Goal: Transaction & Acquisition: Purchase product/service

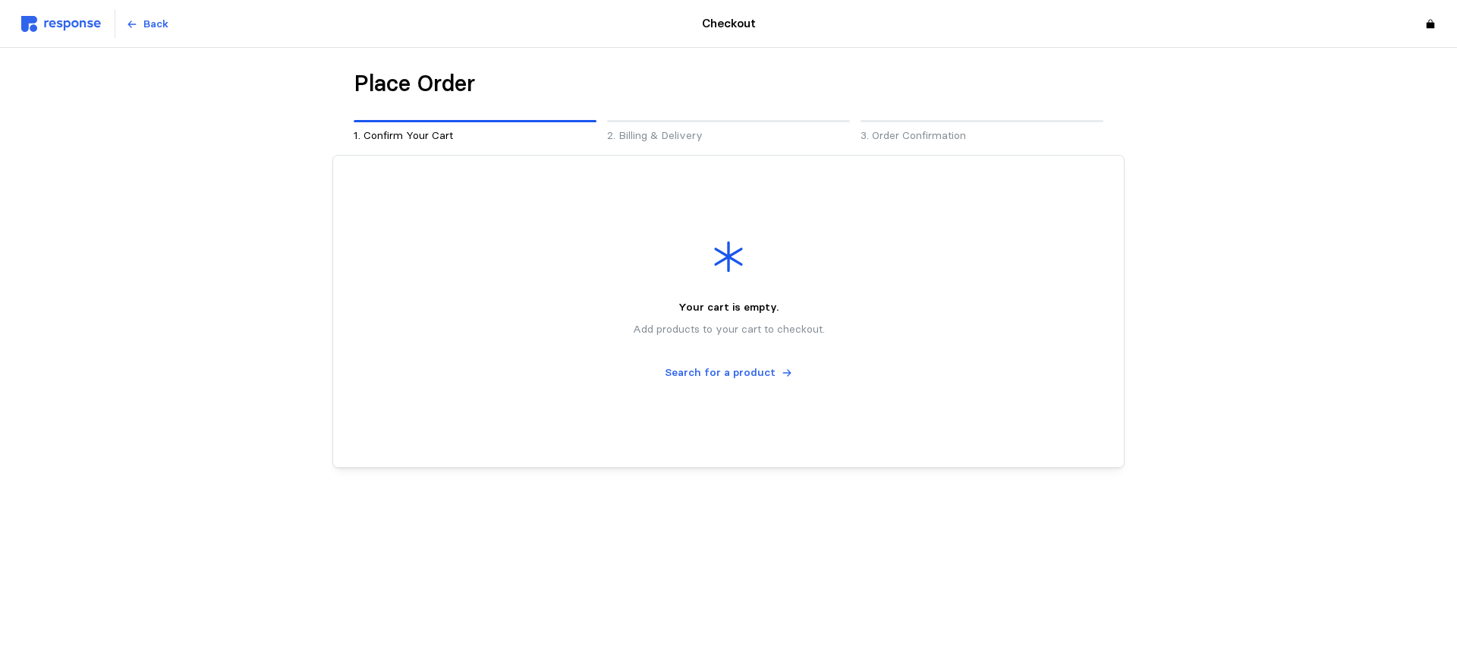
click at [56, 17] on img at bounding box center [61, 24] width 80 height 16
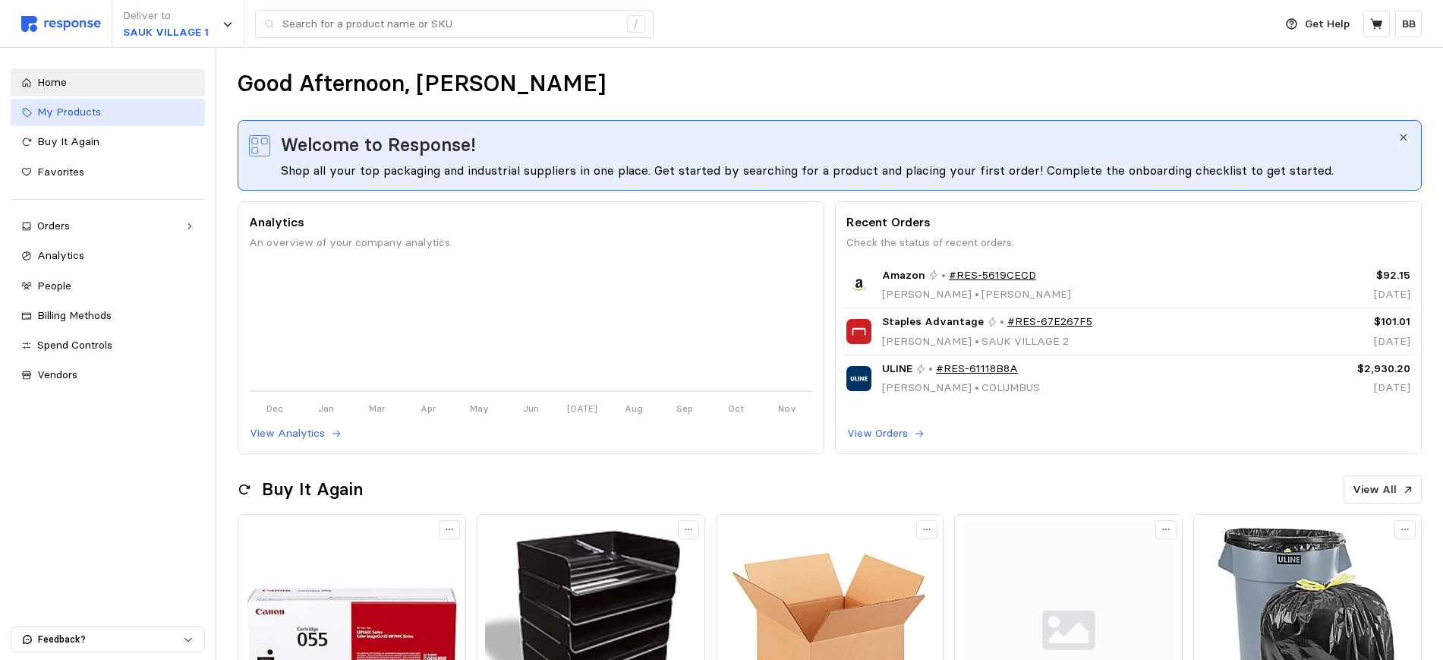
click at [80, 112] on span "My Products" at bounding box center [69, 112] width 64 height 14
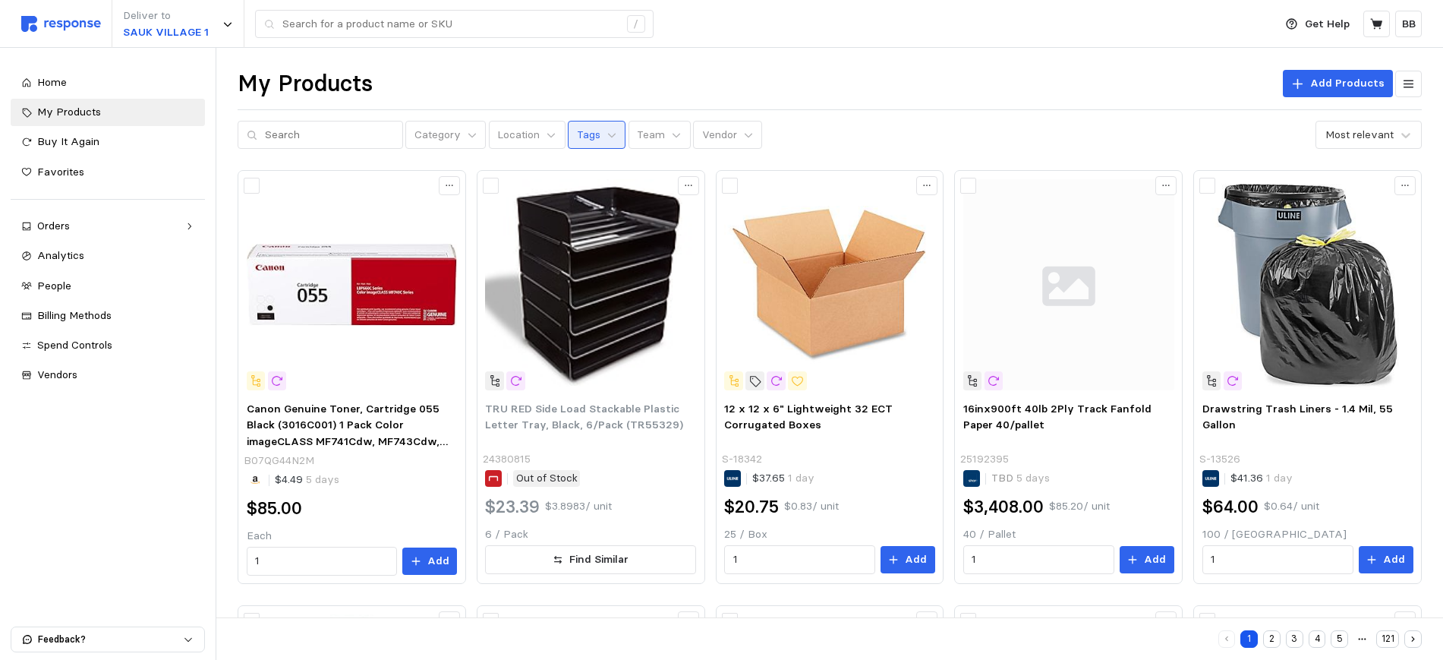
click at [584, 132] on button "Tags" at bounding box center [597, 135] width 58 height 29
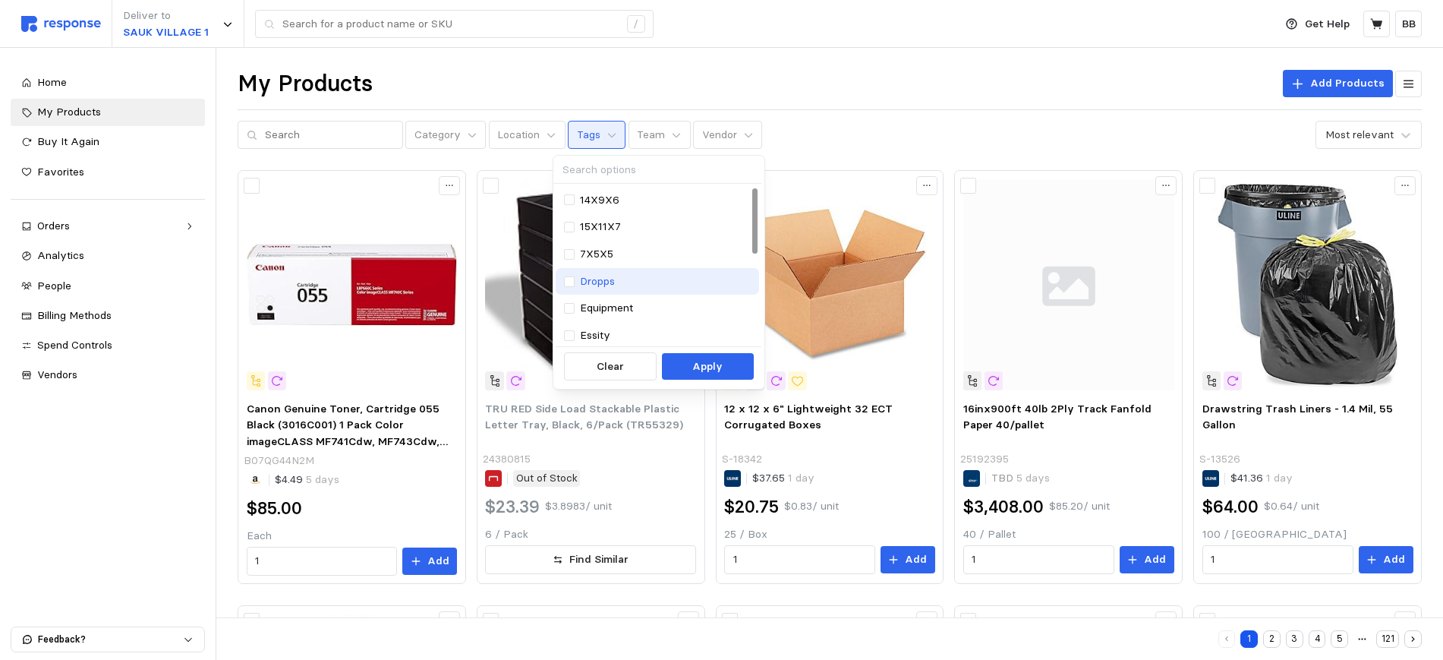
click at [607, 274] on p "Dropps" at bounding box center [597, 281] width 35 height 17
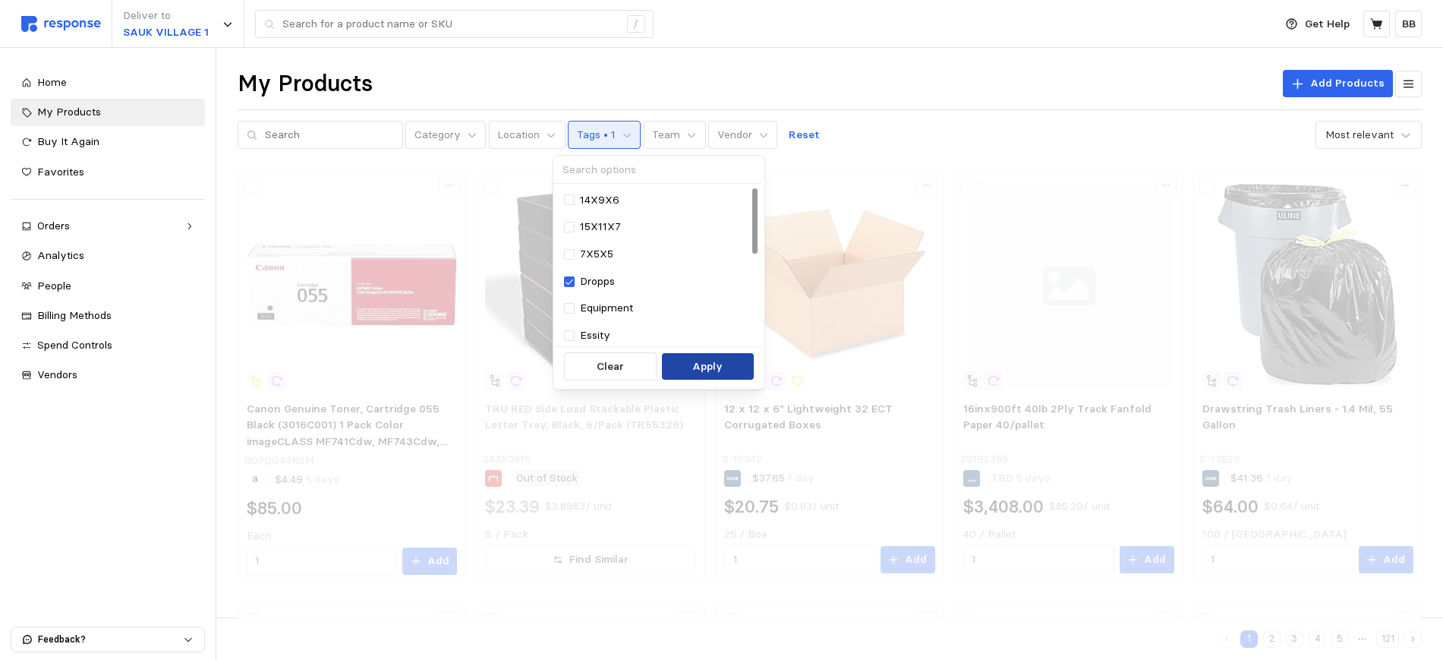
click at [710, 367] on p "Apply" at bounding box center [707, 366] width 30 height 17
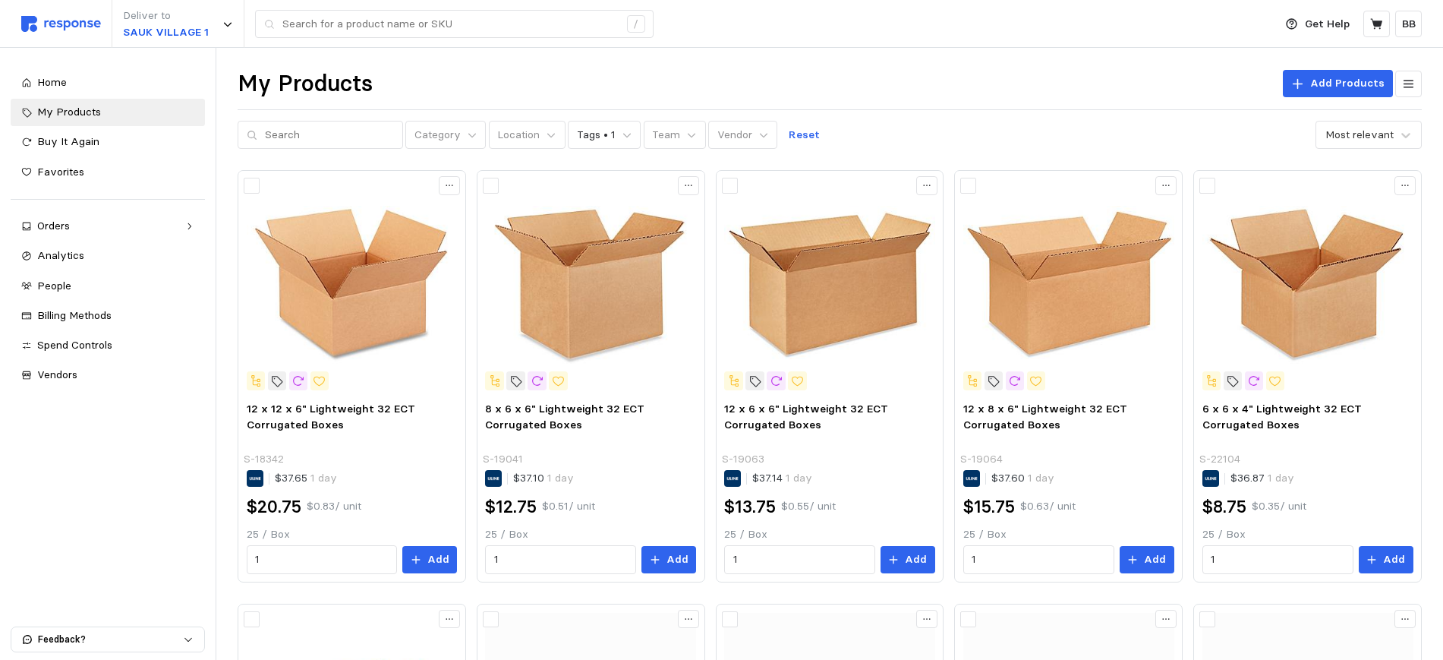
click at [605, 83] on div "My Products Add Products" at bounding box center [830, 84] width 1184 height 30
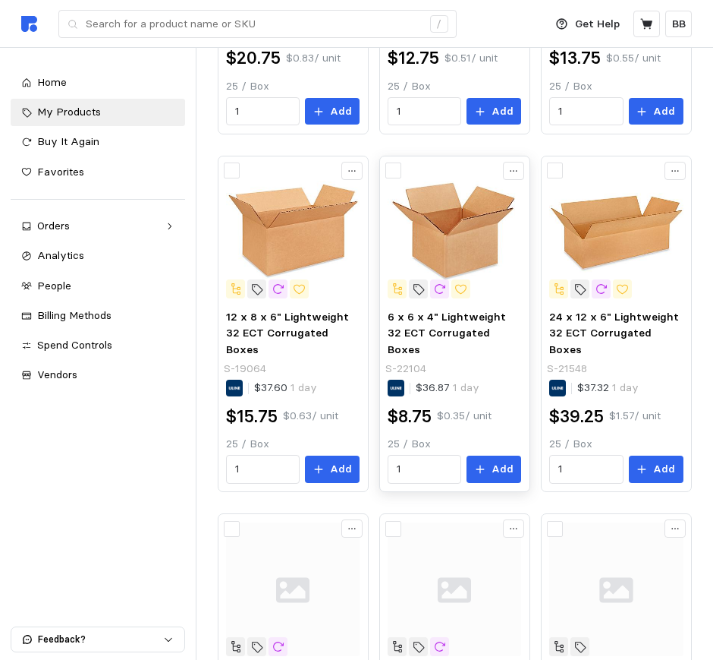
scroll to position [474, 0]
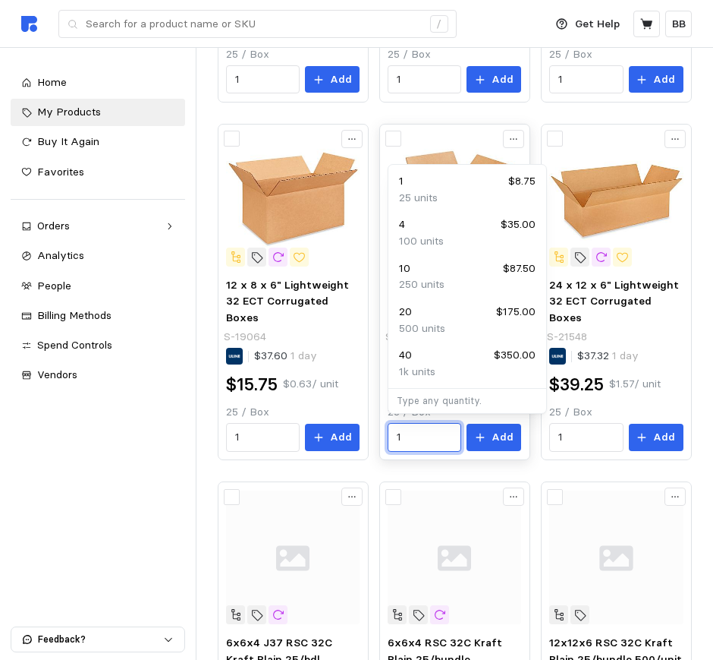
drag, startPoint x: 427, startPoint y: 433, endPoint x: 382, endPoint y: 430, distance: 45.6
click at [382, 430] on div "6 x 6 x 4" Lightweight 32 ECT Corrugated Boxes S-22104 $36.87 1 day $8.75 $0.35…" at bounding box center [455, 292] width 151 height 336
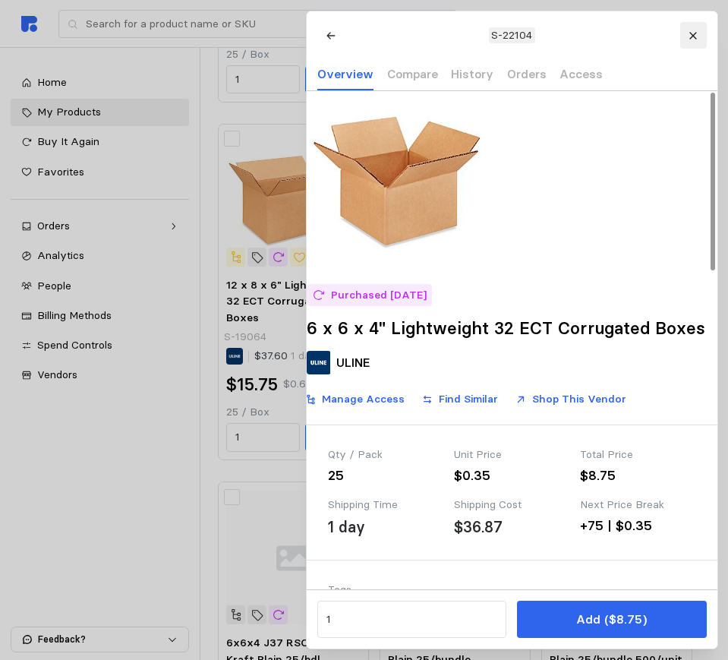
click at [688, 27] on button at bounding box center [692, 35] width 27 height 27
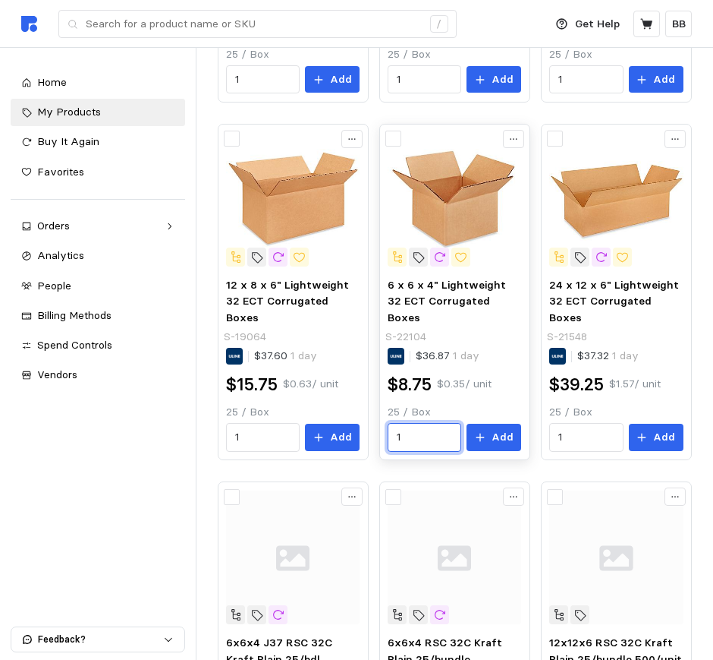
click at [408, 442] on input "1" at bounding box center [425, 437] width 56 height 27
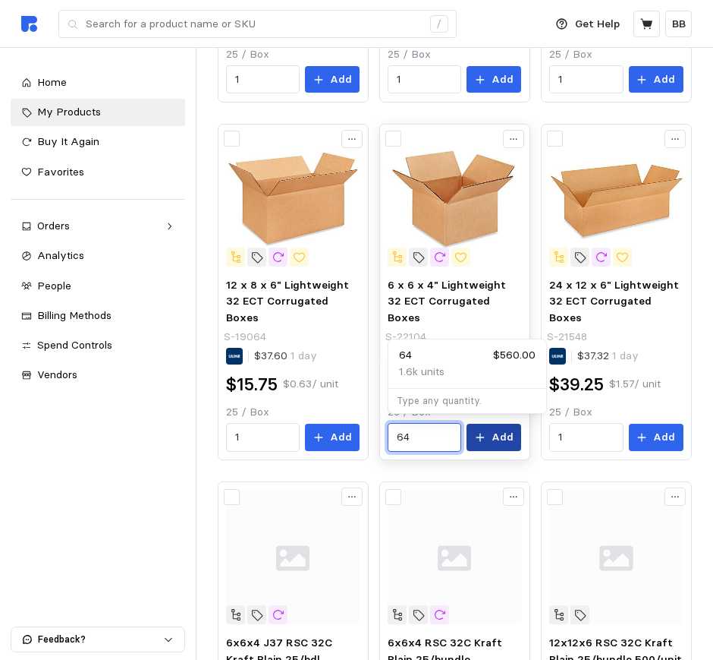
type input "64"
click at [501, 431] on p "Add" at bounding box center [503, 437] width 22 height 17
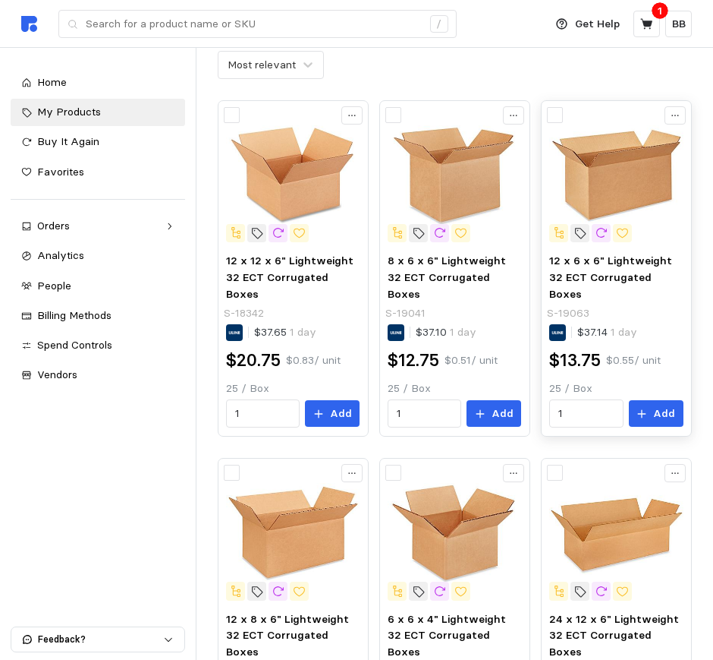
scroll to position [0, 0]
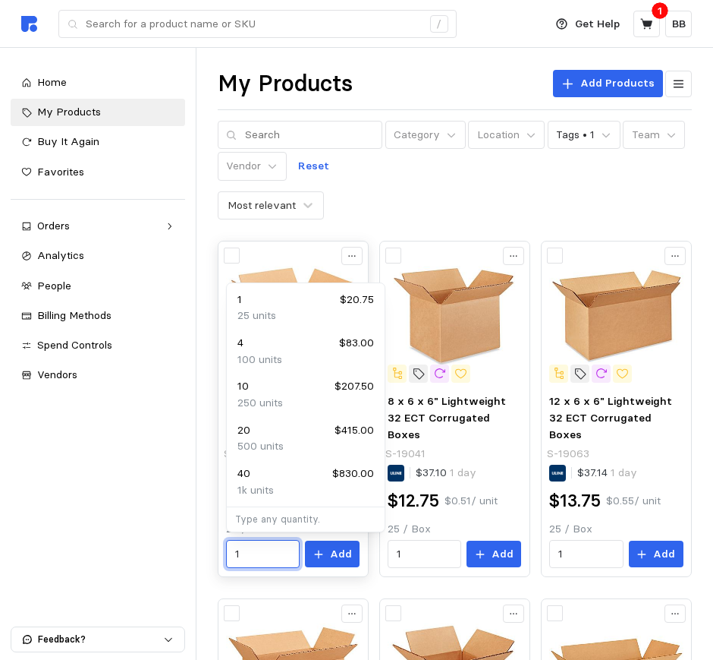
drag, startPoint x: 257, startPoint y: 545, endPoint x: 225, endPoint y: 545, distance: 31.9
click at [225, 545] on div "12 x 12 x 6" Lightweight 32 ECT Corrugated Boxes S-18342 $37.65 1 day $20.75 $0…" at bounding box center [293, 480] width 144 height 185
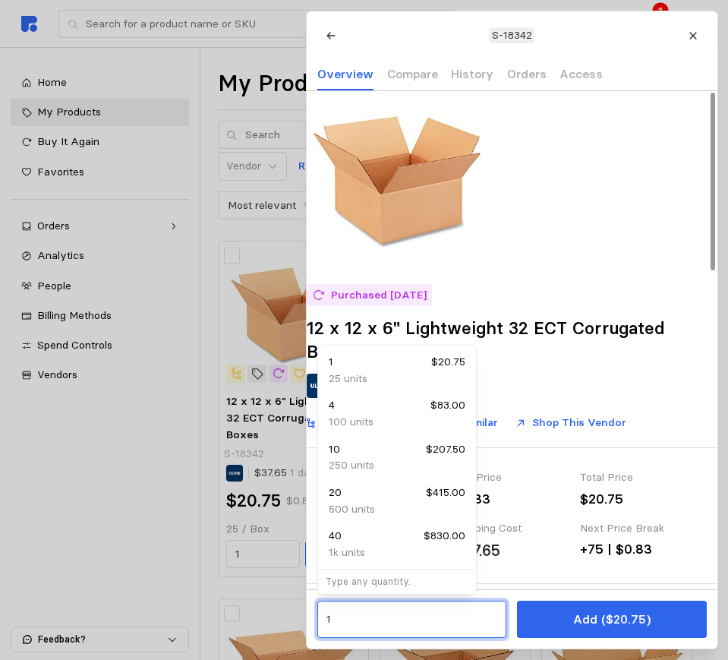
drag, startPoint x: 327, startPoint y: 618, endPoint x: 279, endPoint y: 613, distance: 48.8
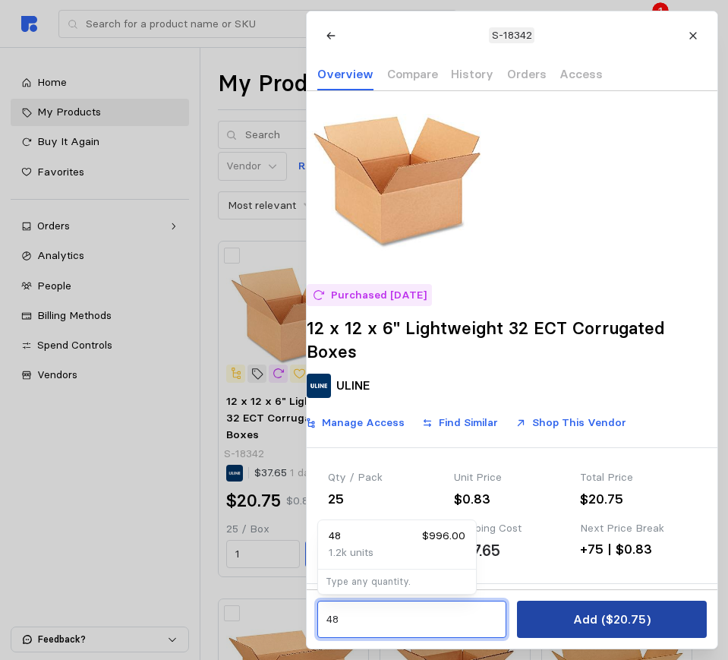
type input "48"
click at [588, 620] on p "Add ($20.75)" at bounding box center [610, 618] width 77 height 19
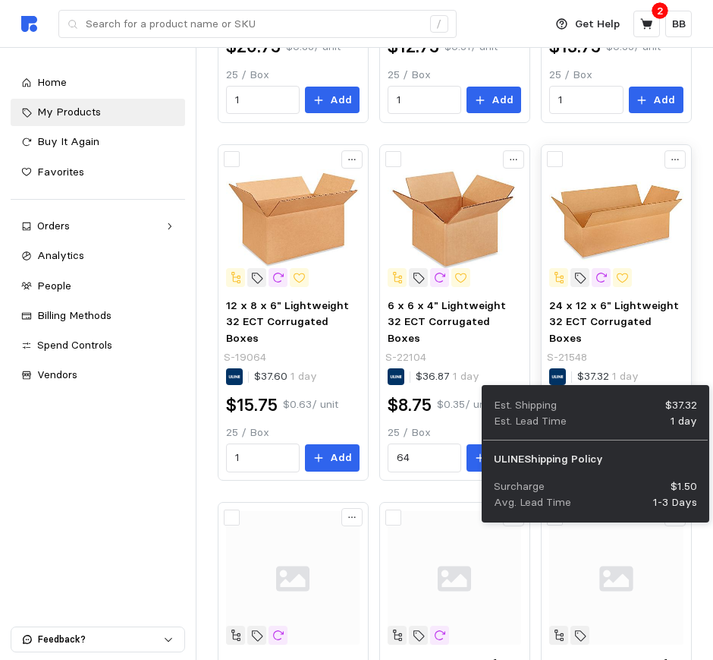
scroll to position [474, 0]
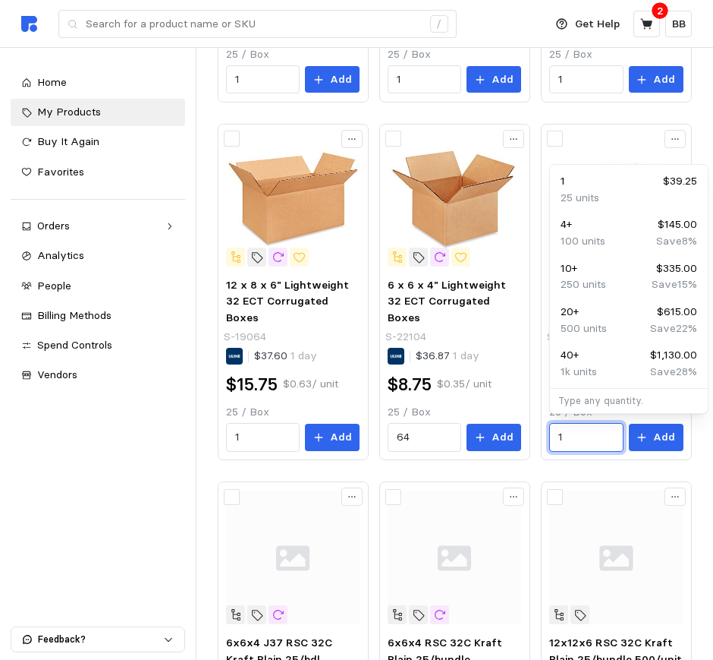
drag, startPoint x: 585, startPoint y: 435, endPoint x: 531, endPoint y: 435, distance: 53.9
click at [531, 435] on div "12 x 12 x 6" Lightweight 32 ECT Corrugated Boxes S-18342 $37.65 1 day $20.75 $0…" at bounding box center [455, 649] width 475 height 1766
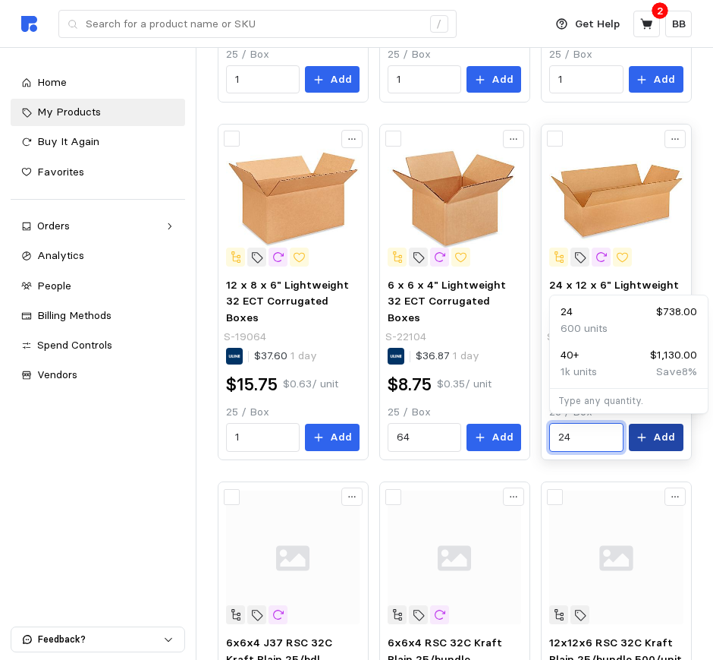
type input "24"
click at [656, 430] on p "Add" at bounding box center [665, 437] width 22 height 17
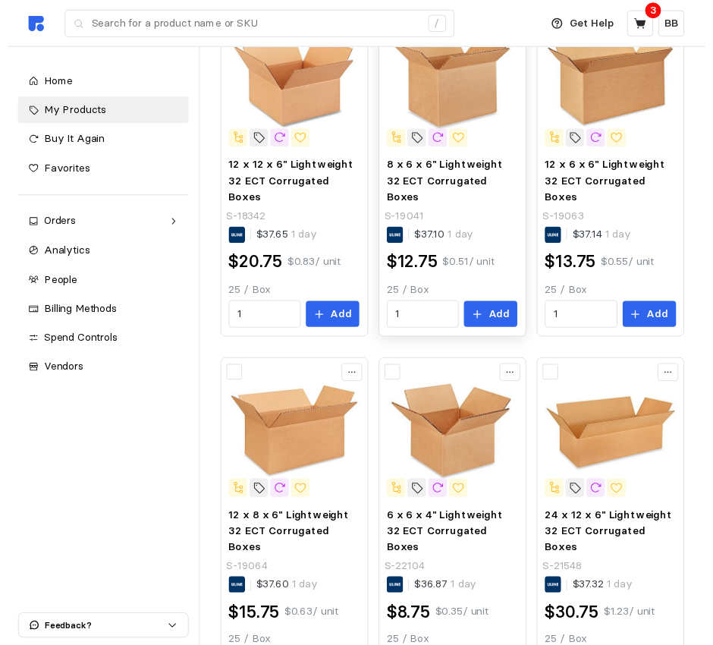
scroll to position [0, 0]
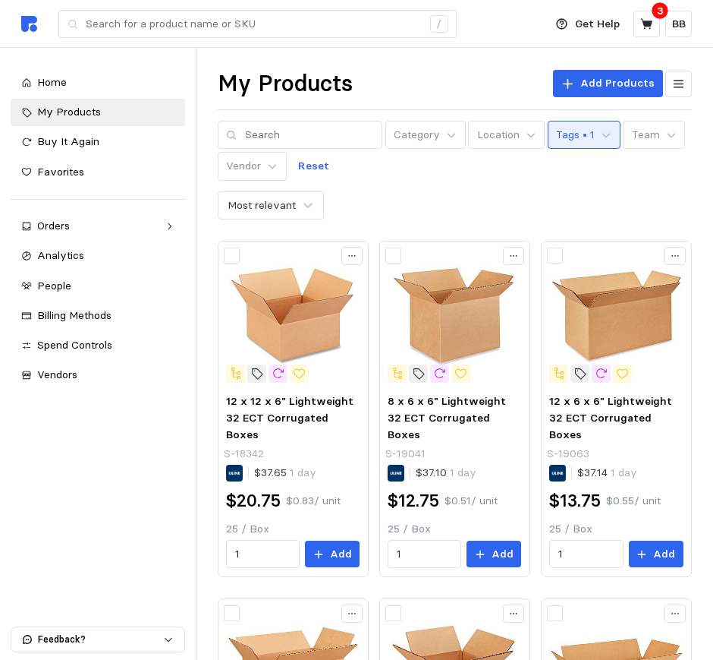
click at [556, 138] on p "Tags • 1" at bounding box center [575, 135] width 39 height 17
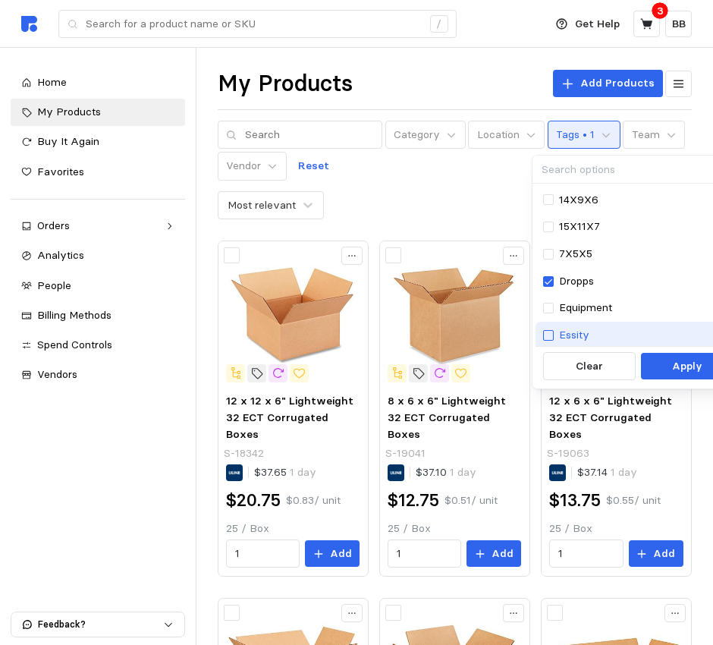
click at [548, 335] on div at bounding box center [548, 335] width 11 height 11
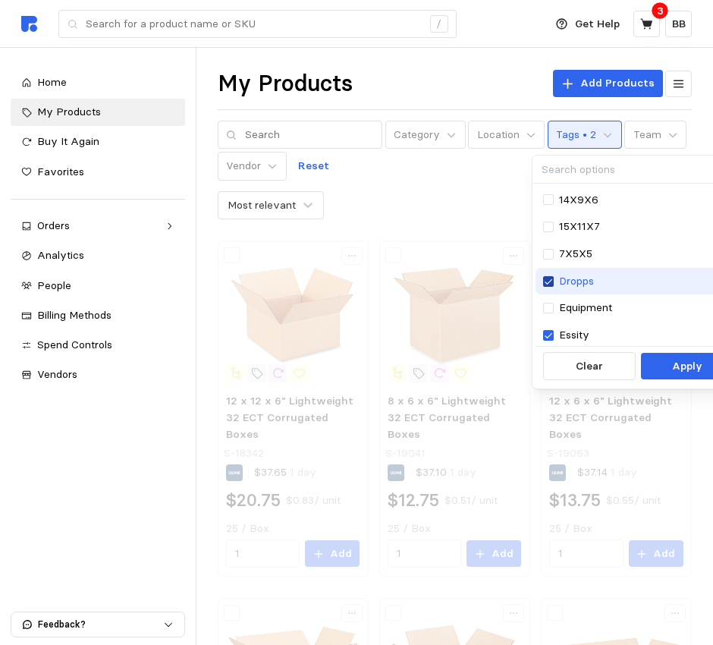
click at [547, 282] on icon at bounding box center [549, 281] width 8 height 5
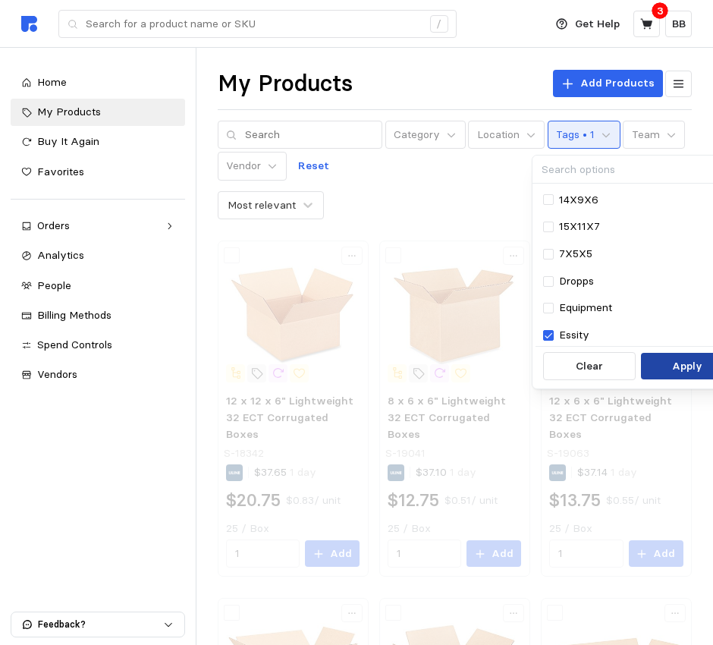
click at [673, 364] on p "Apply" at bounding box center [687, 366] width 30 height 17
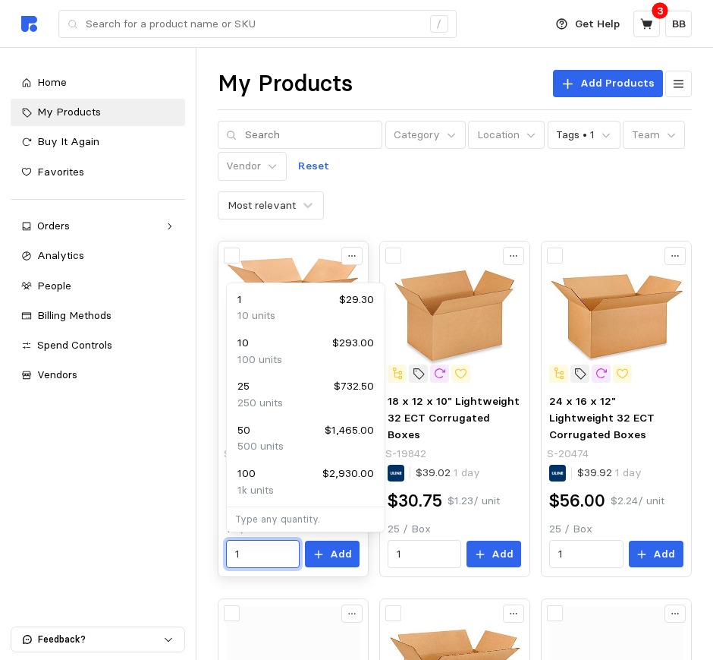
drag, startPoint x: 253, startPoint y: 554, endPoint x: 219, endPoint y: 553, distance: 33.4
click at [219, 553] on div "20 x 20 x 20" Lightweight 32 ECT Corrugated Boxes S-18359 $26.26 1 day $29.30 $…" at bounding box center [293, 409] width 151 height 336
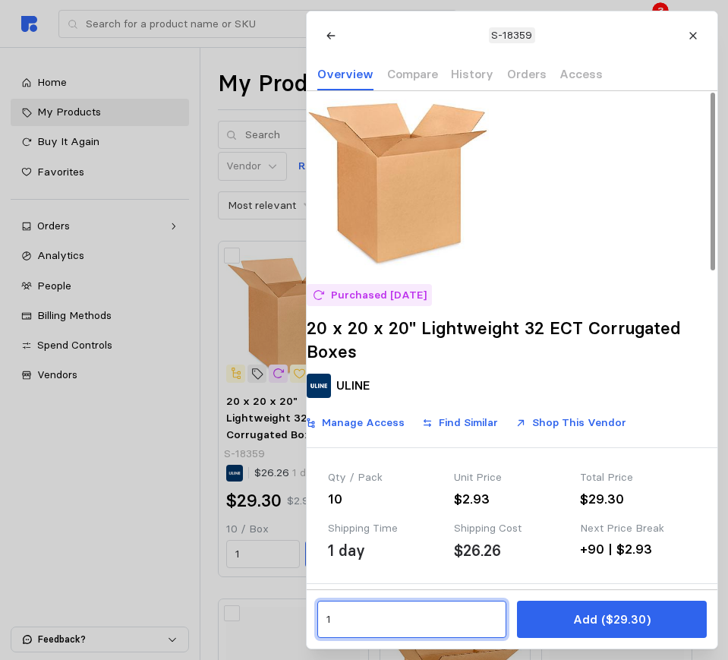
click at [403, 627] on input "1" at bounding box center [412, 619] width 172 height 27
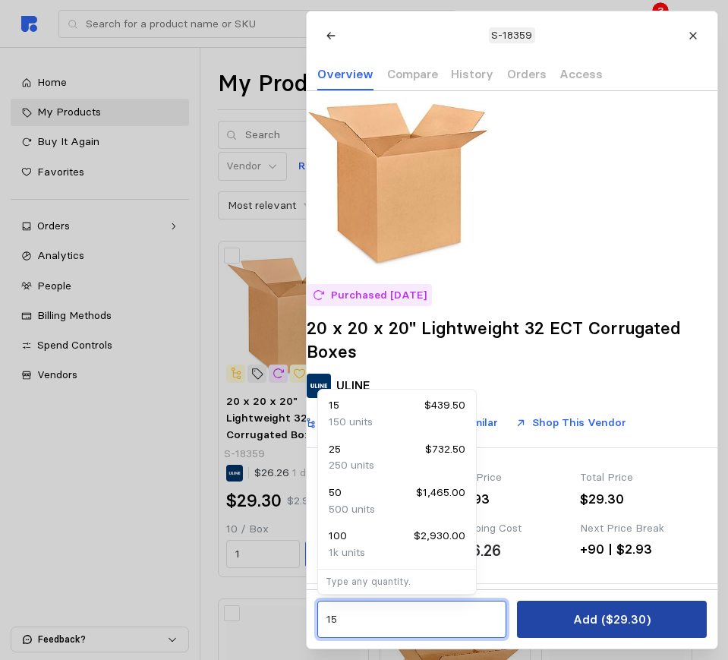
type input "15"
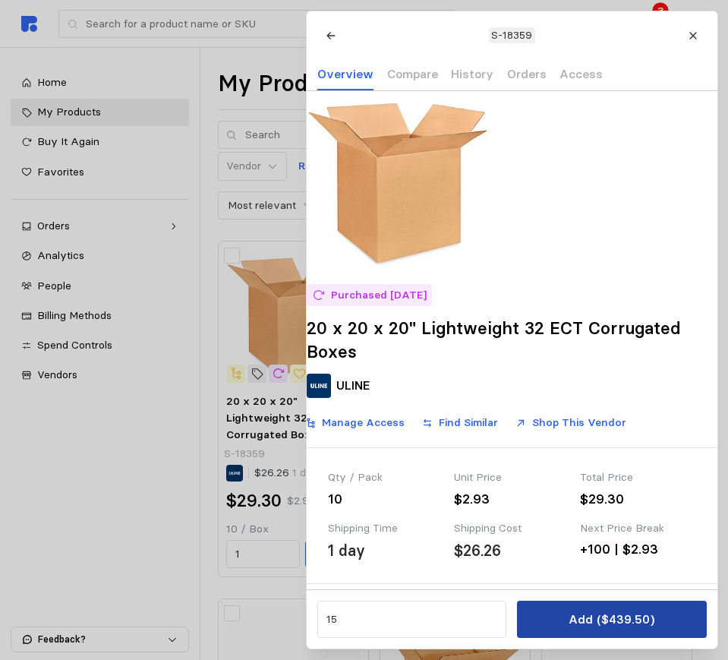
click at [597, 619] on p "Add ($439.50)" at bounding box center [611, 618] width 86 height 19
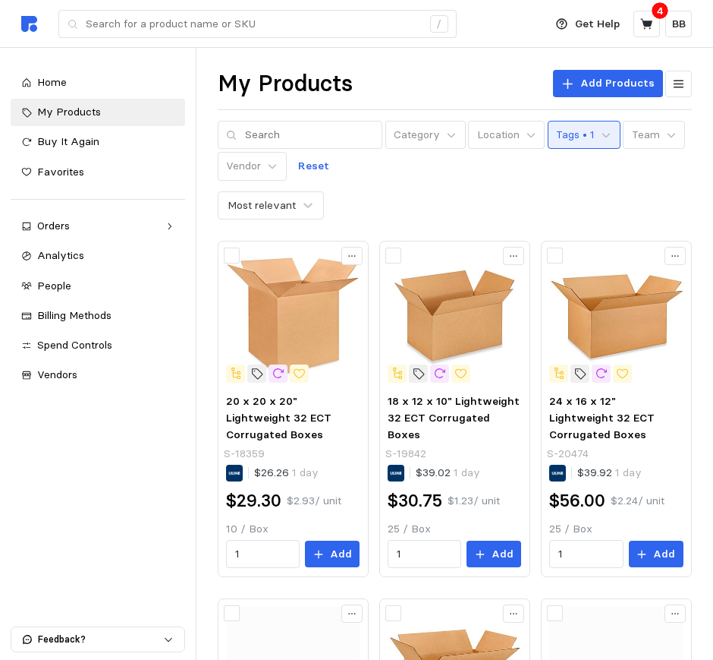
click at [573, 137] on p "Tags • 1" at bounding box center [575, 135] width 39 height 17
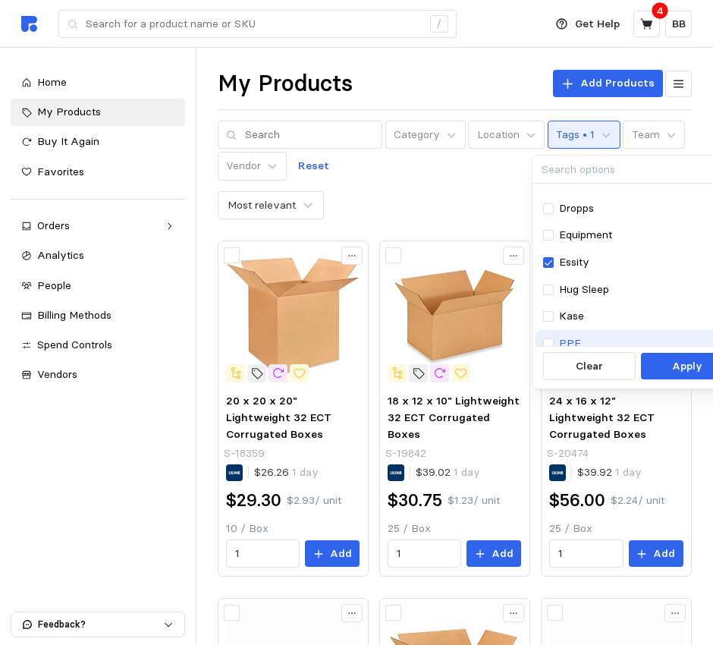
scroll to position [95, 0]
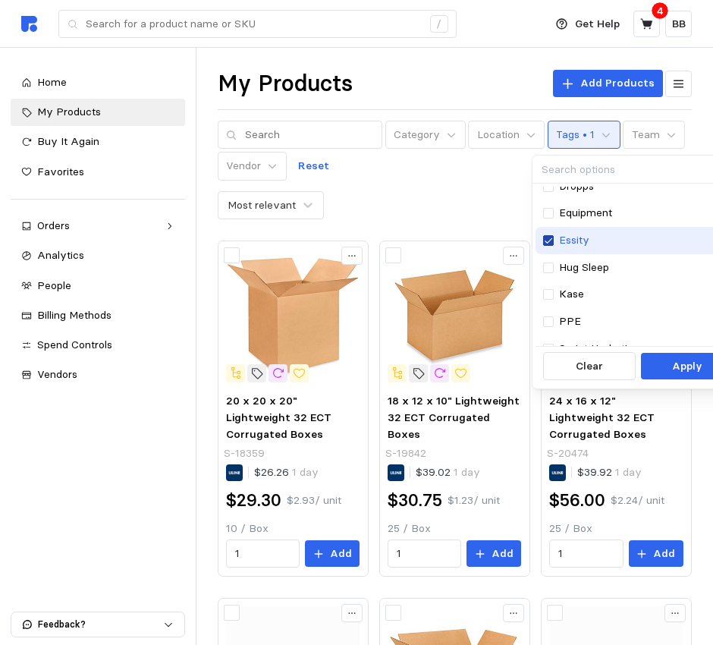
click at [552, 244] on icon at bounding box center [548, 240] width 9 height 11
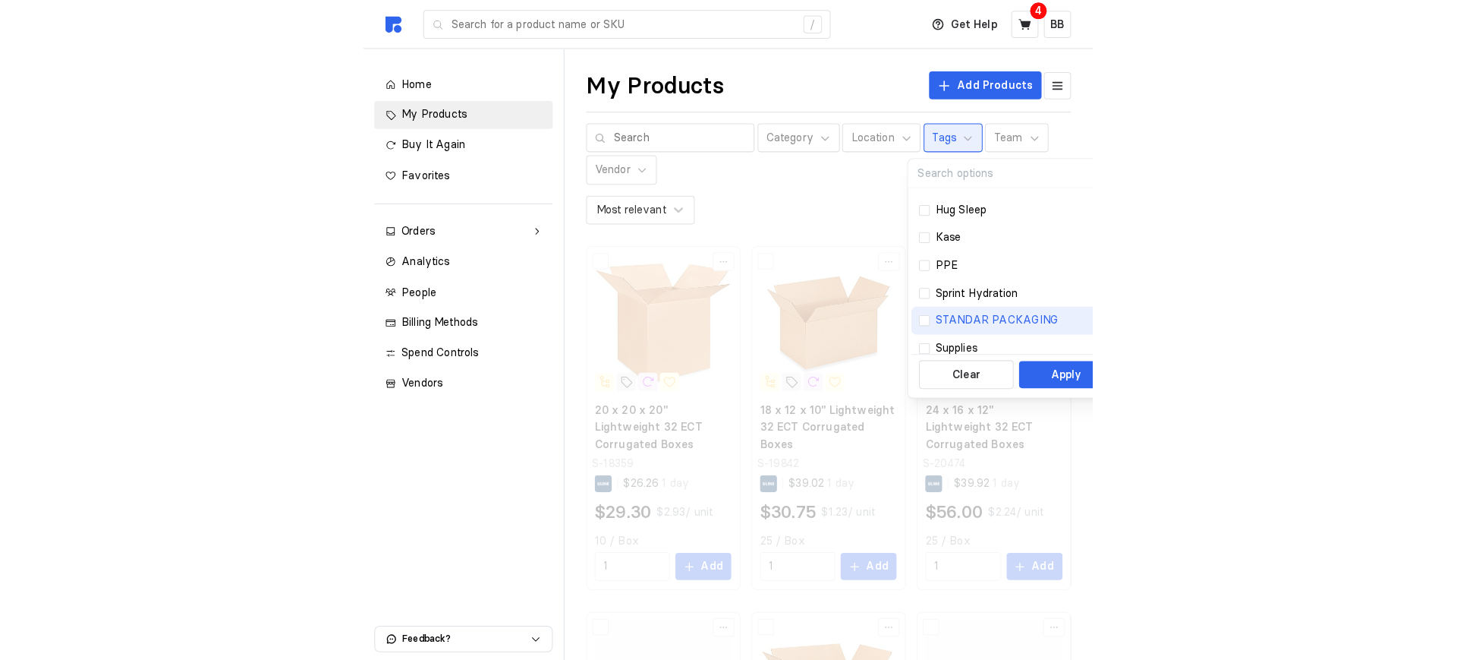
scroll to position [190, 0]
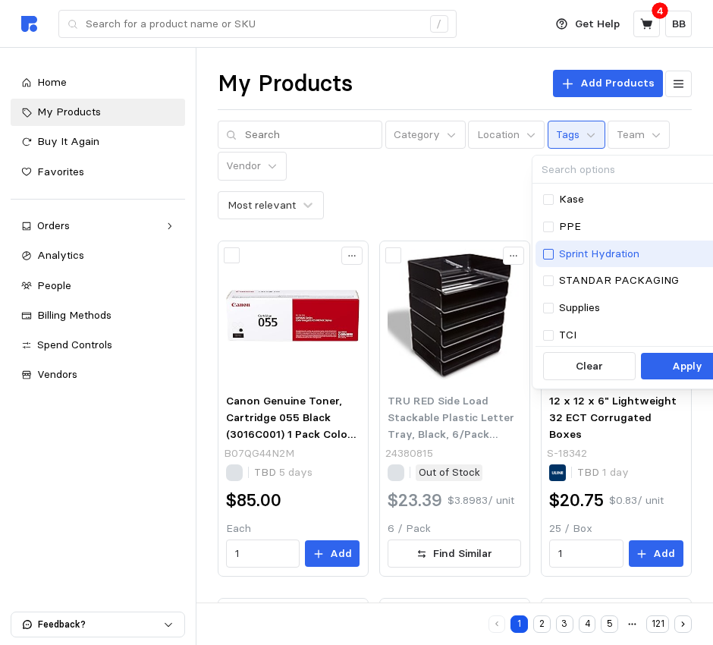
click at [550, 253] on div at bounding box center [548, 254] width 11 height 11
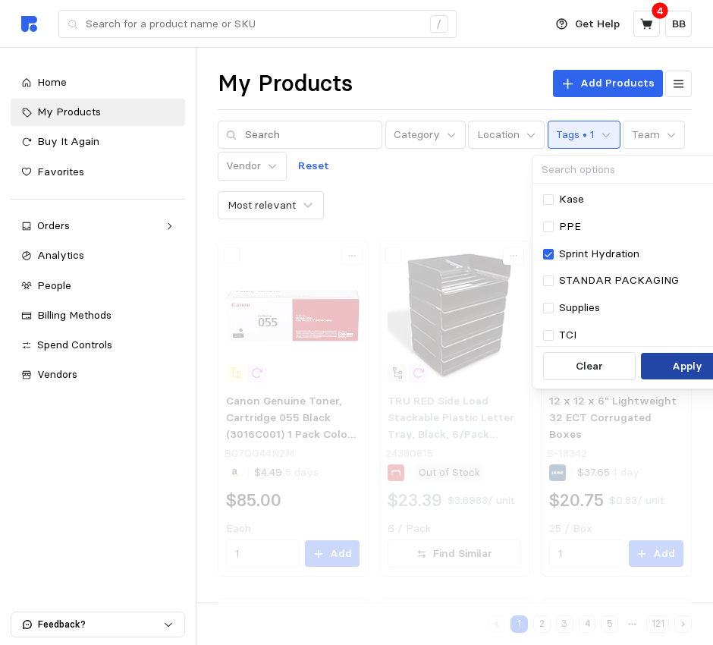
click at [673, 365] on p "Apply" at bounding box center [687, 366] width 30 height 17
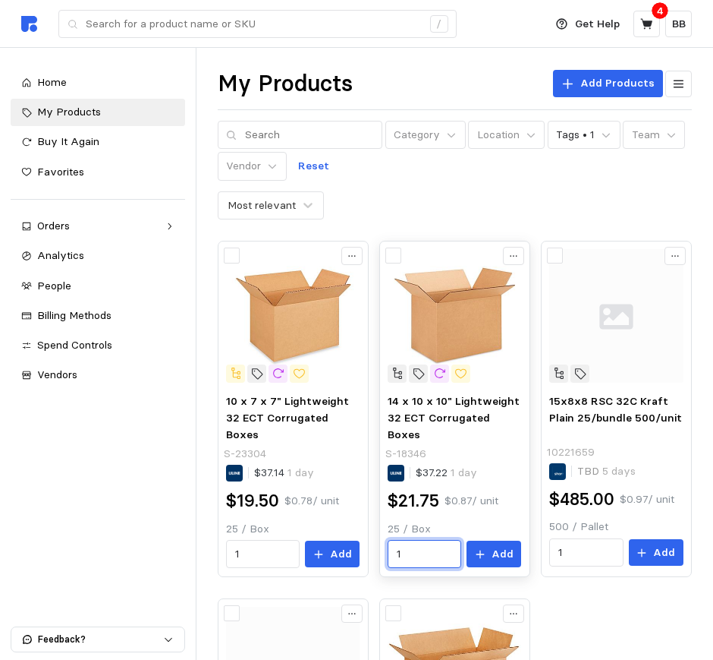
drag, startPoint x: 429, startPoint y: 550, endPoint x: 418, endPoint y: 548, distance: 10.7
click at [418, 548] on input "1" at bounding box center [425, 553] width 56 height 27
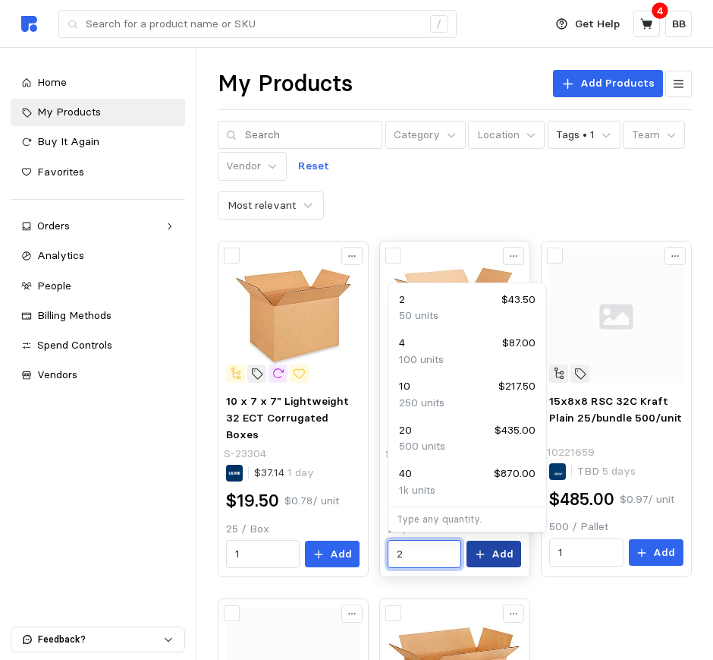
type input "2"
click at [499, 540] on button "Add" at bounding box center [494, 553] width 55 height 27
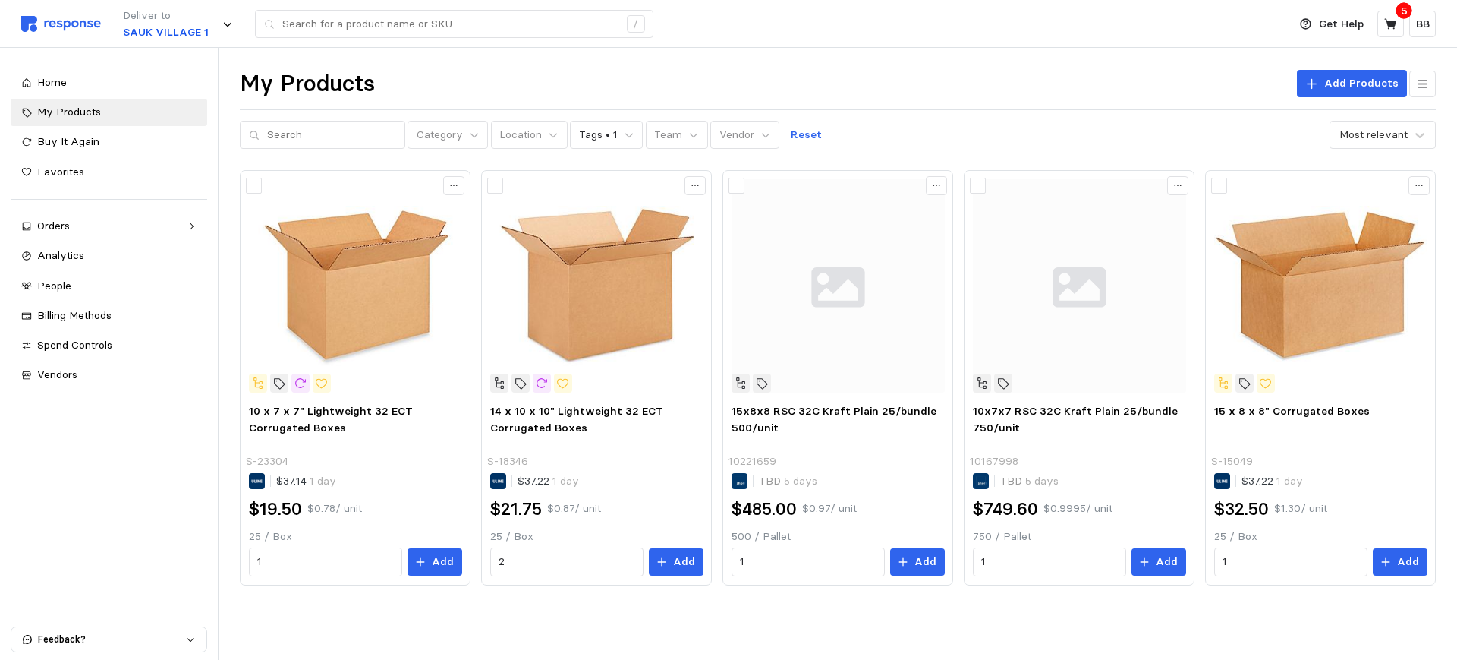
click at [997, 139] on div "Category Location Tags • 1 Team Vendor Reset Most relevant" at bounding box center [838, 135] width 1196 height 29
click at [1390, 18] on icon at bounding box center [1391, 24] width 14 height 14
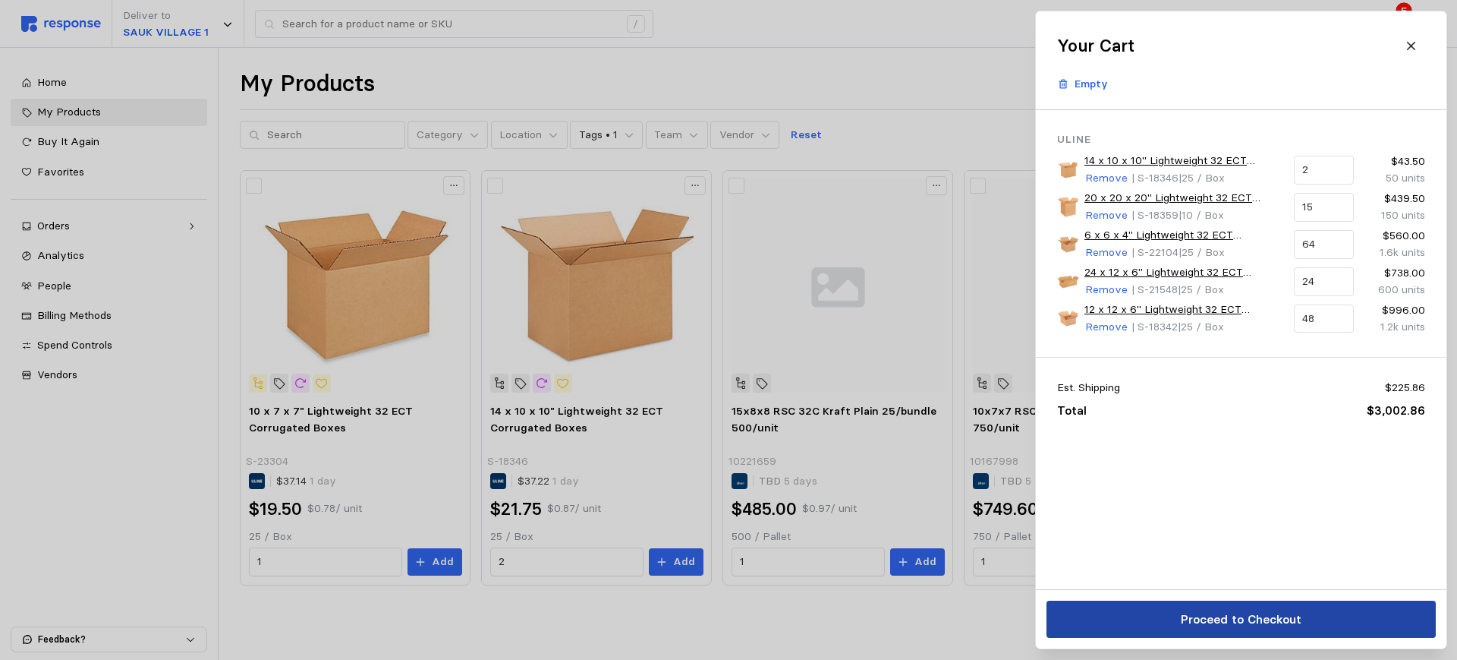
click at [1202, 616] on p "Proceed to Checkout" at bounding box center [1240, 618] width 121 height 19
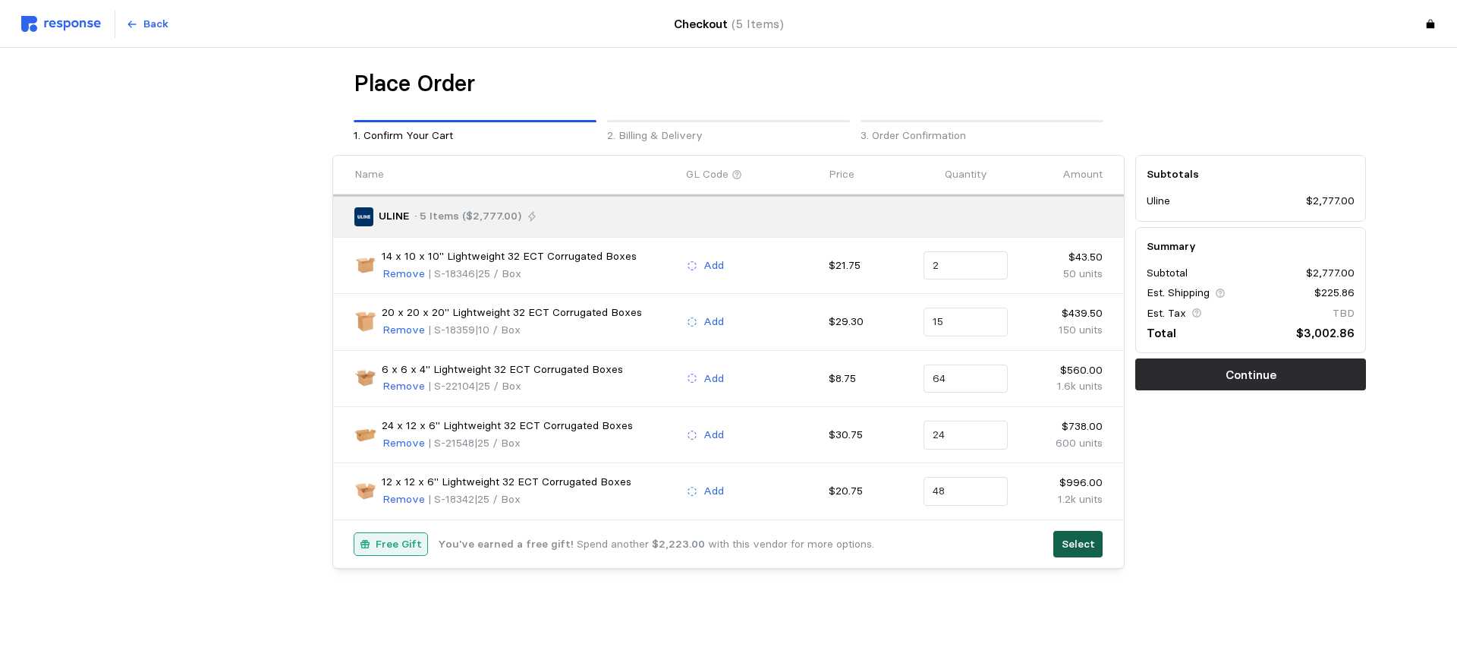
click at [1080, 542] on p "Select" at bounding box center [1078, 544] width 33 height 17
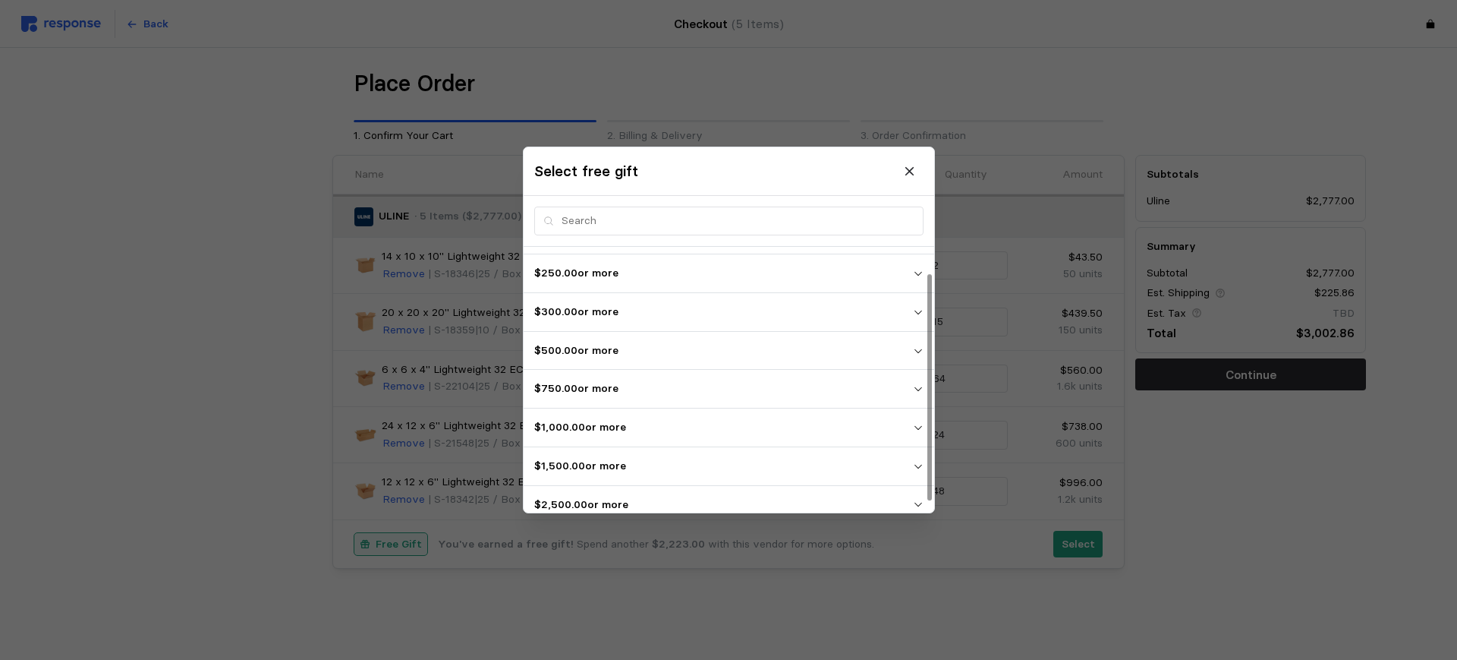
scroll to position [42, 0]
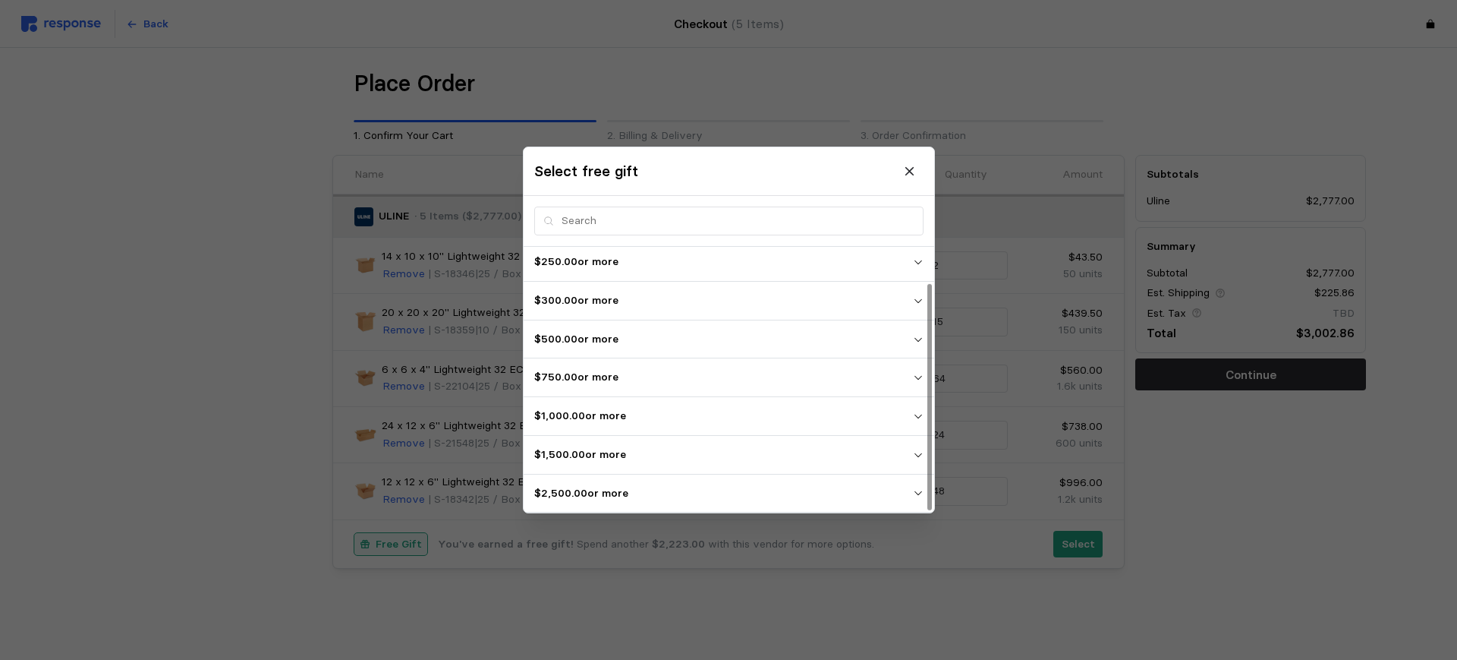
click at [614, 499] on p "$2,500.00 or more" at bounding box center [723, 493] width 379 height 17
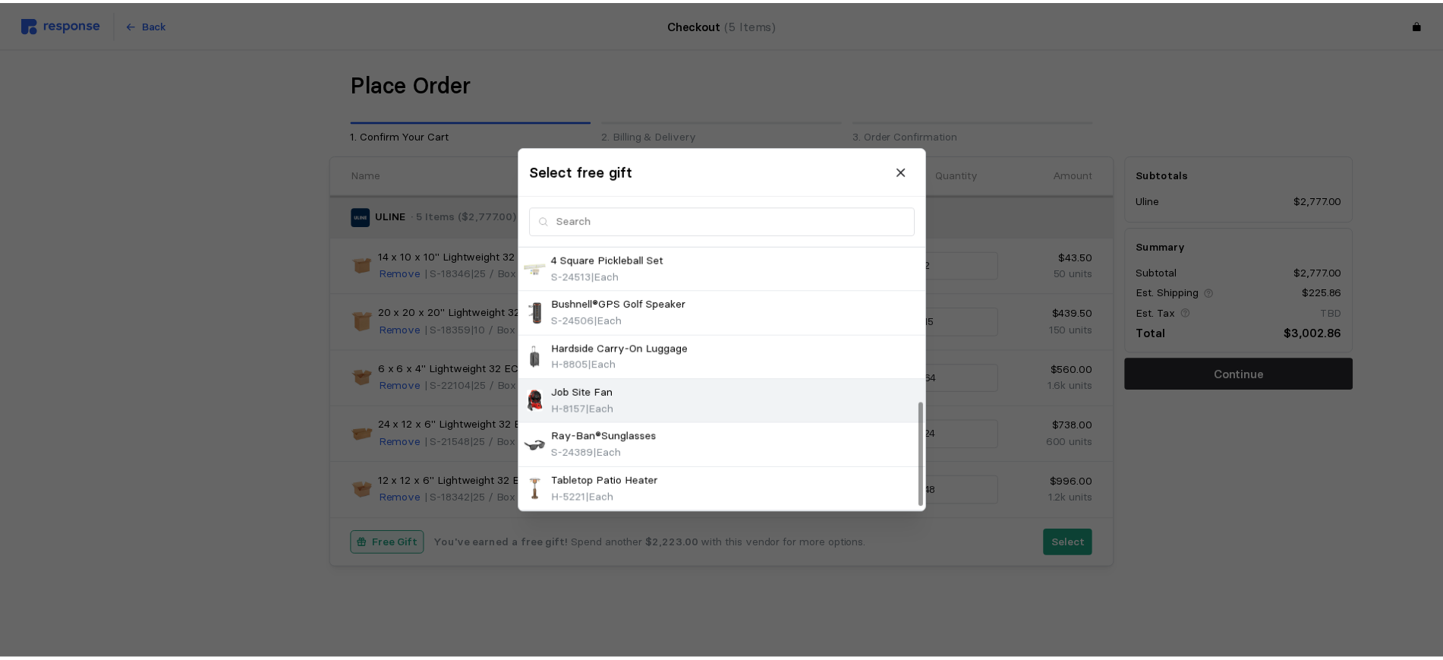
scroll to position [301, 0]
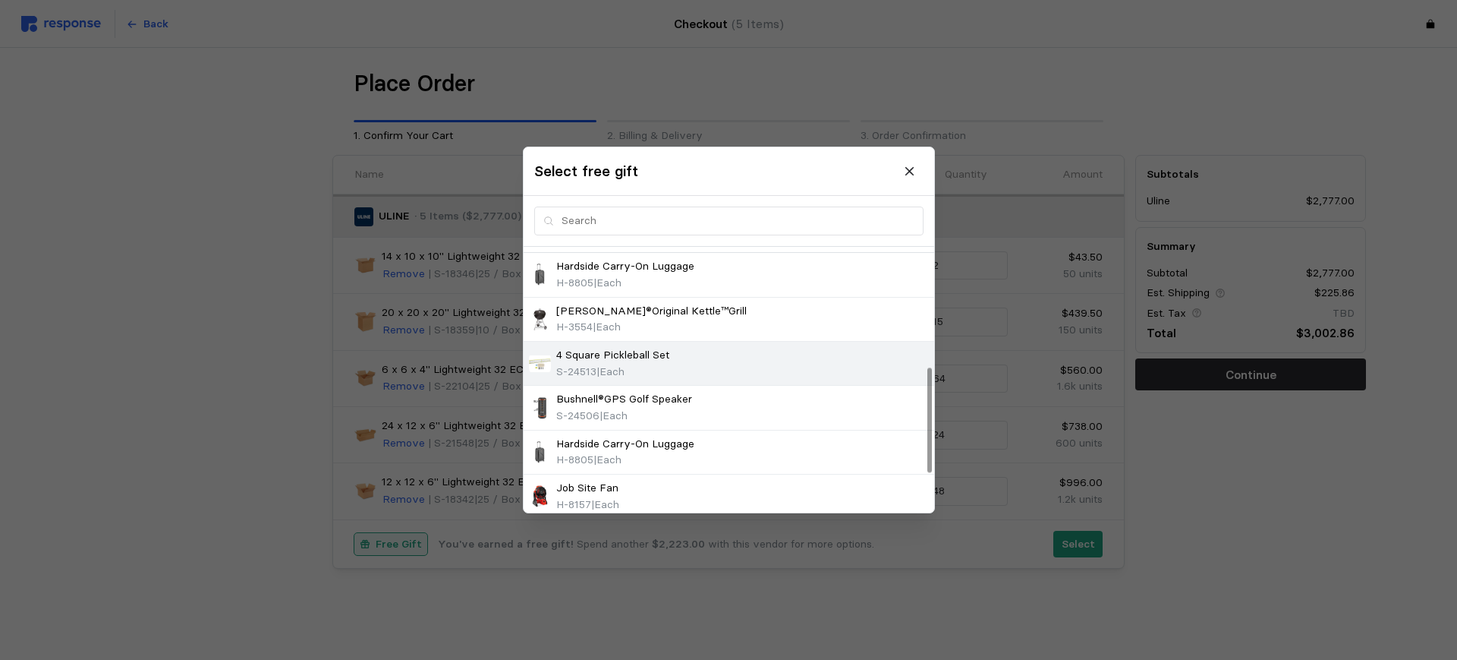
click at [676, 371] on div "4 Square Pickleball Set S-24513 | Each" at bounding box center [729, 363] width 400 height 33
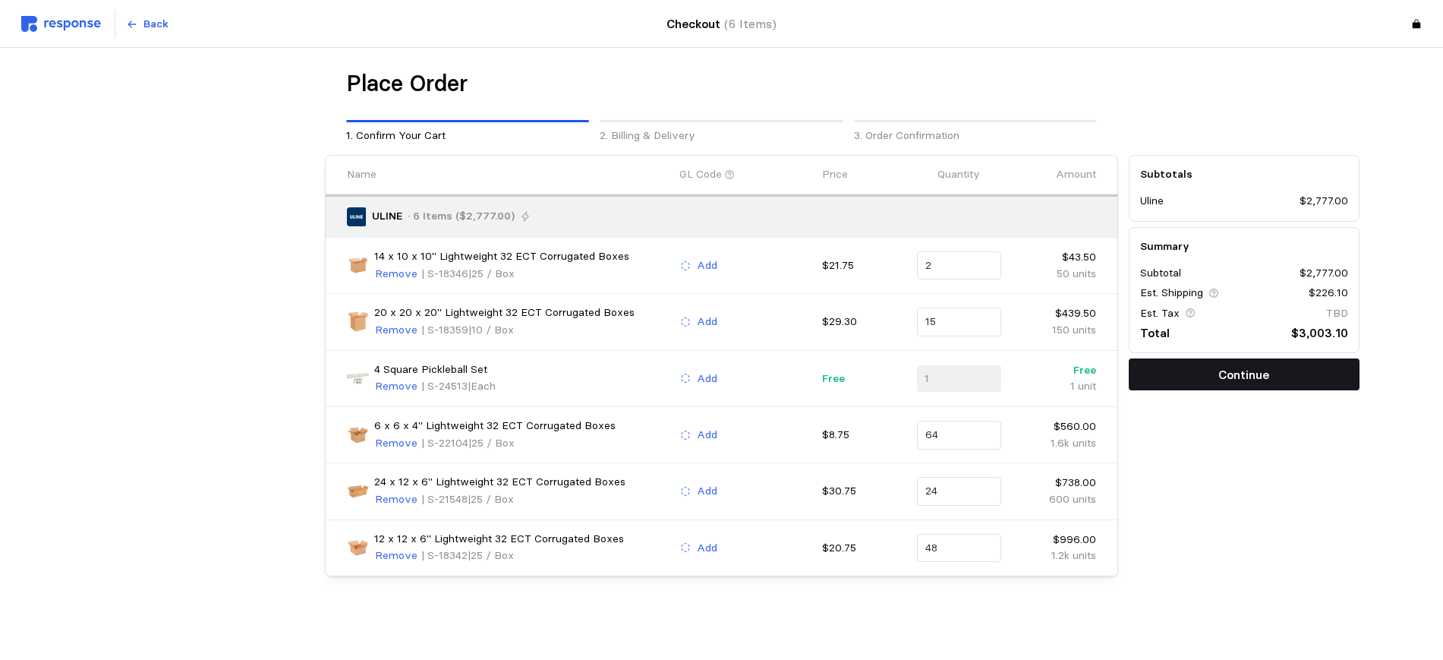
click at [1202, 379] on button "Continue" at bounding box center [1244, 374] width 231 height 32
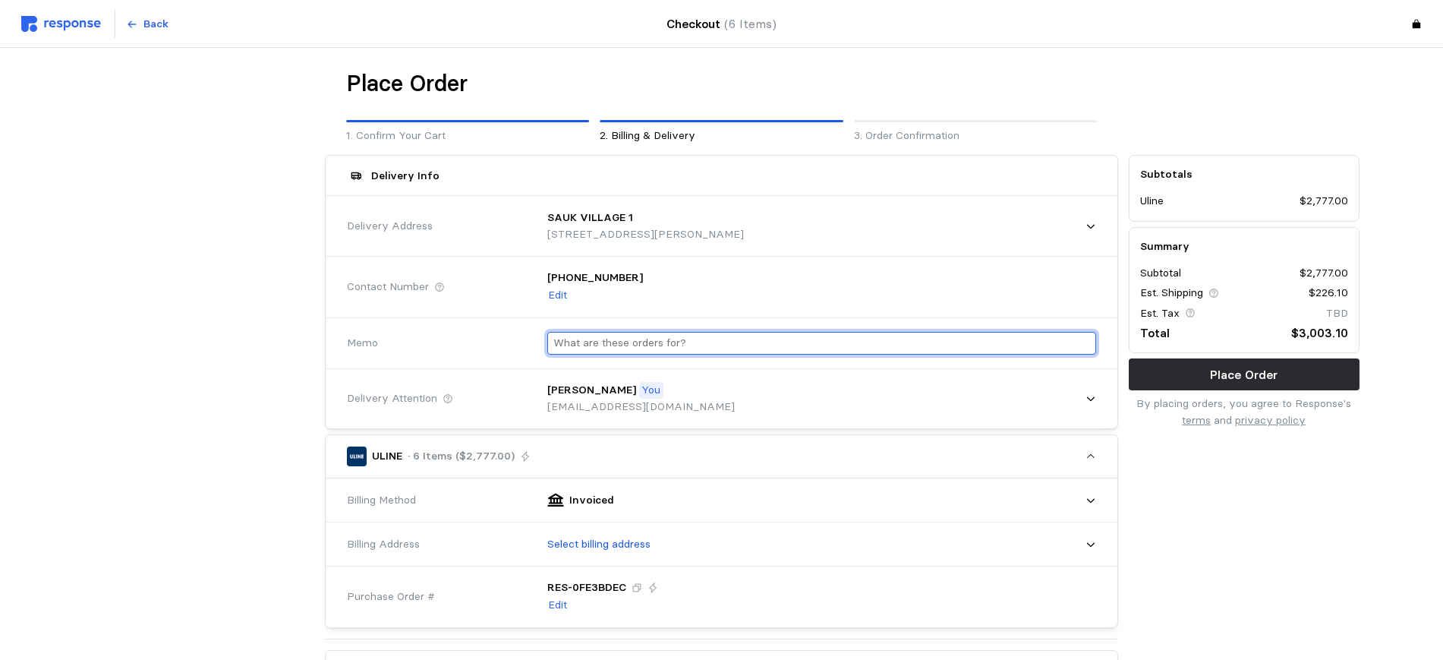
click at [649, 342] on input "text" at bounding box center [821, 343] width 537 height 22
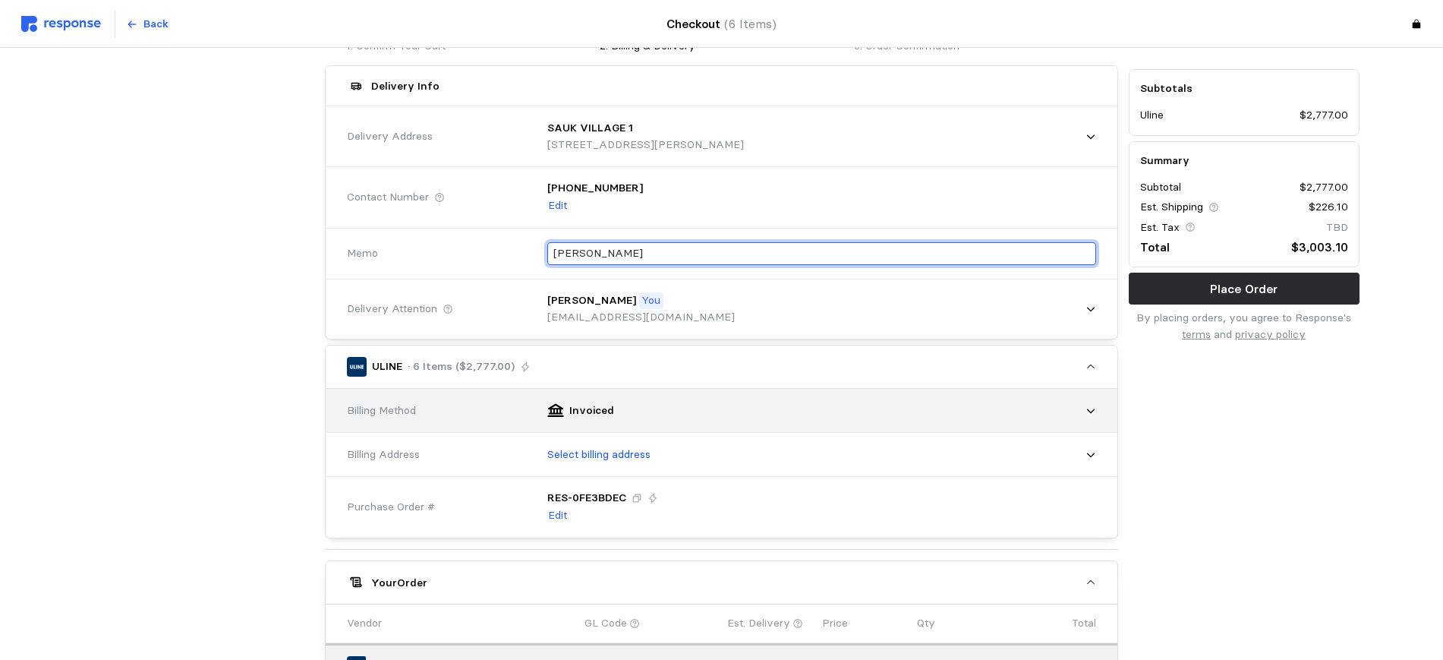
scroll to position [190, 0]
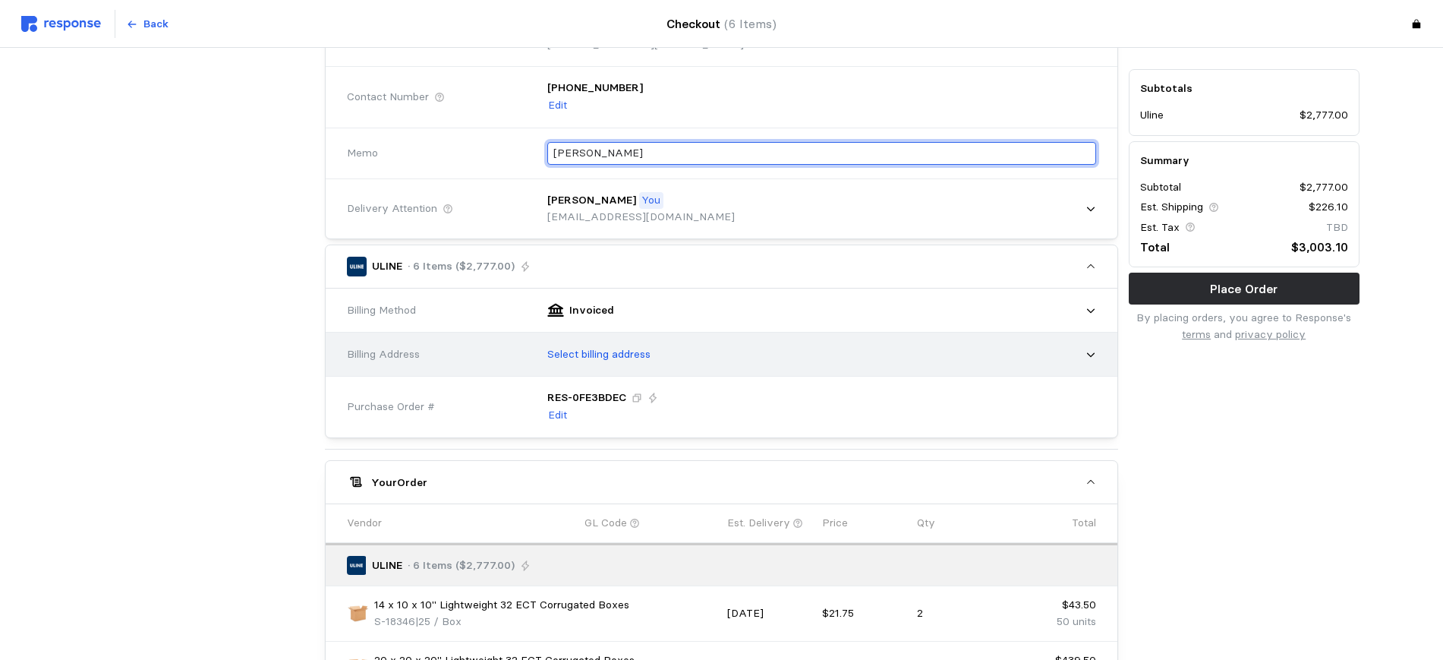
type input "[PERSON_NAME]"
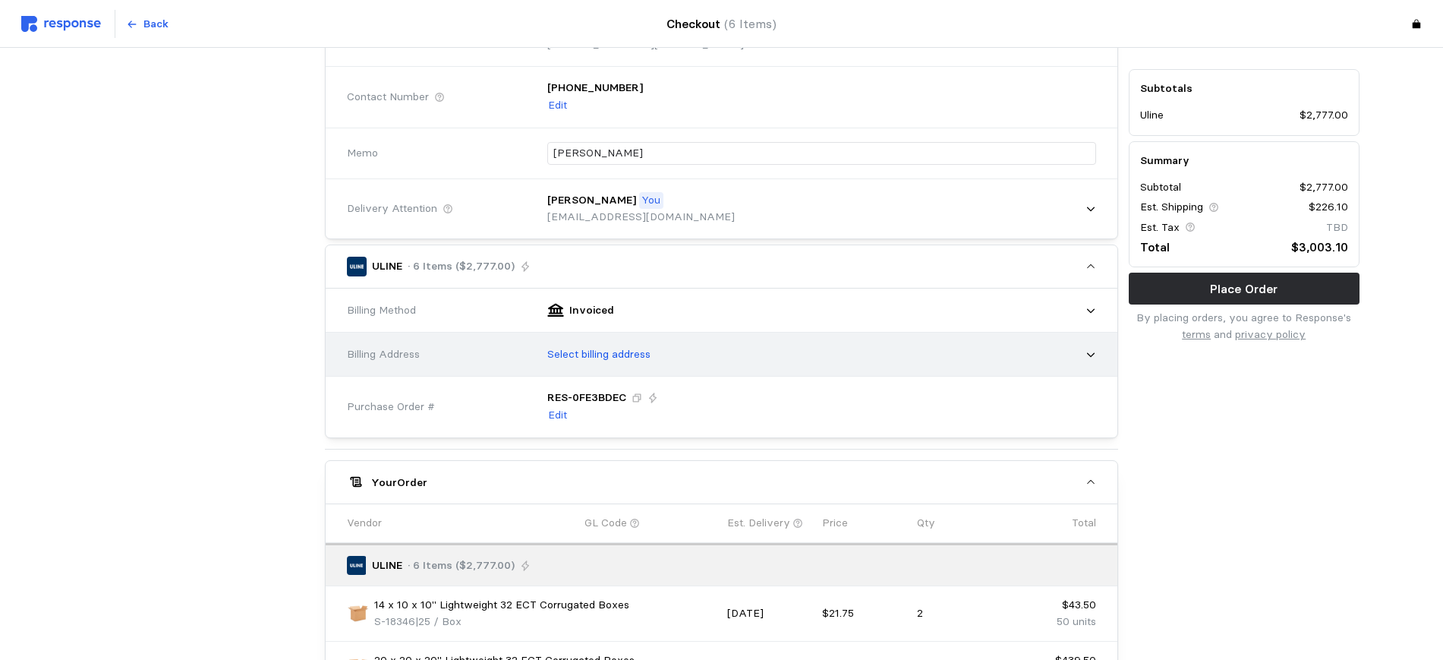
click at [612, 353] on p "Select billing address" at bounding box center [598, 354] width 103 height 17
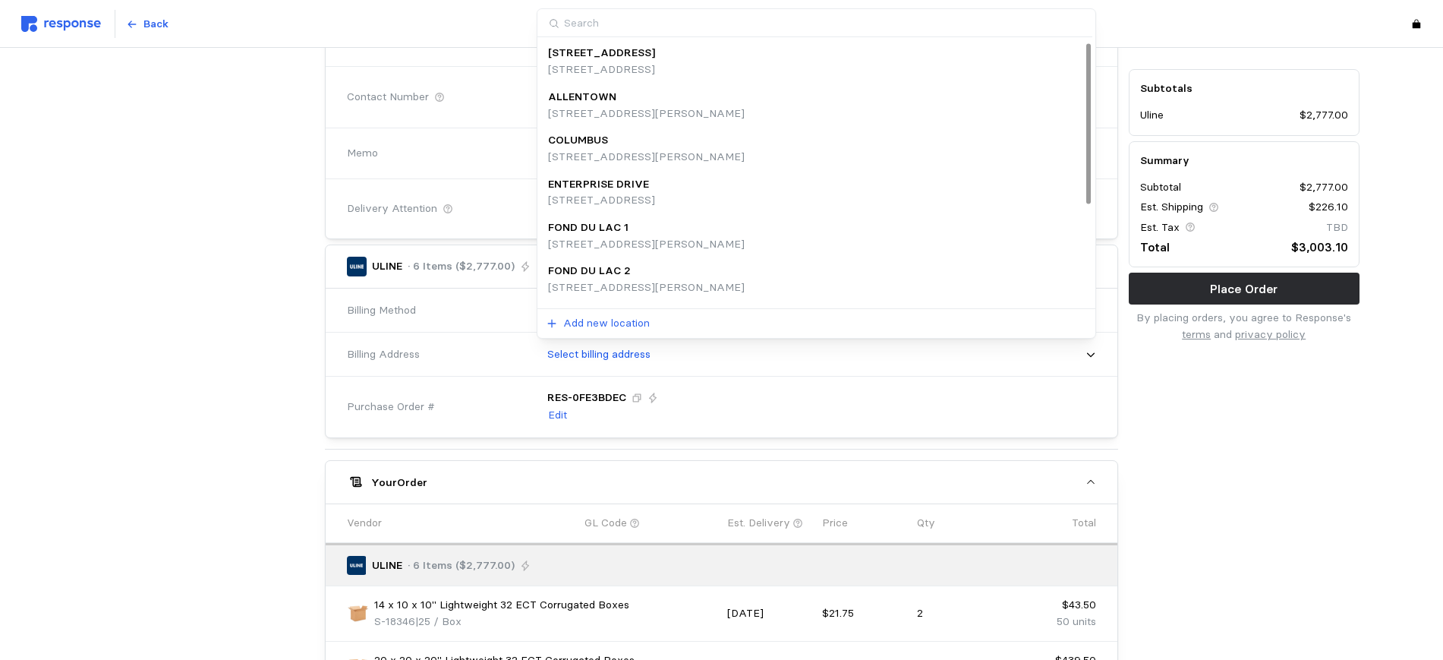
scroll to position [170, 0]
click at [655, 284] on p "[STREET_ADDRESS]" at bounding box center [601, 292] width 107 height 17
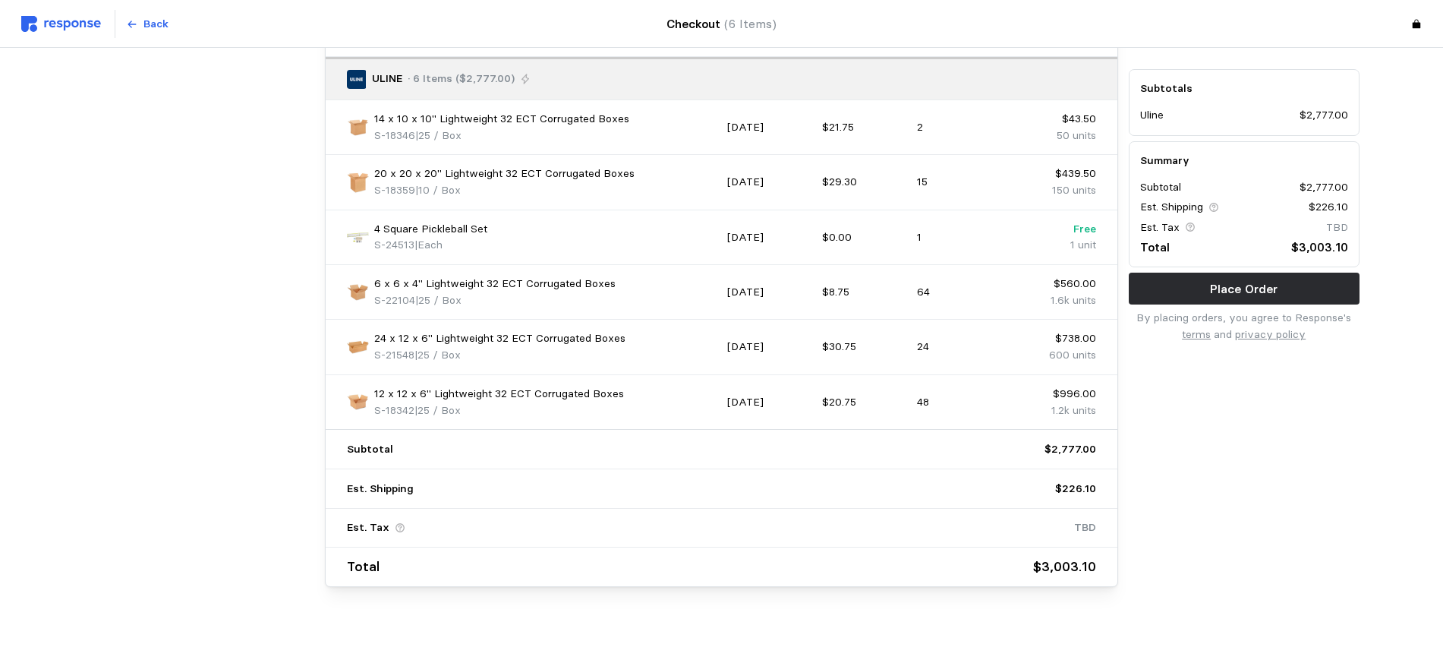
scroll to position [704, 0]
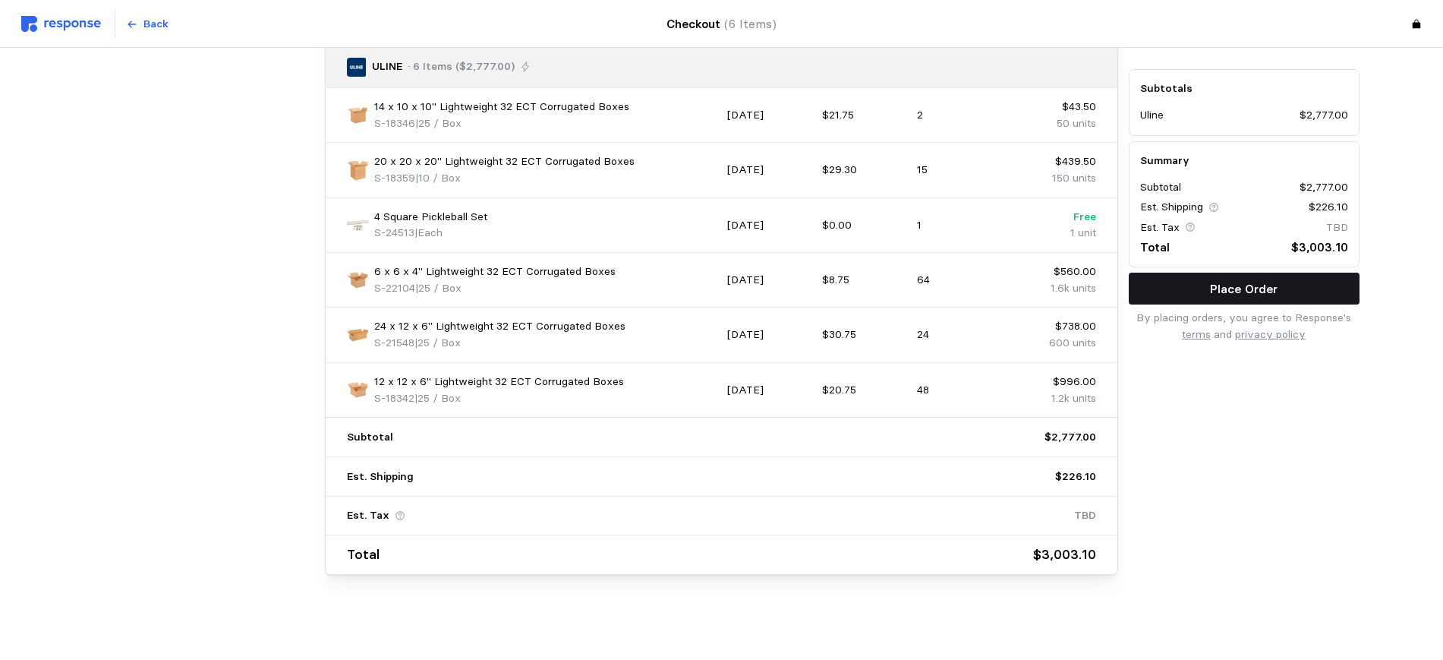
click at [1224, 286] on p "Place Order" at bounding box center [1244, 288] width 68 height 19
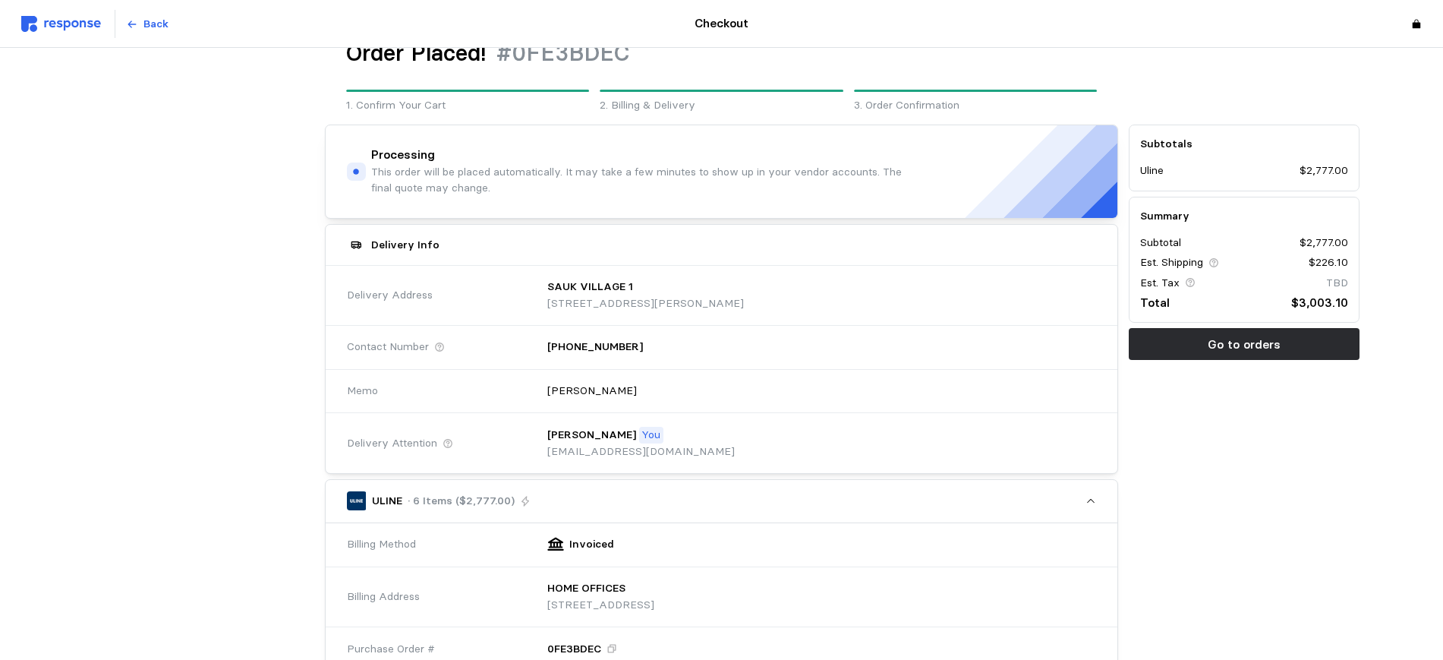
scroll to position [0, 0]
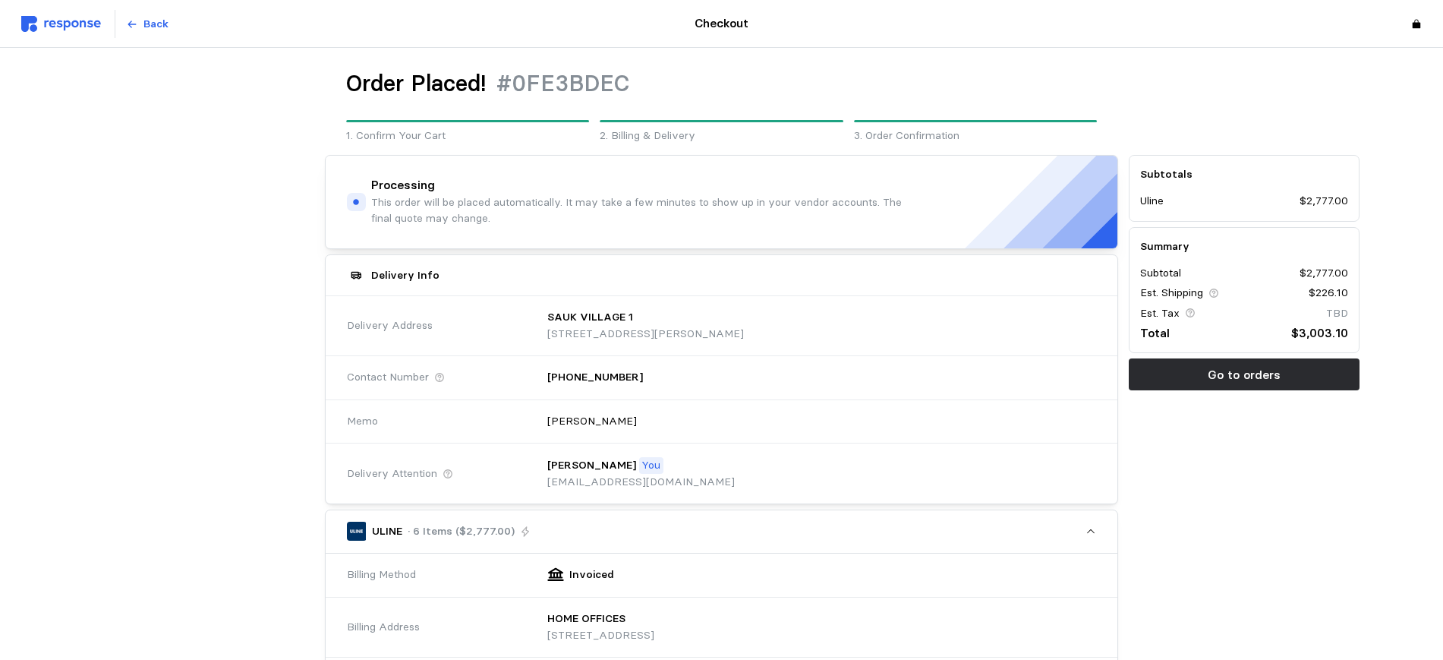
click at [49, 32] on div "Back" at bounding box center [280, 24] width 518 height 29
click at [64, 16] on img at bounding box center [61, 24] width 80 height 16
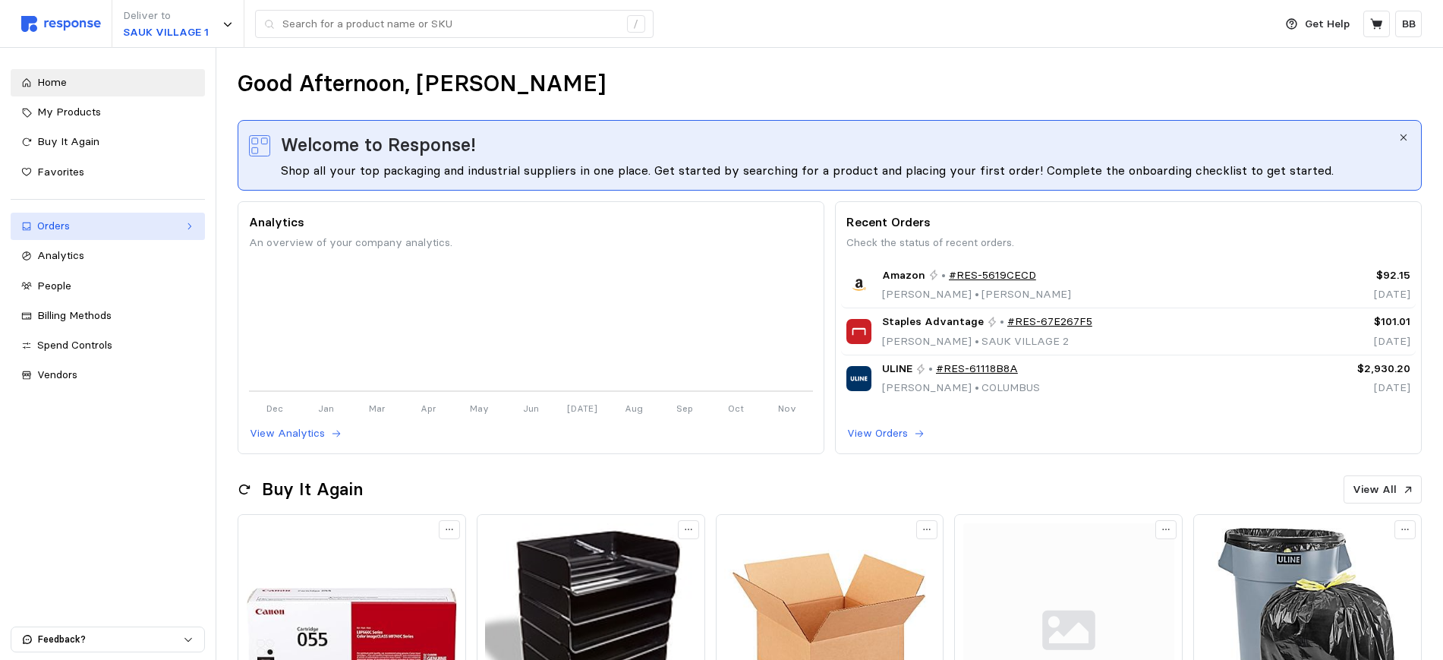
click at [71, 226] on div "Orders" at bounding box center [107, 226] width 141 height 17
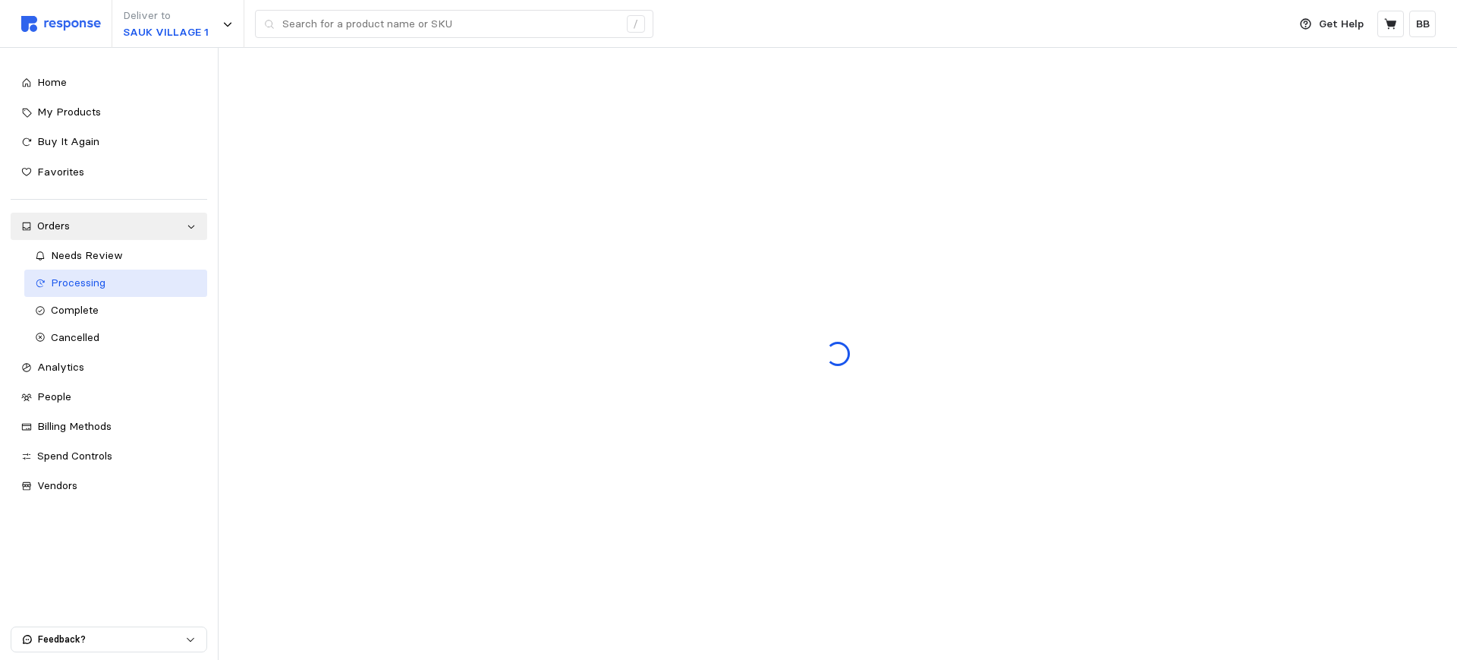
click at [114, 279] on div "Processing" at bounding box center [124, 283] width 146 height 17
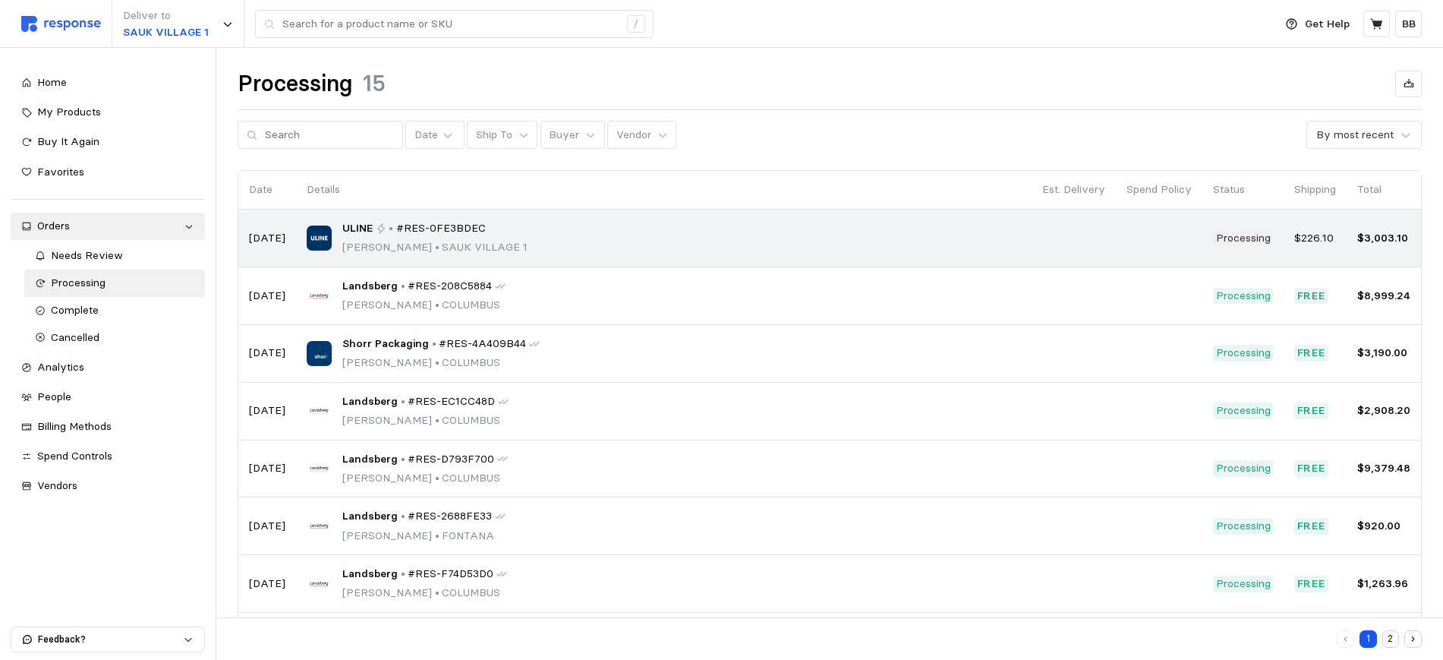
click at [438, 227] on span "#RES-0FE3BDEC" at bounding box center [441, 228] width 90 height 17
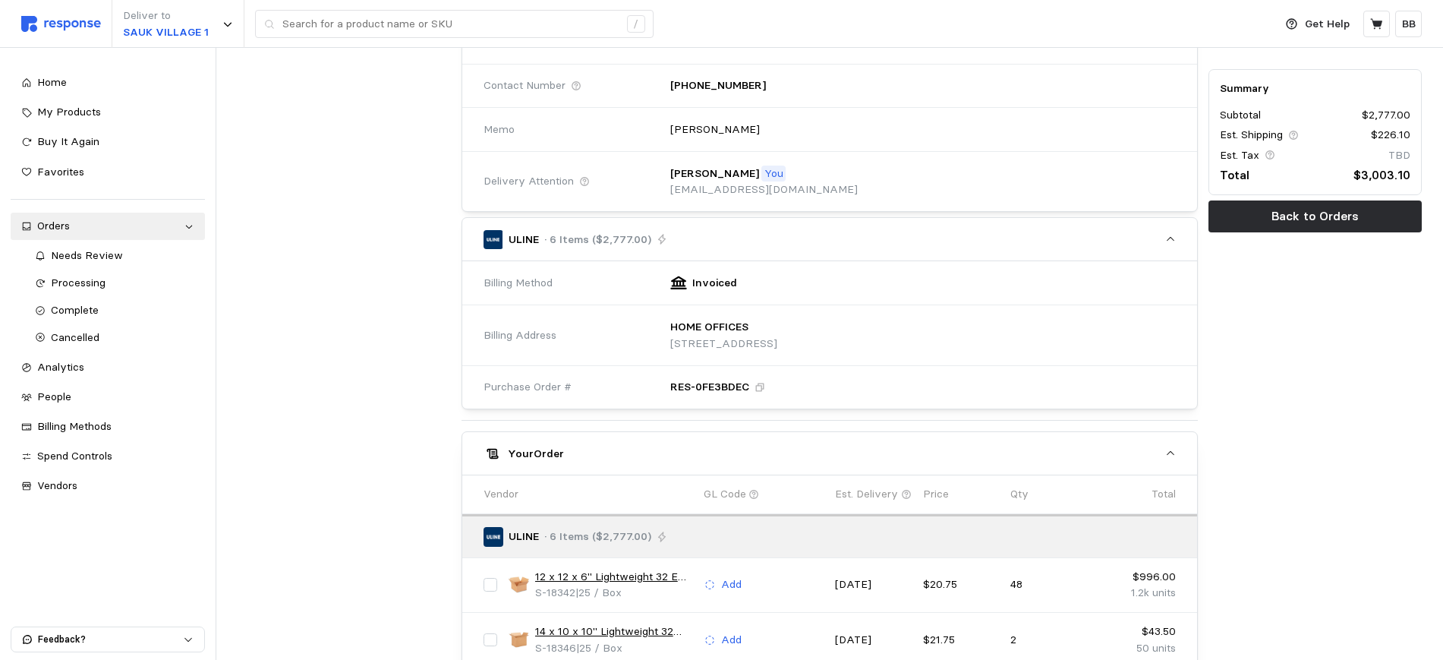
scroll to position [95, 0]
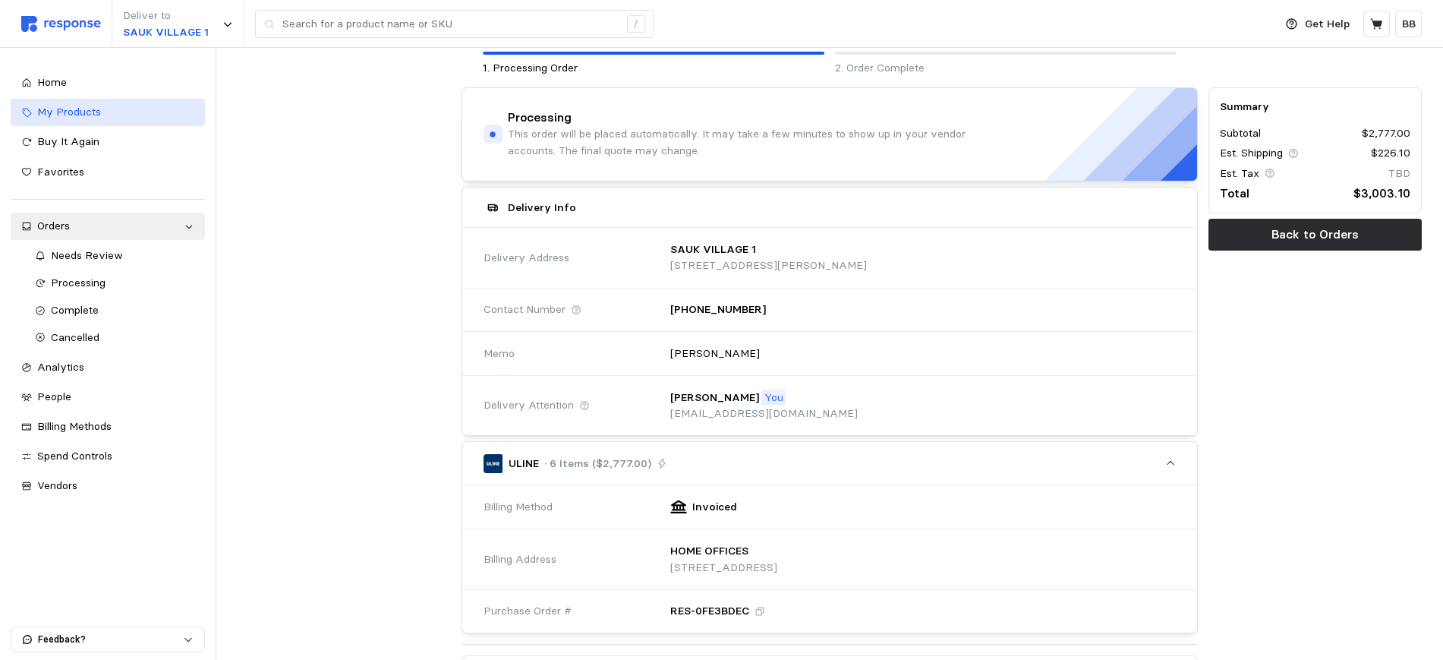
click at [74, 113] on span "My Products" at bounding box center [69, 112] width 64 height 14
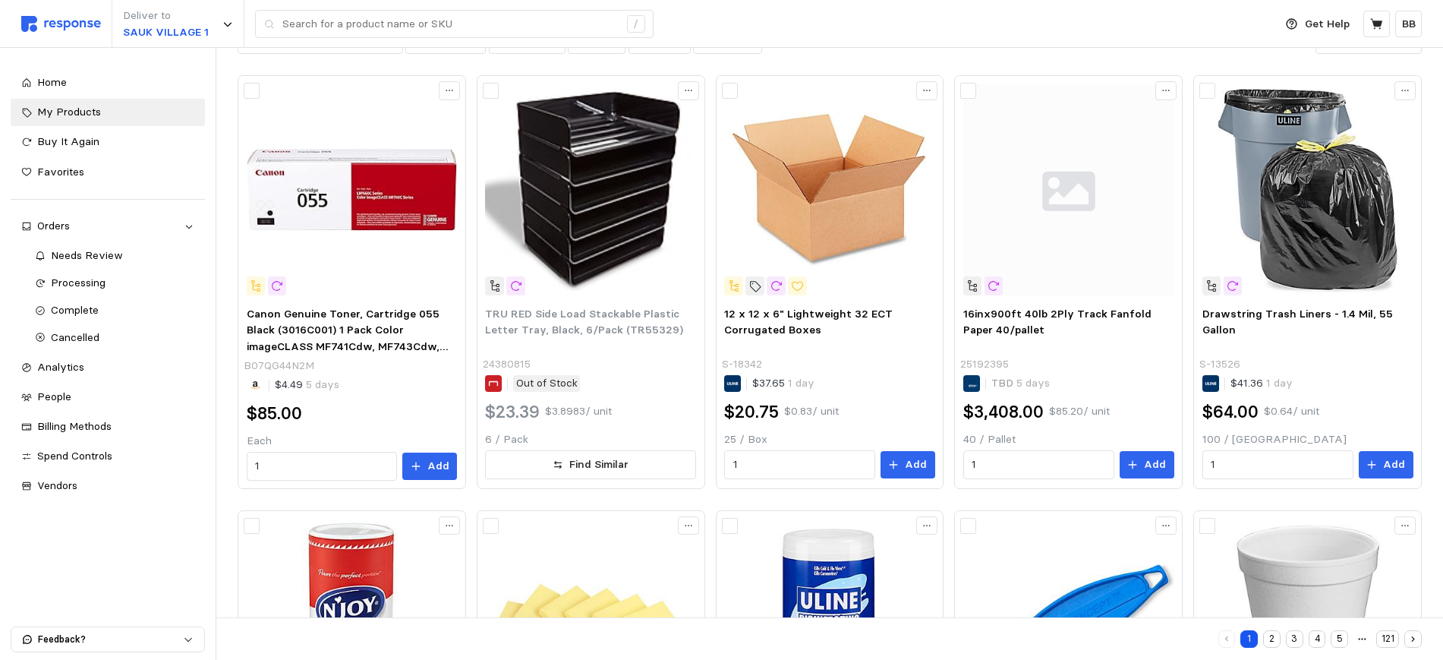
click at [503, 8] on div "Deliver to [GEOGRAPHIC_DATA] 1 /" at bounding box center [643, 24] width 1245 height 48
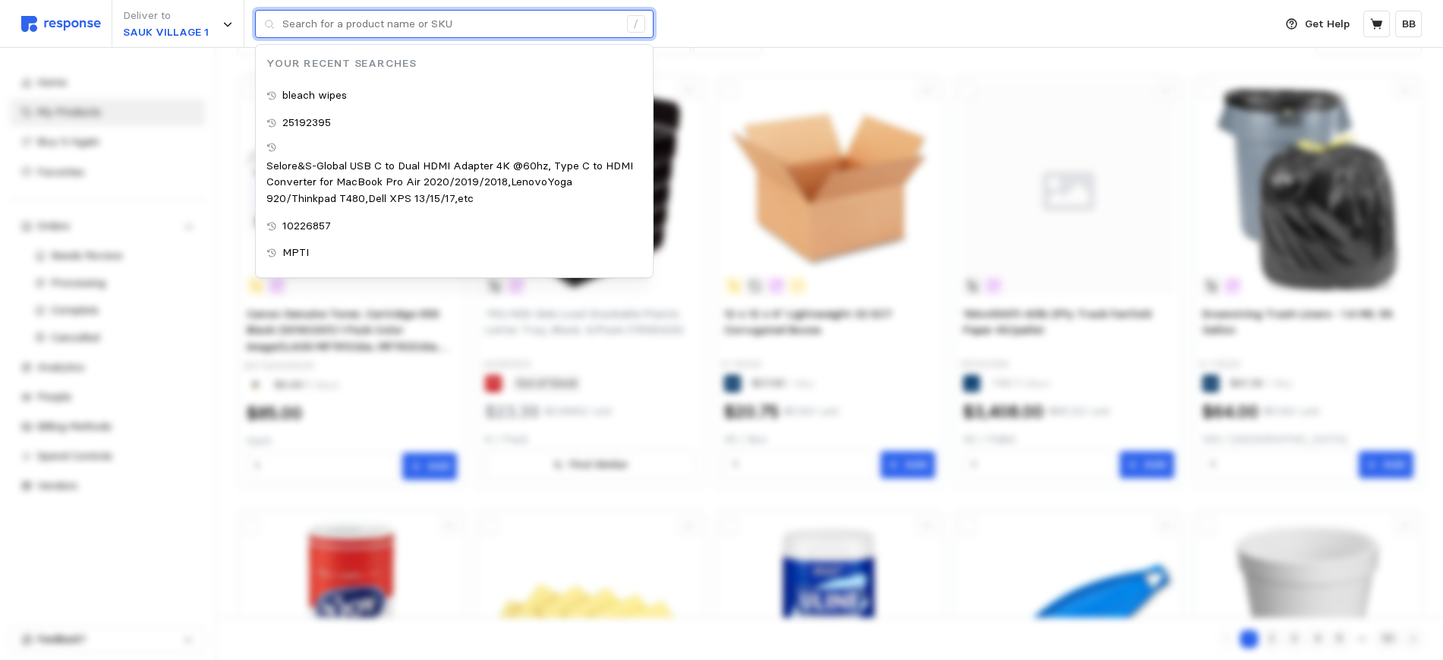
click at [496, 20] on input "text" at bounding box center [450, 24] width 336 height 27
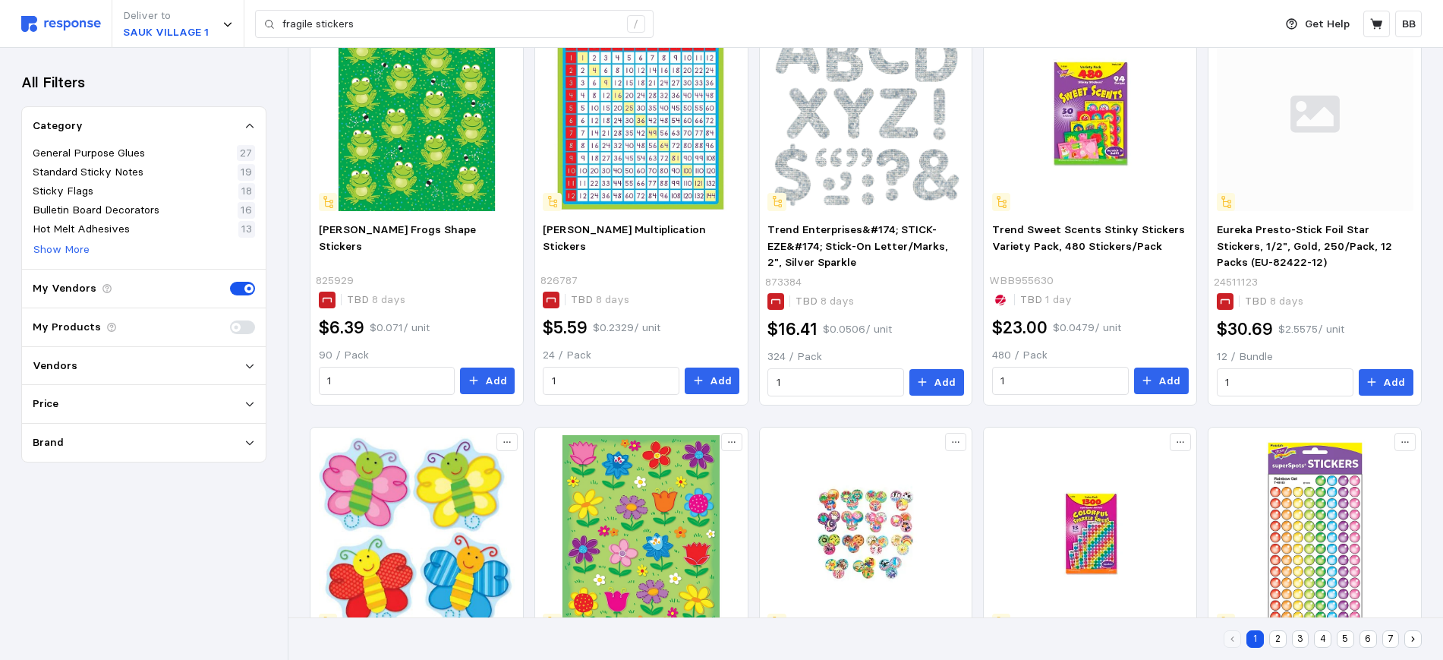
scroll to position [365, 0]
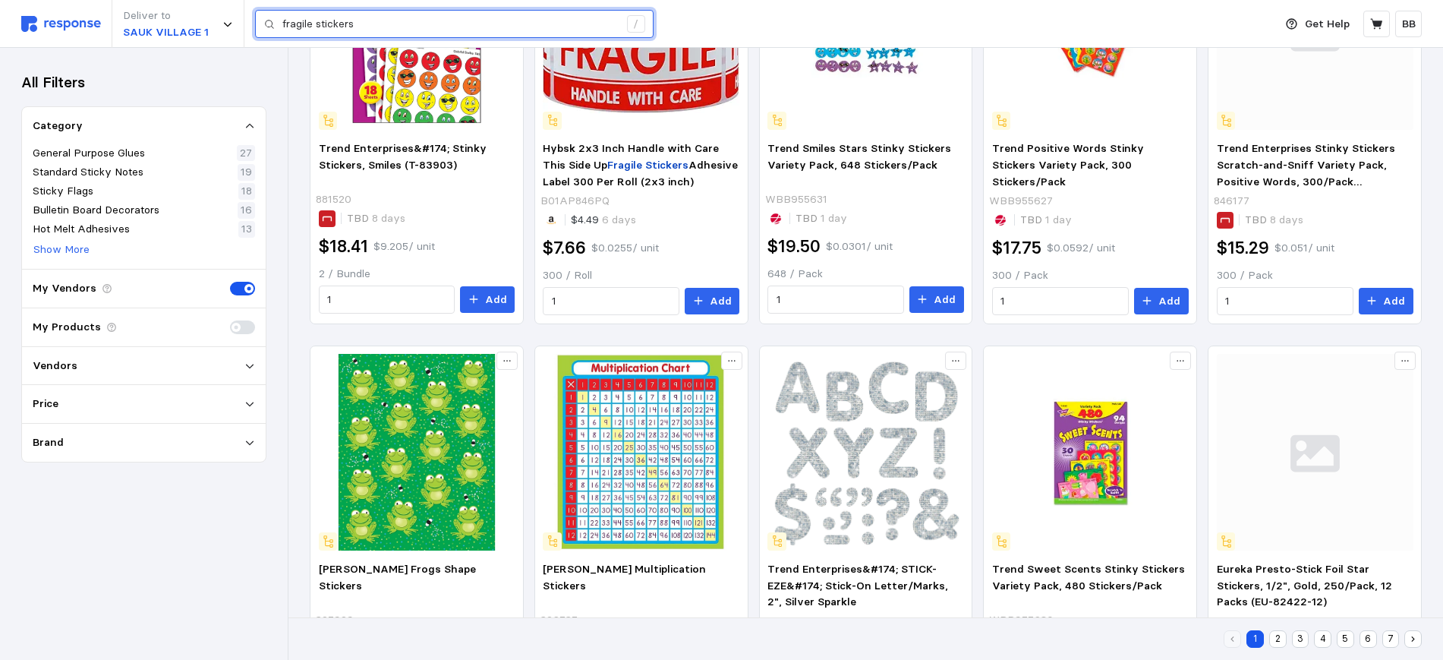
drag, startPoint x: 373, startPoint y: 14, endPoint x: 93, endPoint y: 18, distance: 280.1
click at [93, 18] on div "Deliver to SAUK VILLAGE 1 fragile stickers /" at bounding box center [643, 24] width 1245 height 48
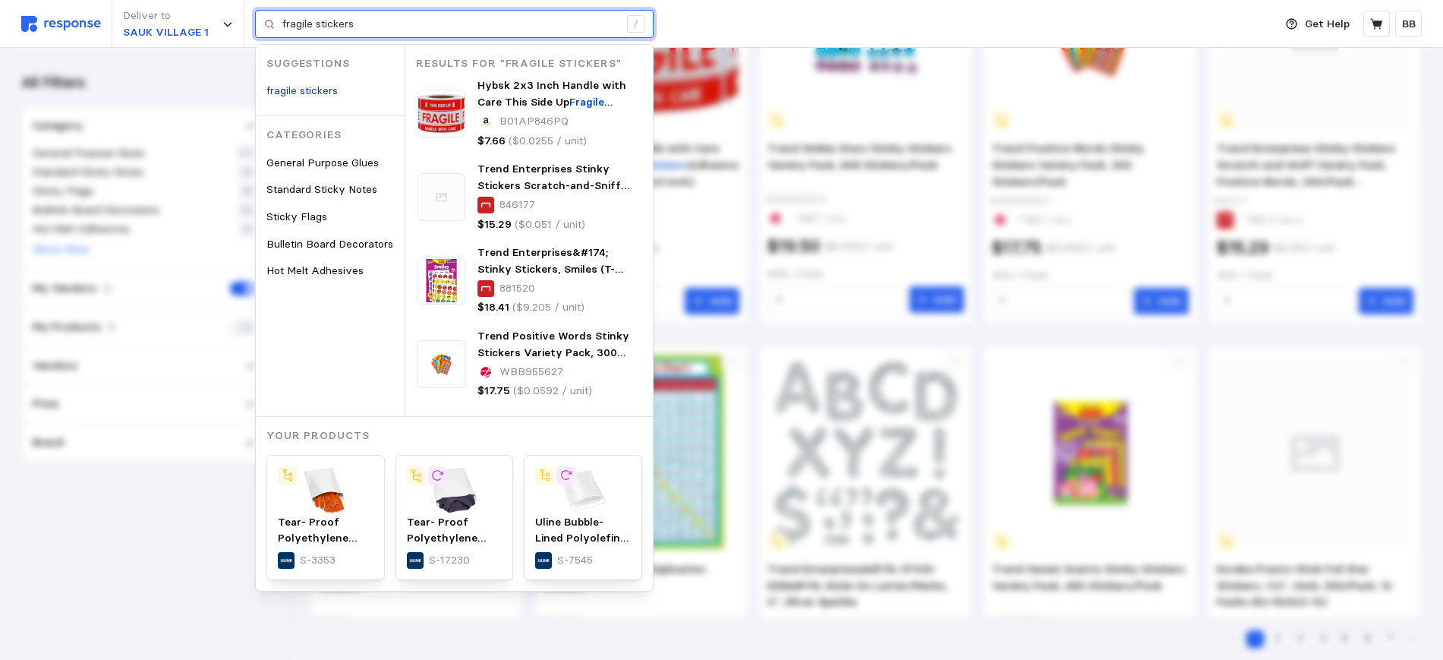
paste input "S-3004"
type input "S-3004"
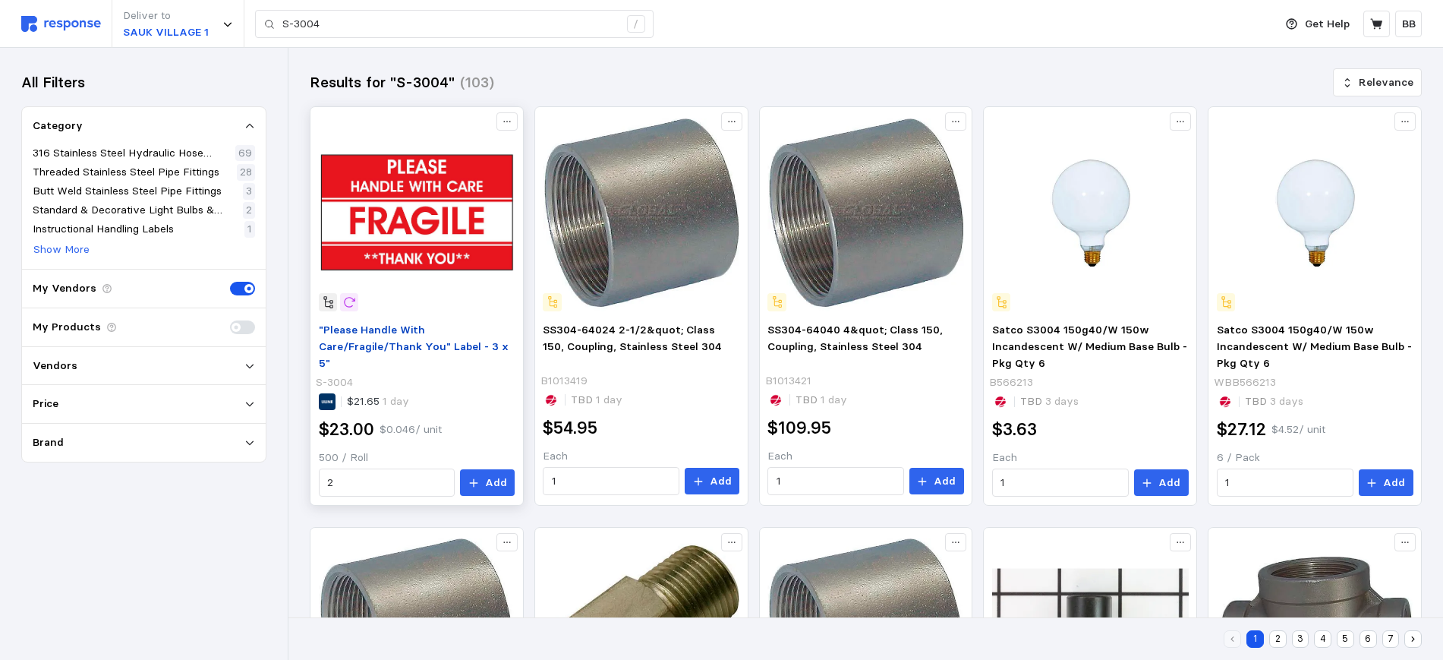
click at [451, 337] on p ""Please Handle With Care/Fragile/Thank You" Label - 3 x 5"" at bounding box center [417, 346] width 197 height 49
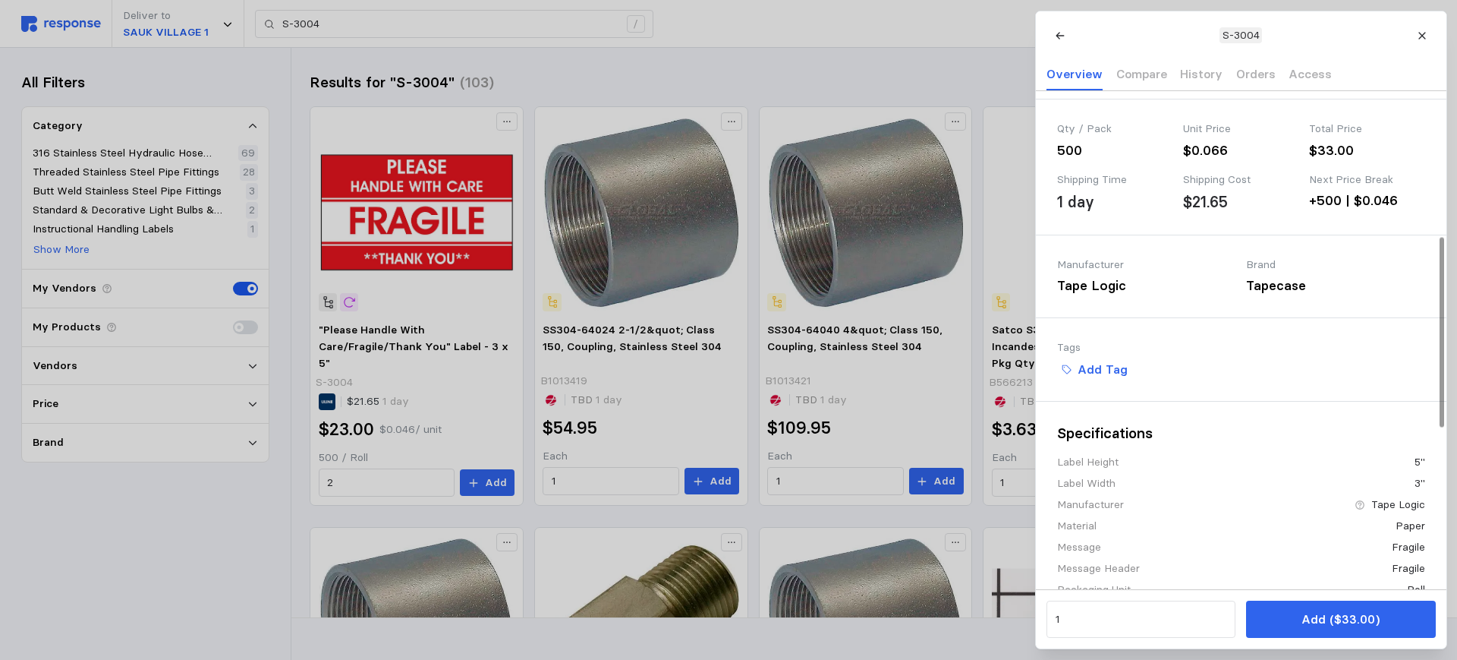
scroll to position [380, 0]
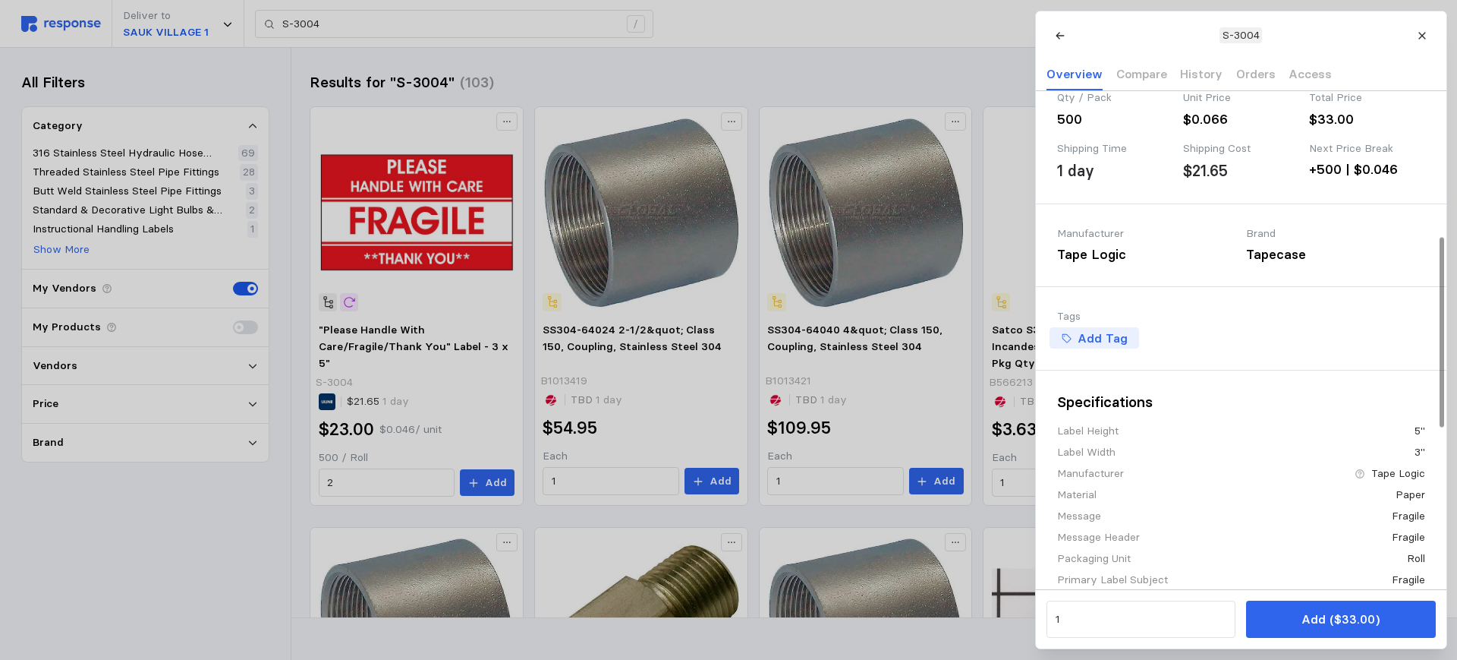
click at [1113, 348] on p "Add Tag" at bounding box center [1102, 338] width 50 height 19
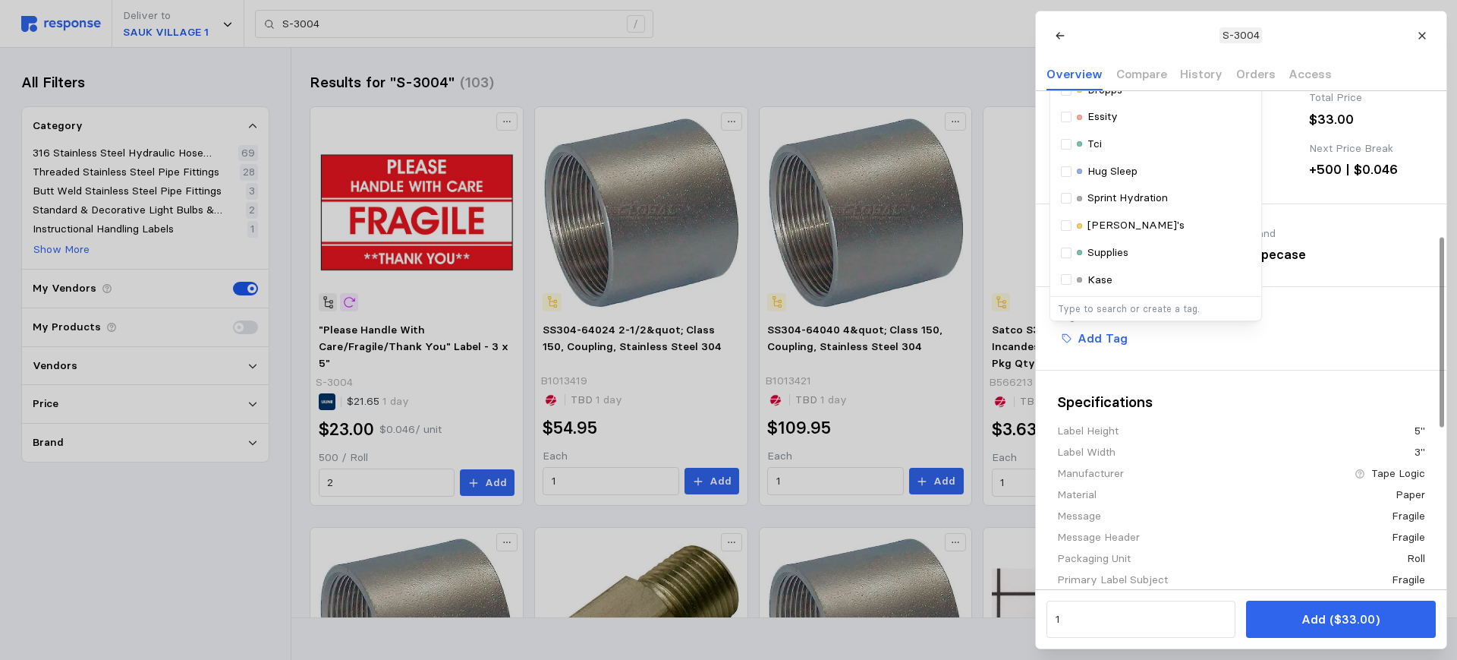
click at [1096, 261] on p "Supplies" at bounding box center [1107, 252] width 41 height 17
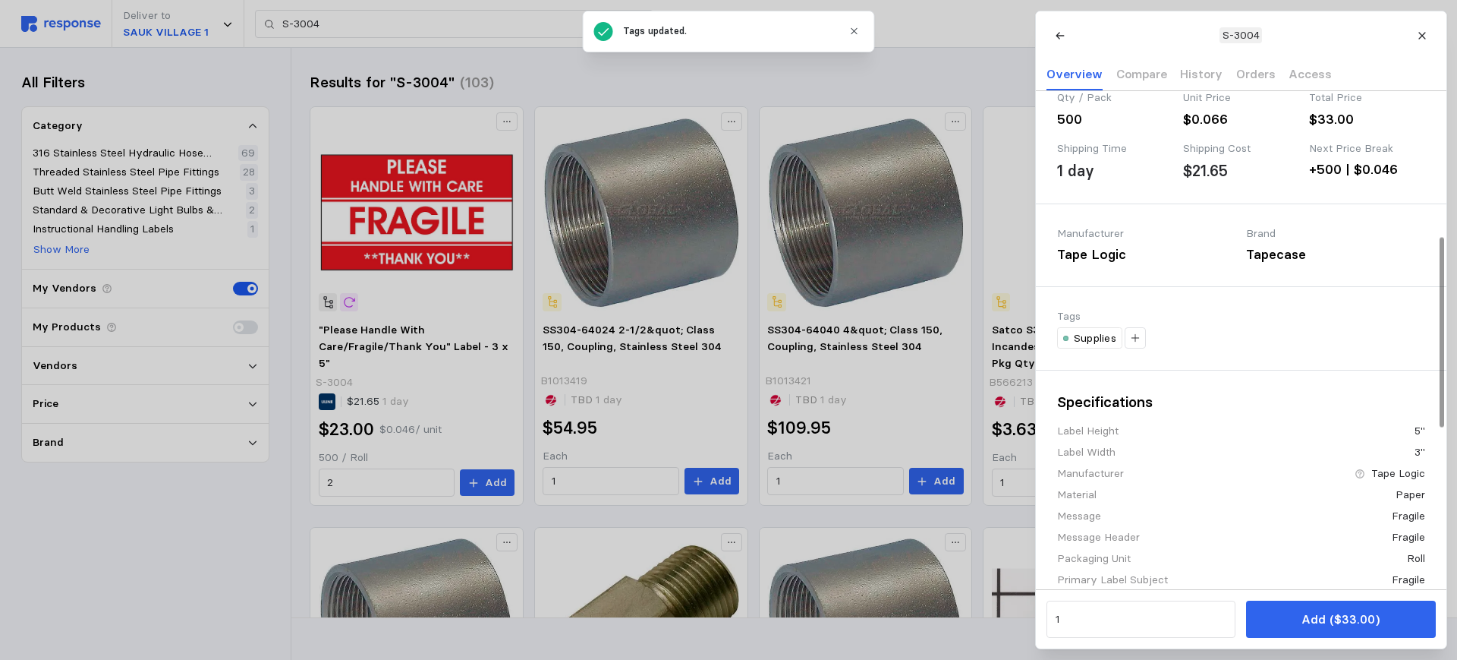
click at [1224, 370] on div "Tags Supplies" at bounding box center [1241, 328] width 411 height 83
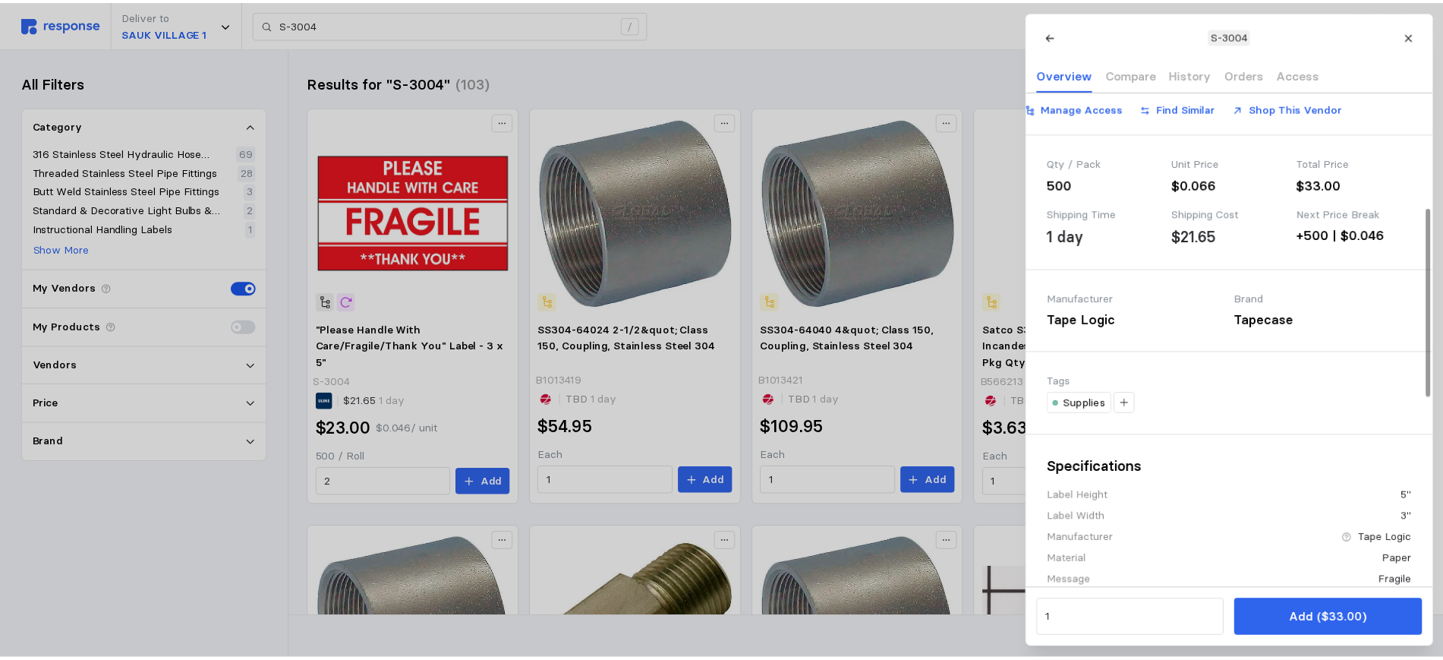
scroll to position [285, 0]
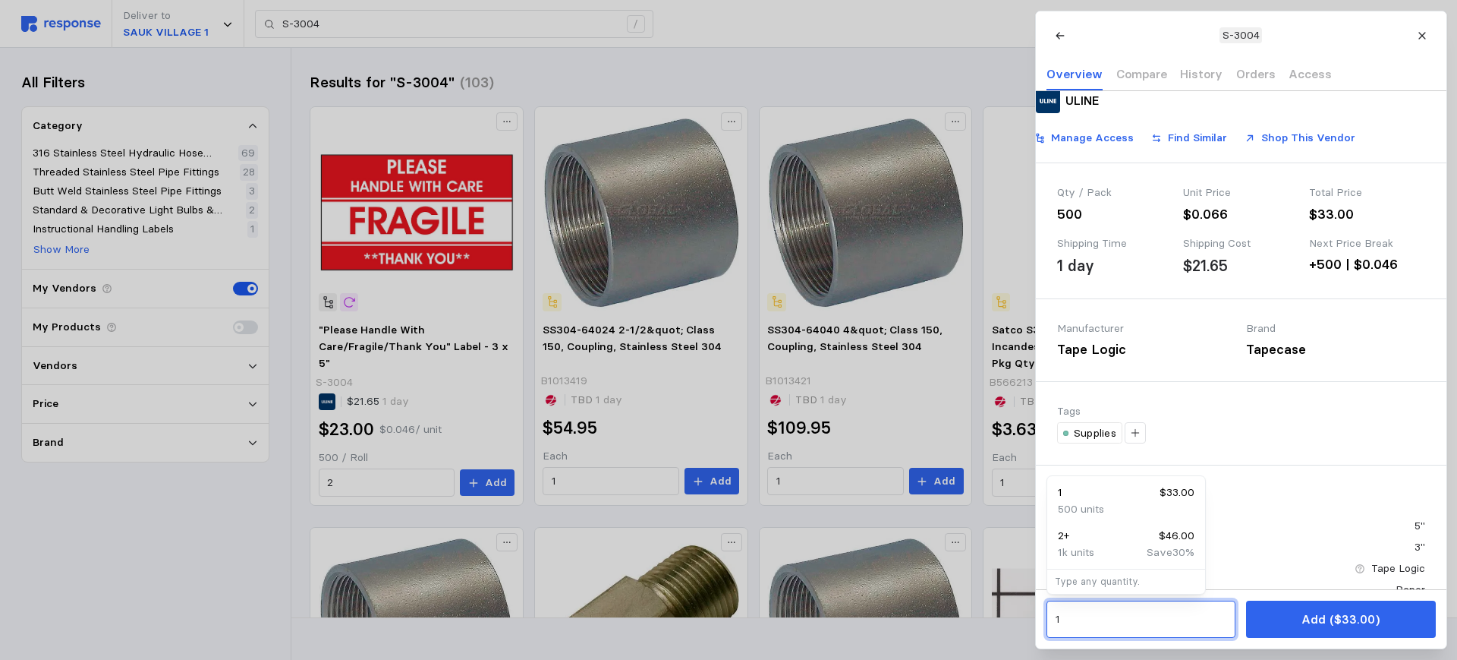
drag, startPoint x: 1044, startPoint y: 616, endPoint x: 993, endPoint y: 609, distance: 52.0
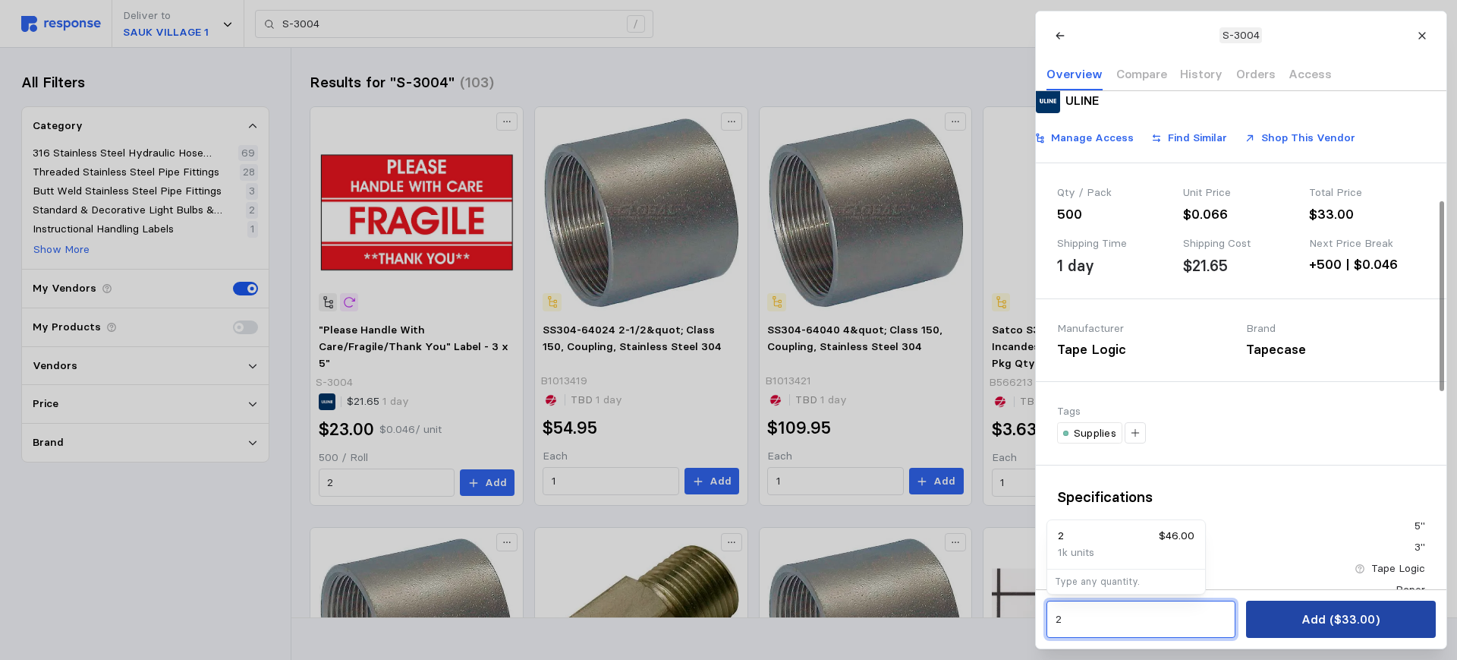
type input "2"
click at [1321, 616] on p "Add ($33.00)" at bounding box center [1341, 618] width 78 height 19
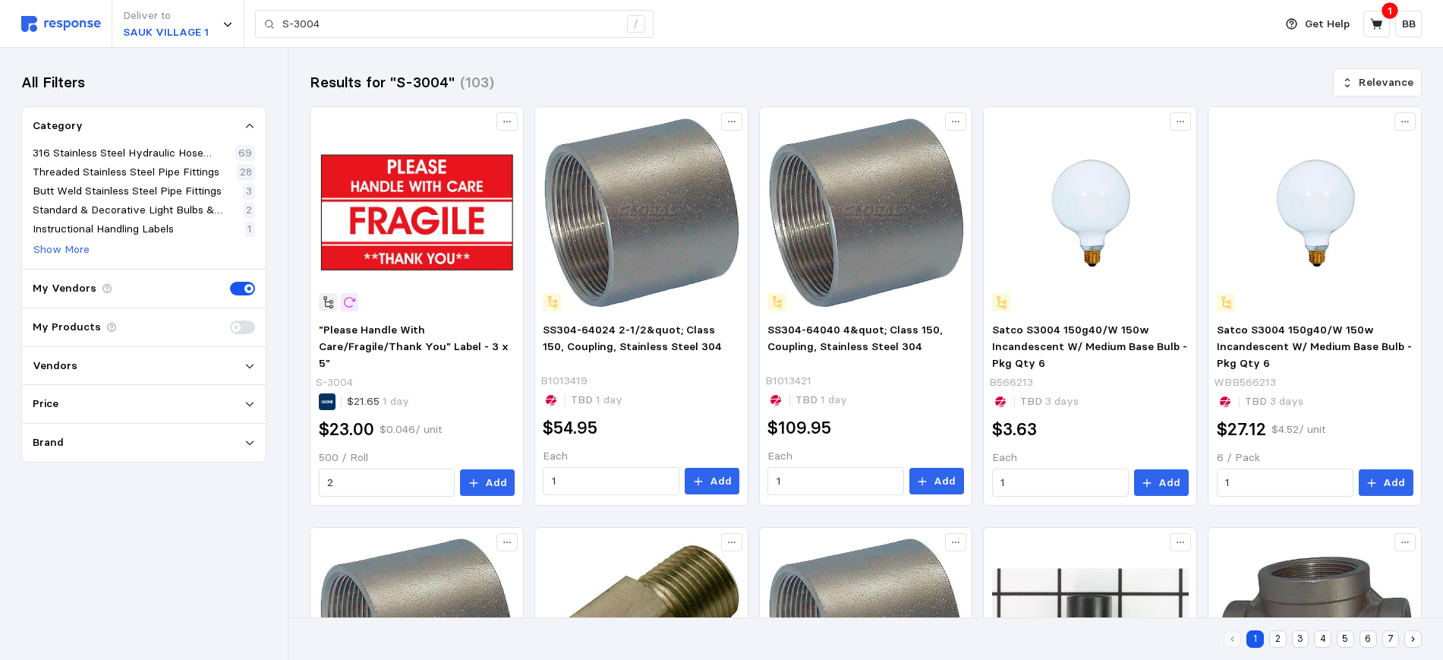
click at [621, 76] on div "Results for "S-3004" (103) Relevance" at bounding box center [866, 82] width 1112 height 27
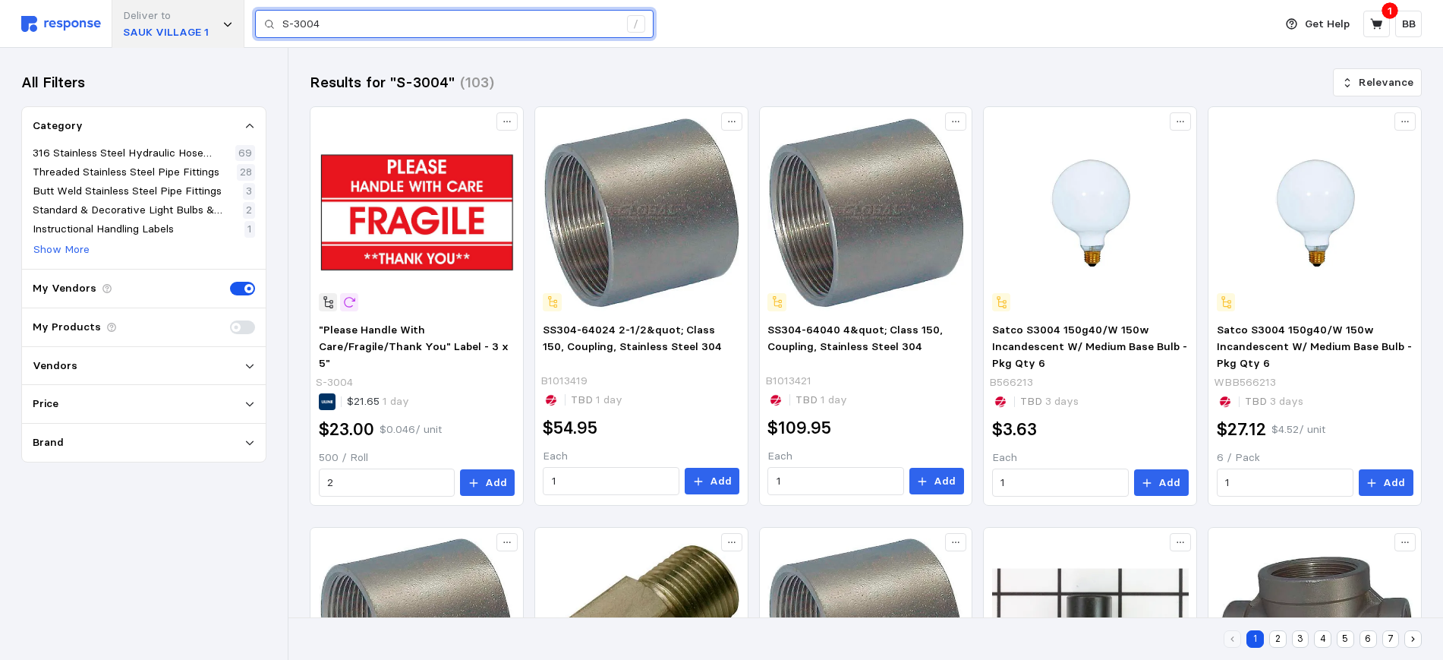
drag, startPoint x: 377, startPoint y: 23, endPoint x: 178, endPoint y: 13, distance: 199.1
click at [178, 13] on div "Deliver to [GEOGRAPHIC_DATA] 1 S-3004 /" at bounding box center [643, 24] width 1245 height 48
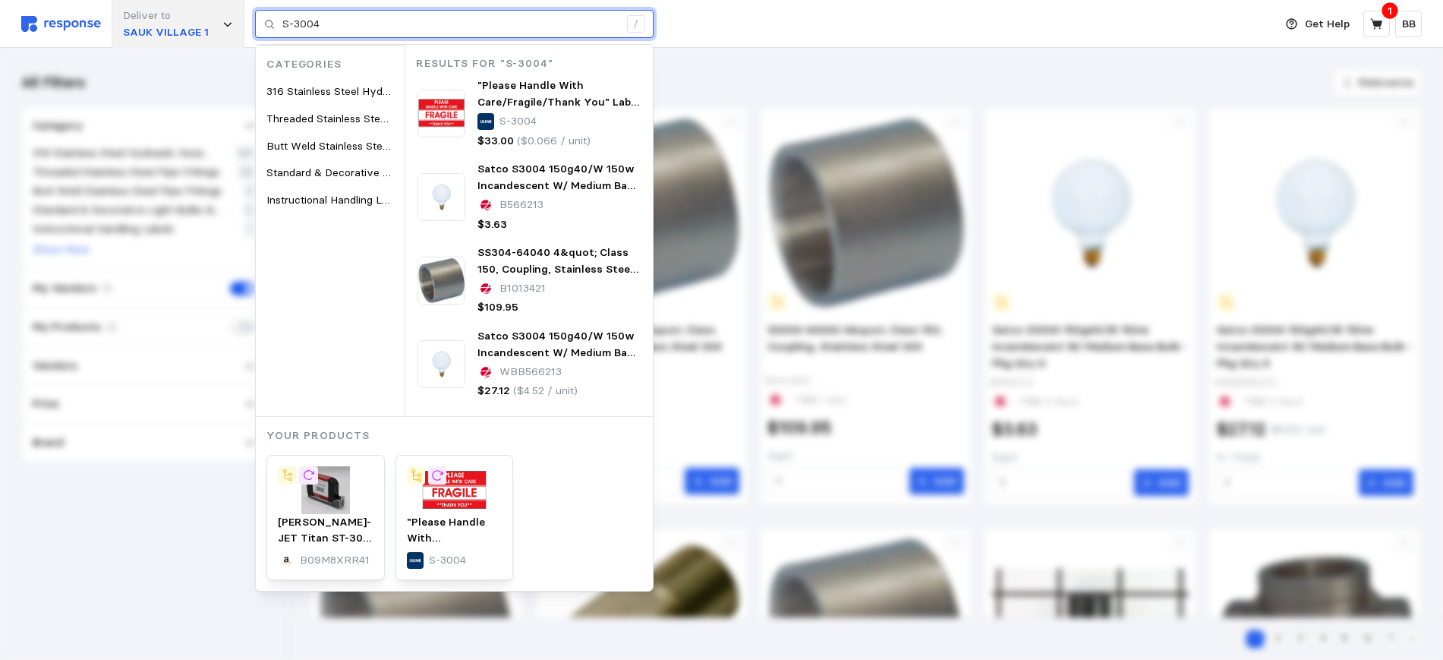
paste input "575"
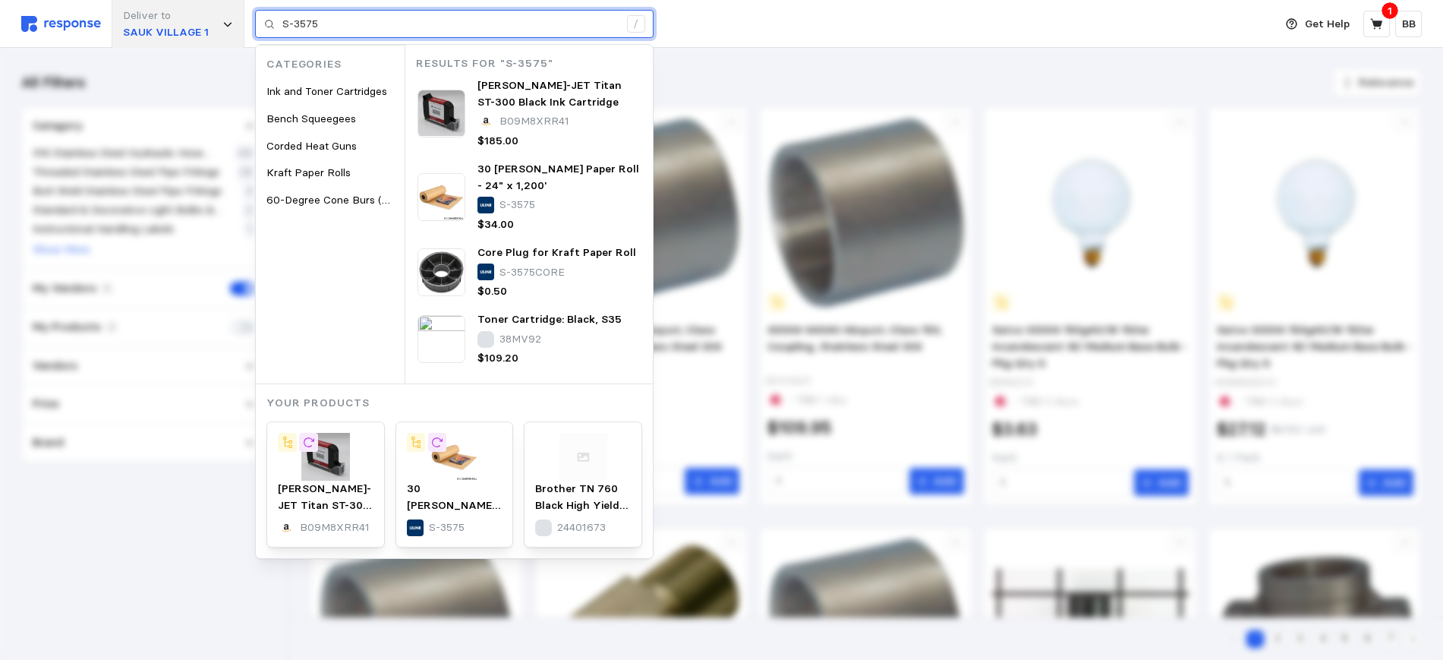
type input "S-3575"
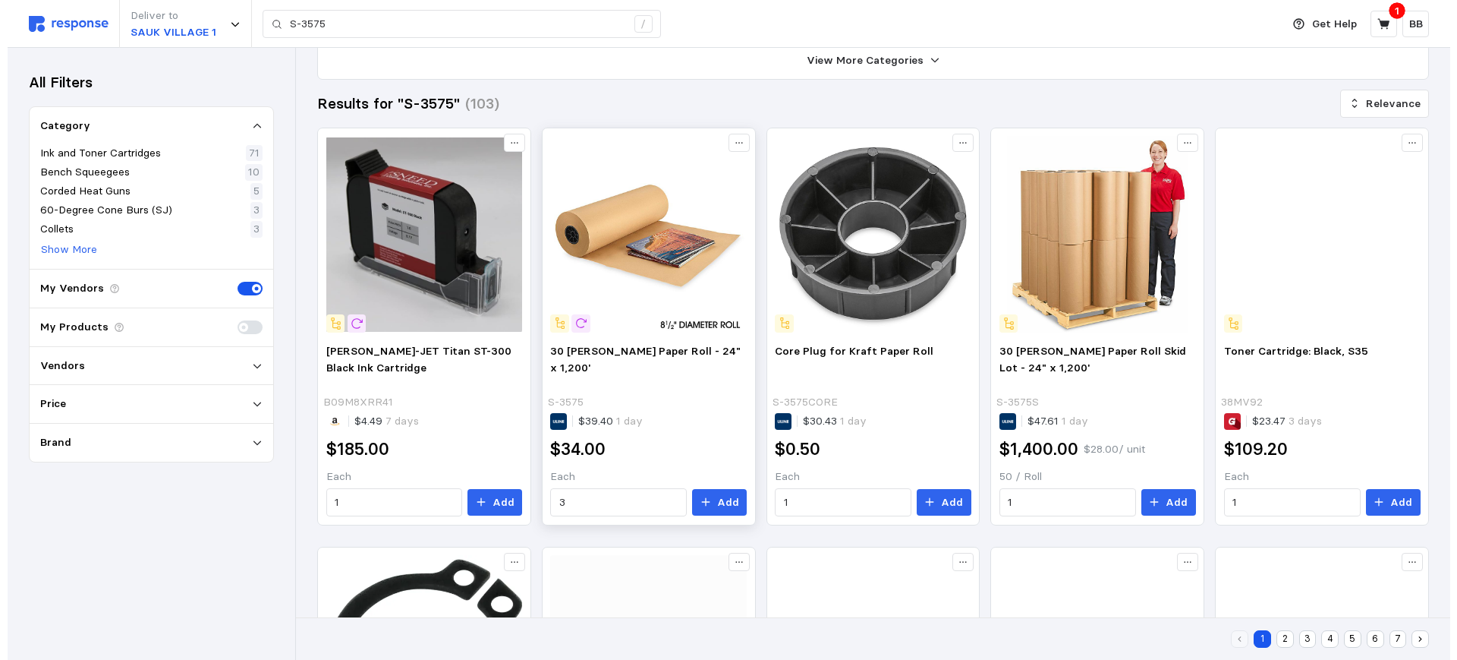
scroll to position [190, 0]
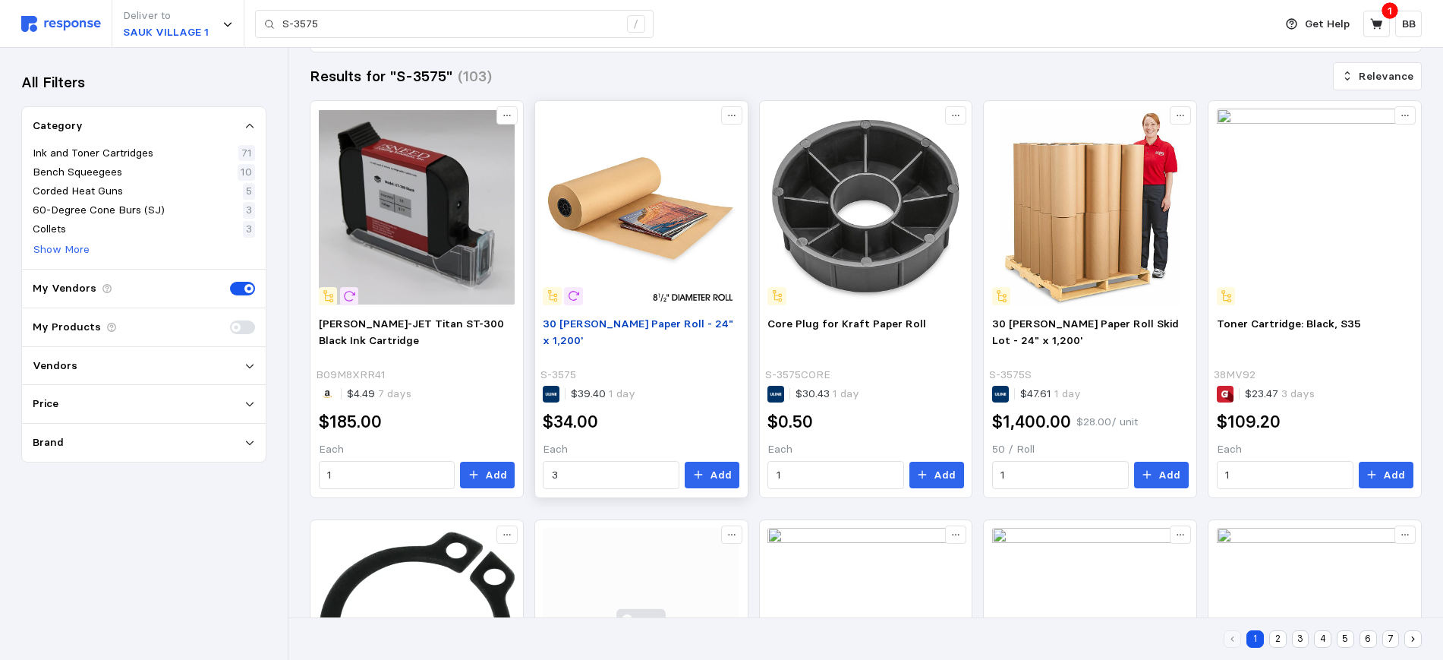
click at [606, 317] on span "30 [PERSON_NAME] Paper Roll - 24" x 1,200'" at bounding box center [638, 332] width 191 height 30
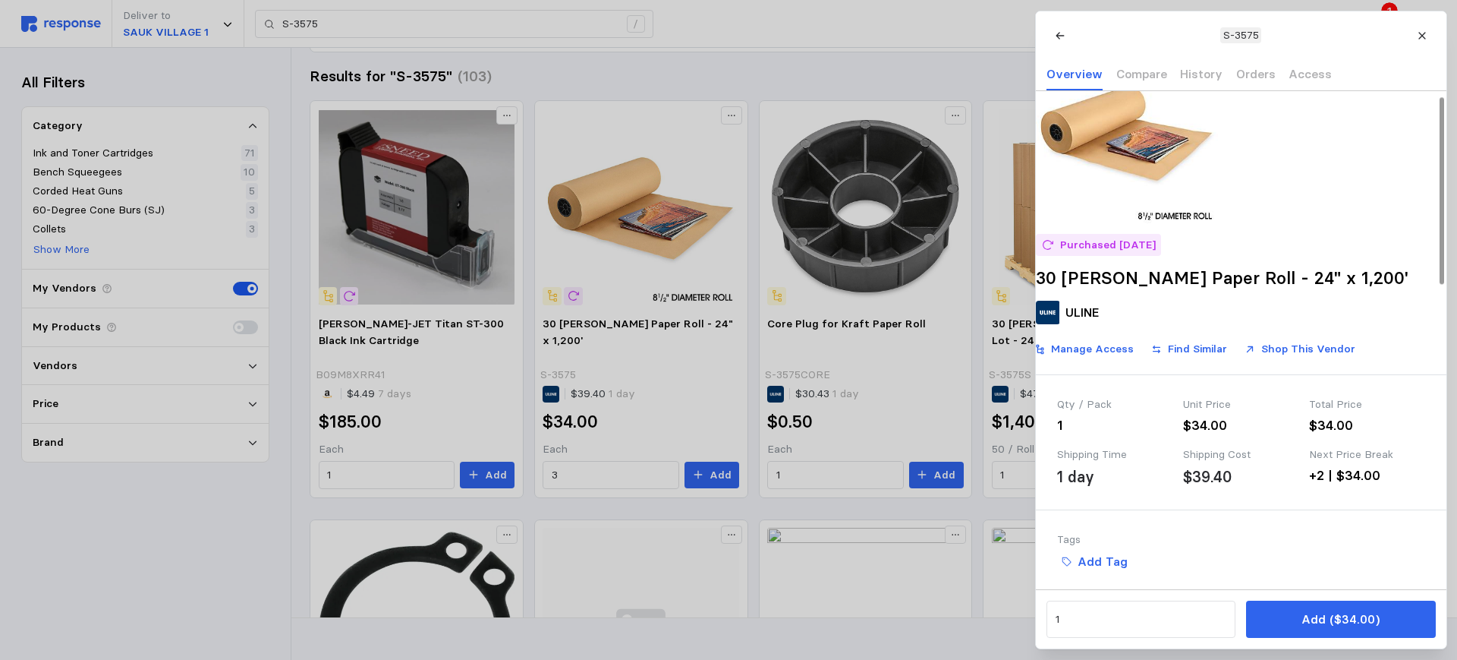
scroll to position [95, 0]
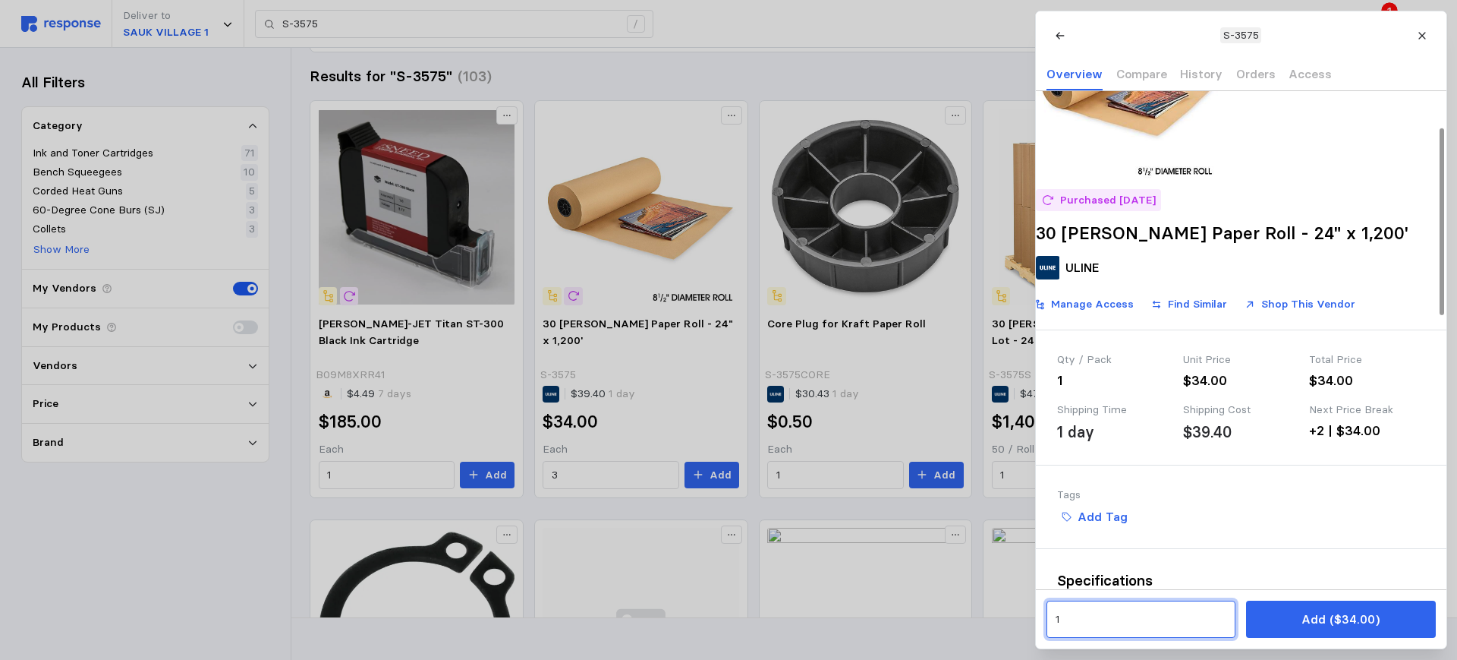
click at [1091, 619] on input "1" at bounding box center [1141, 619] width 172 height 27
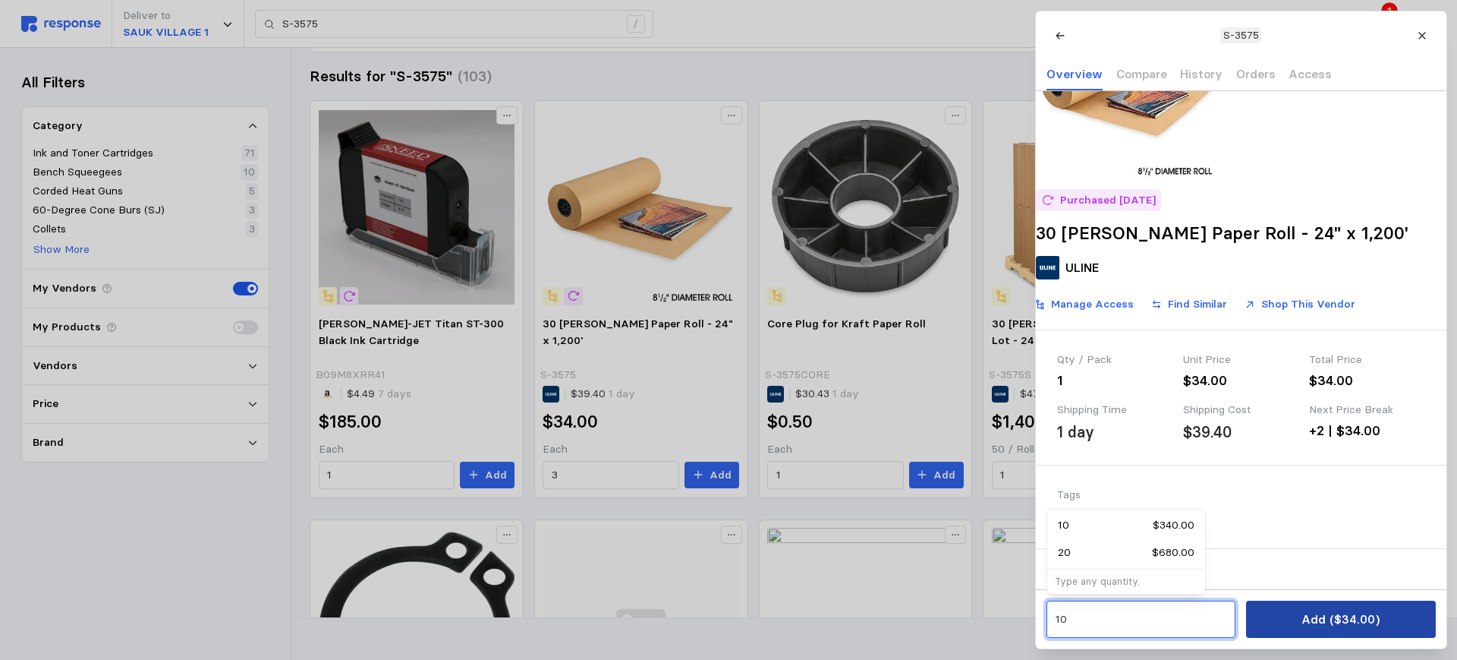
type input "10"
click at [1327, 621] on p "Add ($34.00)" at bounding box center [1341, 618] width 78 height 19
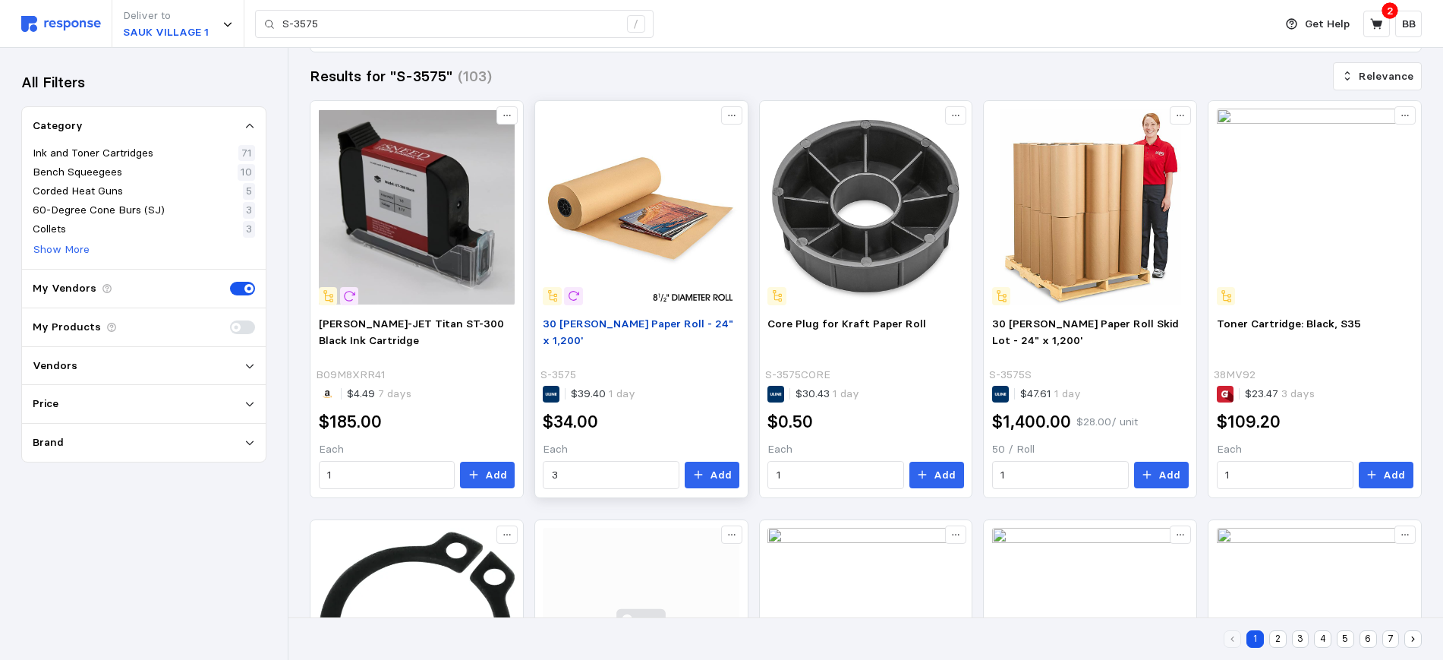
click at [590, 317] on span "30 [PERSON_NAME] Paper Roll - 24" x 1,200'" at bounding box center [638, 332] width 191 height 30
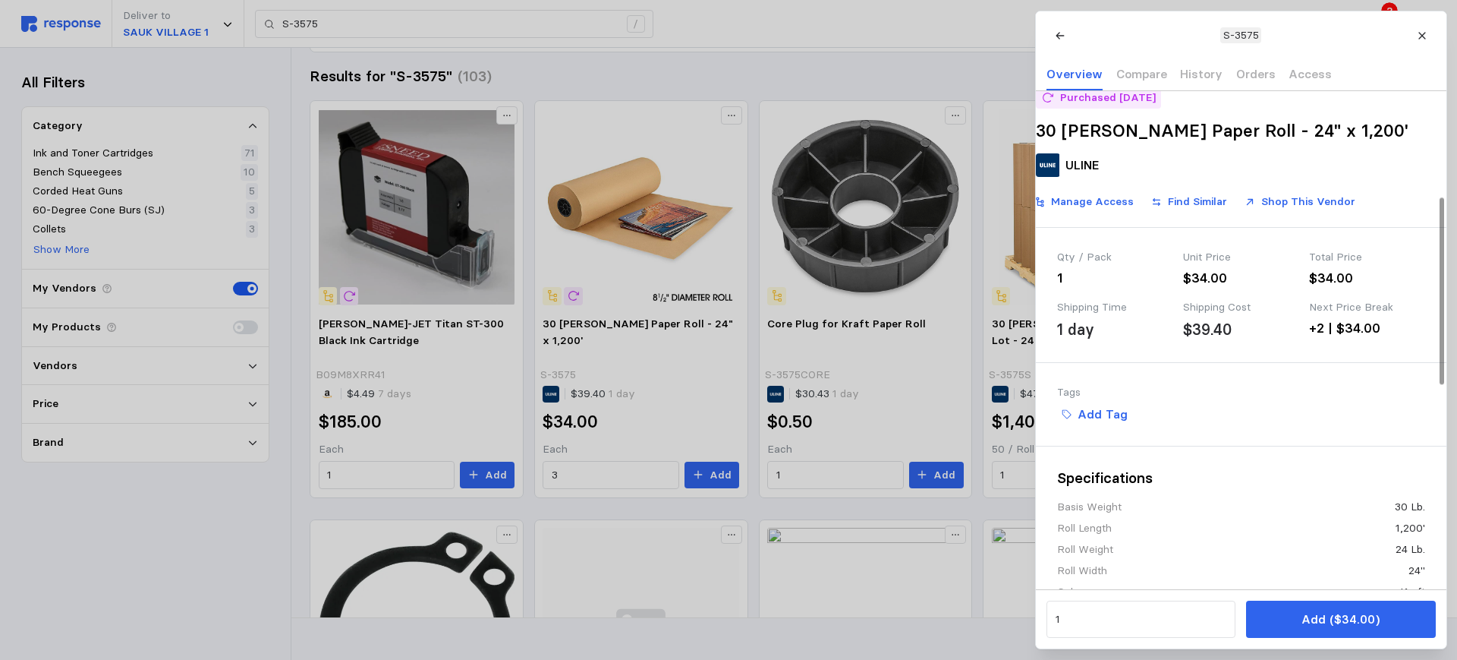
scroll to position [285, 0]
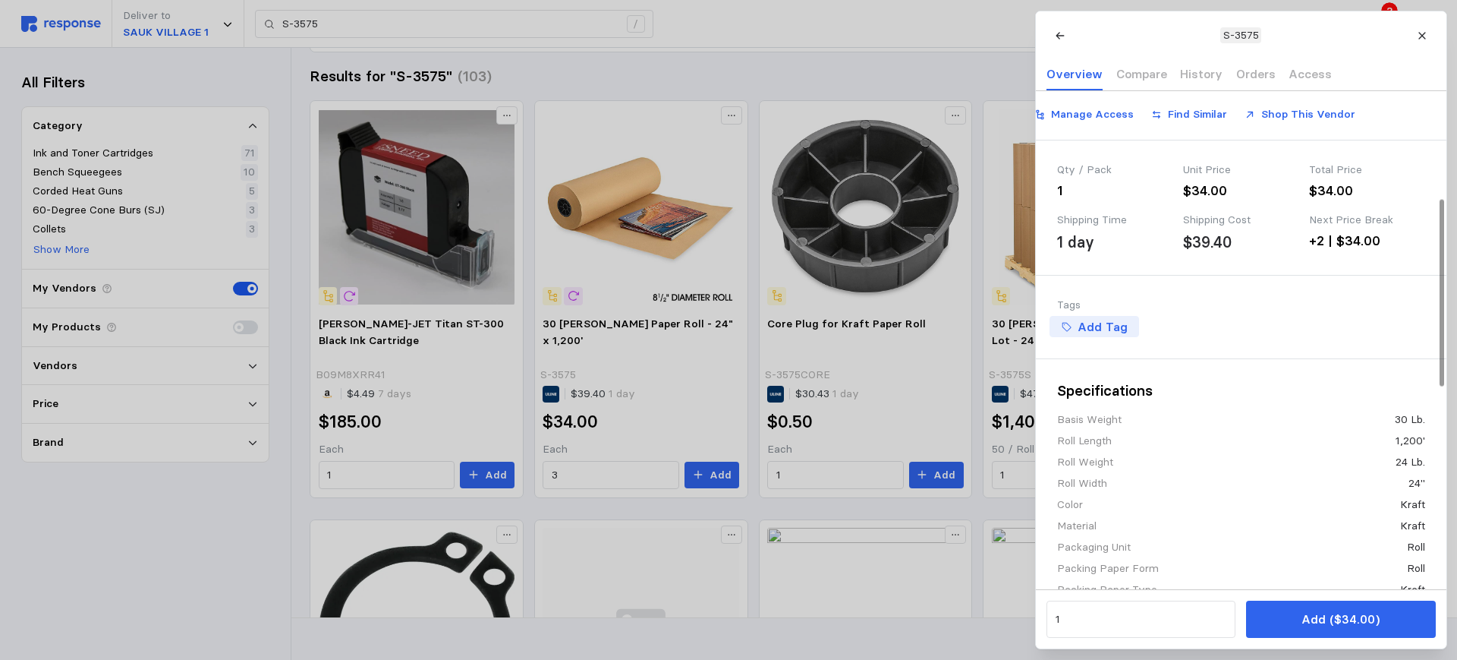
click at [1105, 336] on p "Add Tag" at bounding box center [1102, 326] width 50 height 19
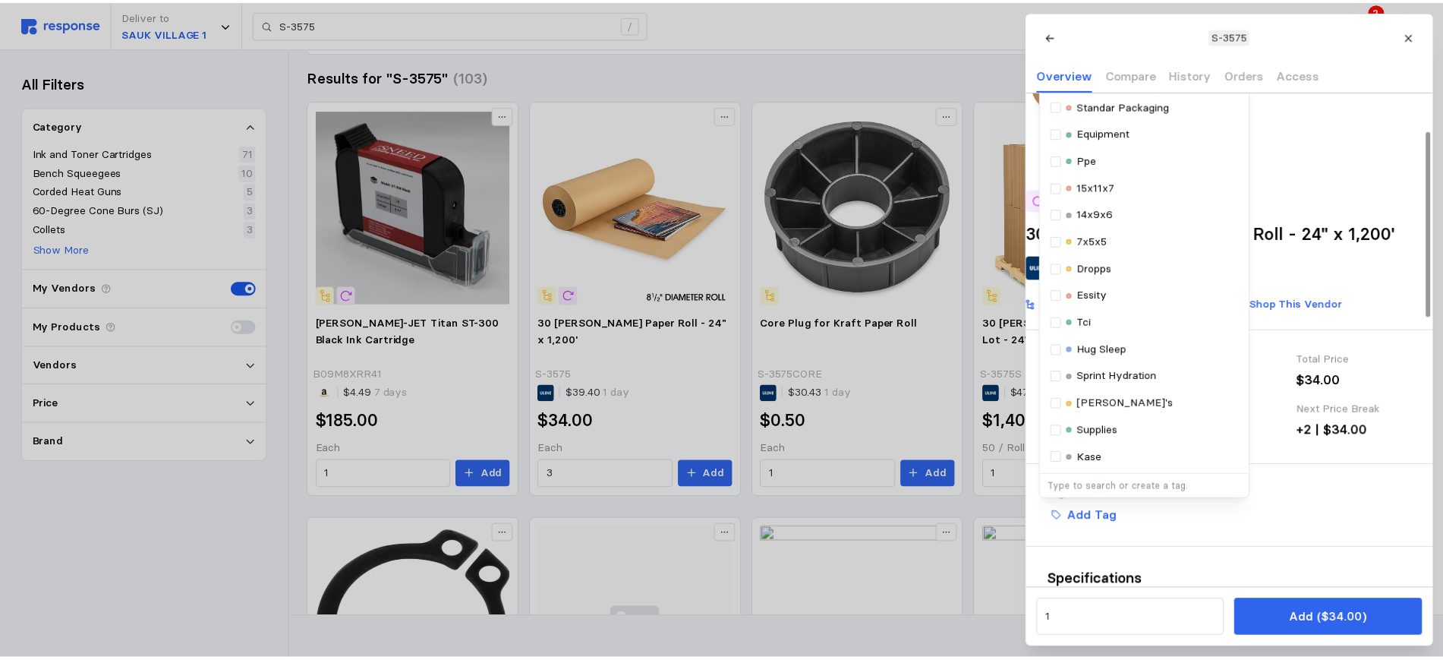
scroll to position [190, 0]
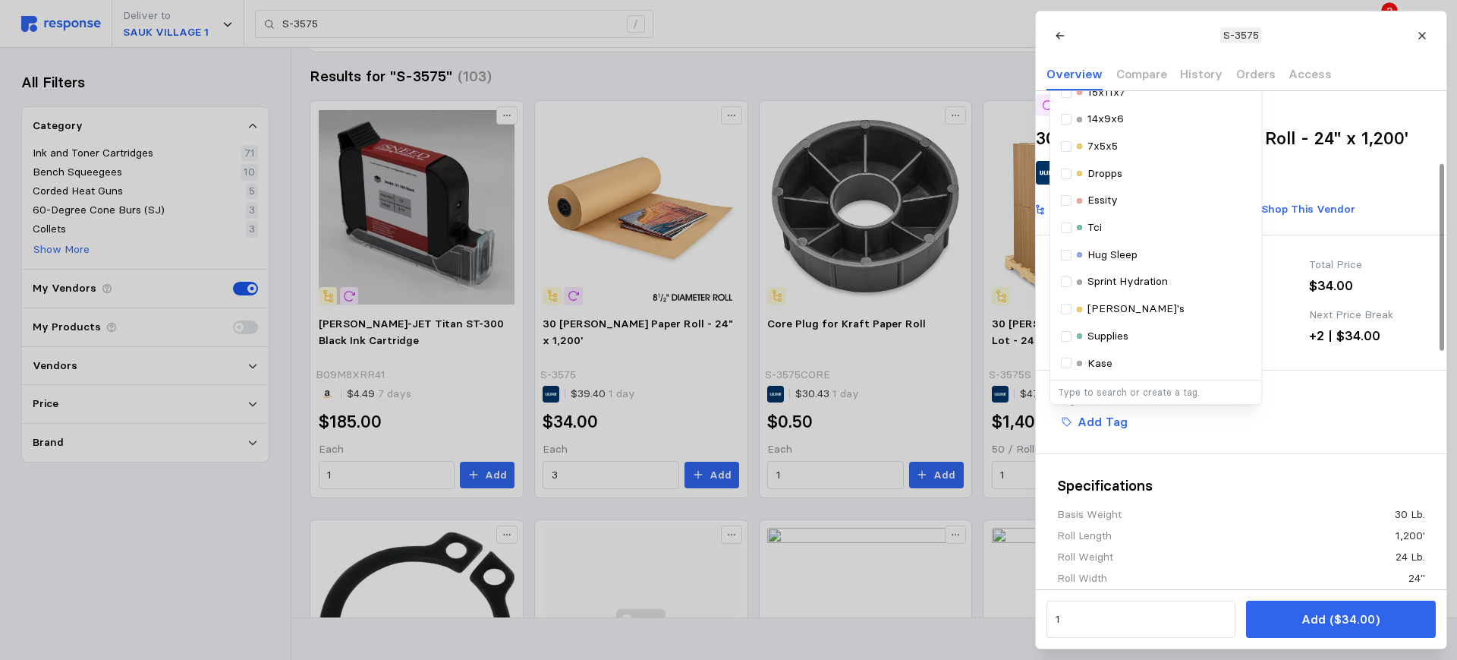
click at [1107, 345] on p "Supplies" at bounding box center [1107, 336] width 41 height 17
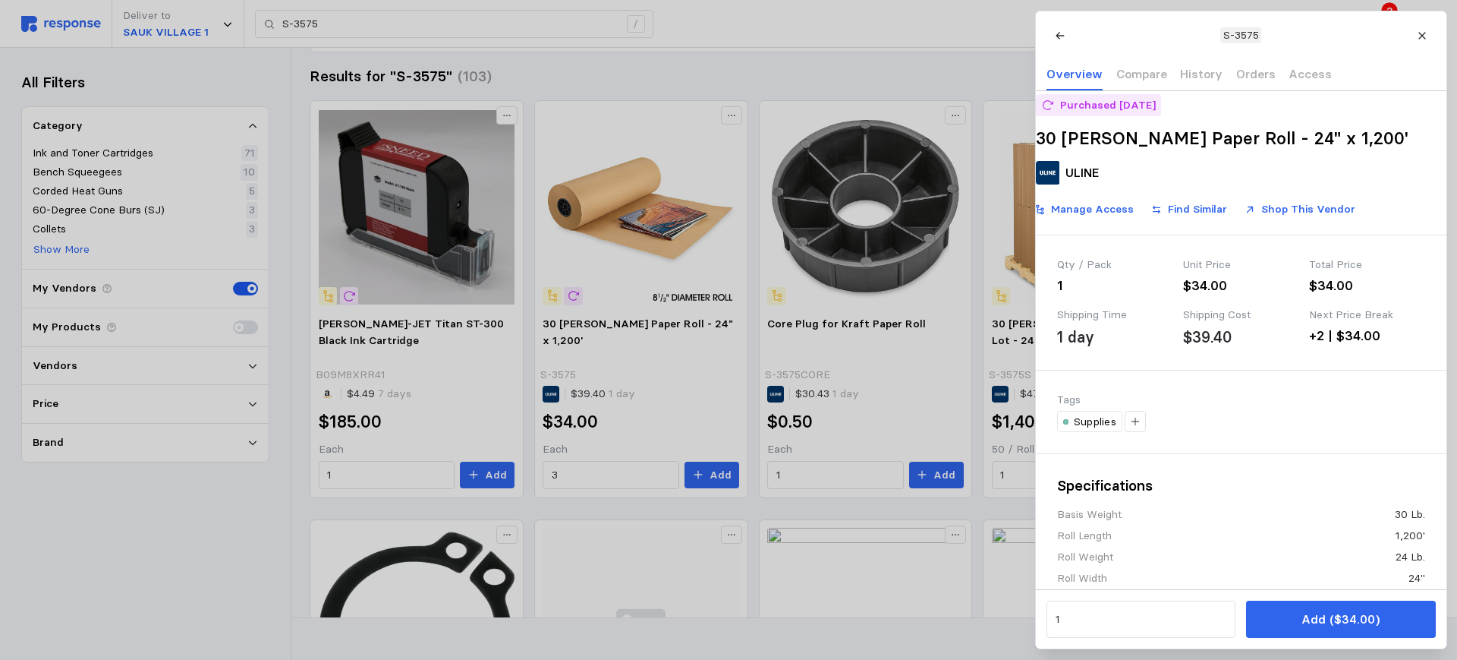
click at [125, 550] on div at bounding box center [728, 330] width 1457 height 660
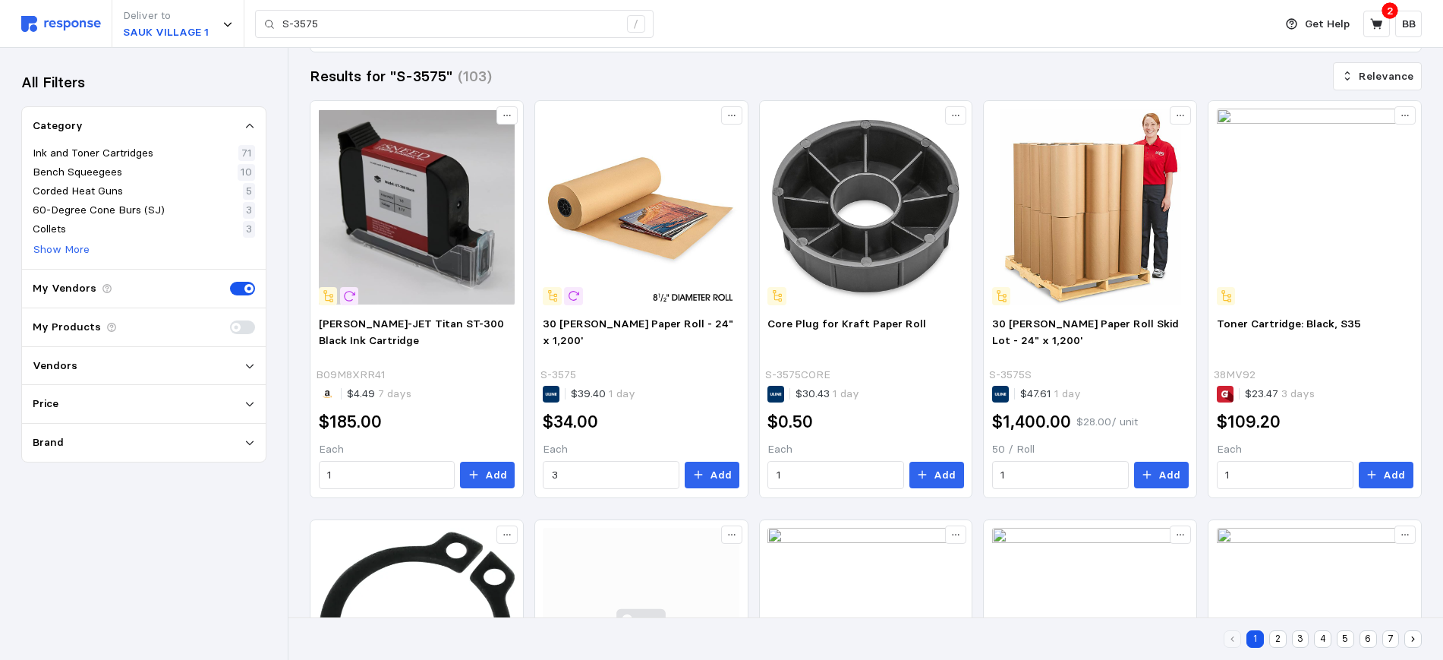
click at [84, 18] on img at bounding box center [61, 24] width 80 height 16
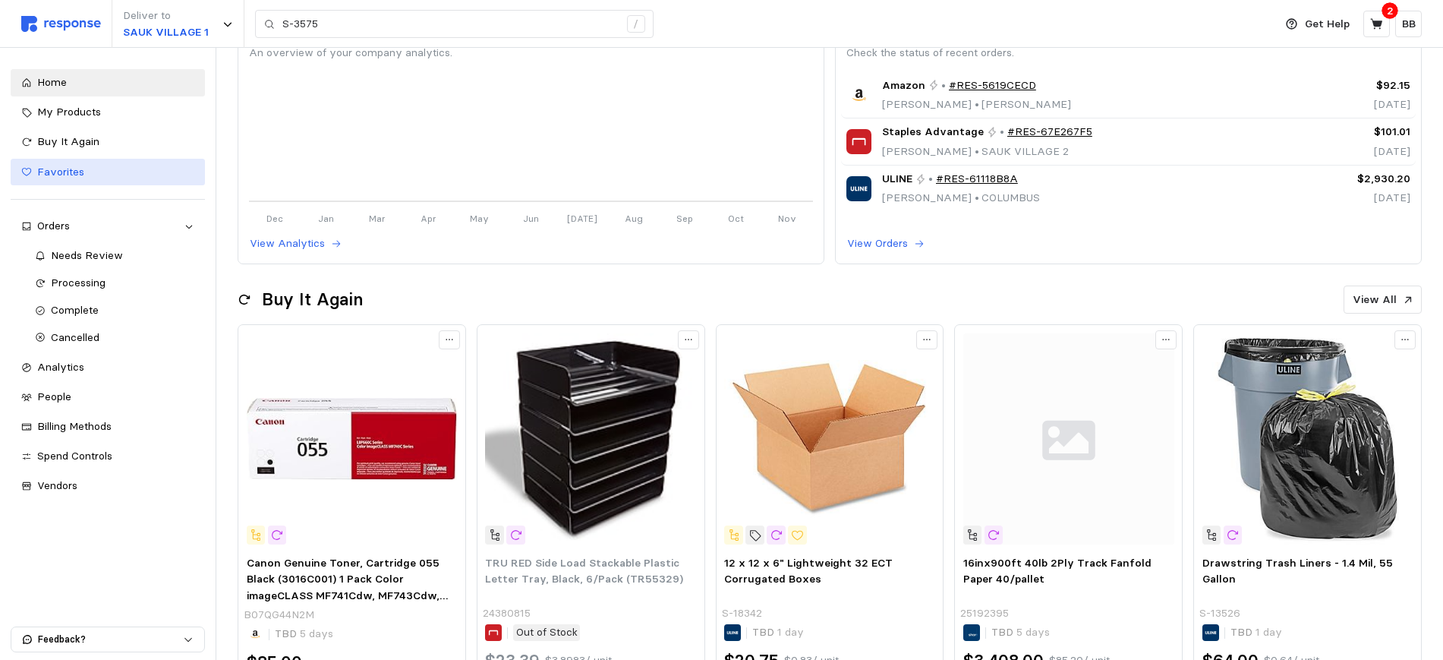
click at [80, 167] on span "Favorites" at bounding box center [60, 172] width 47 height 14
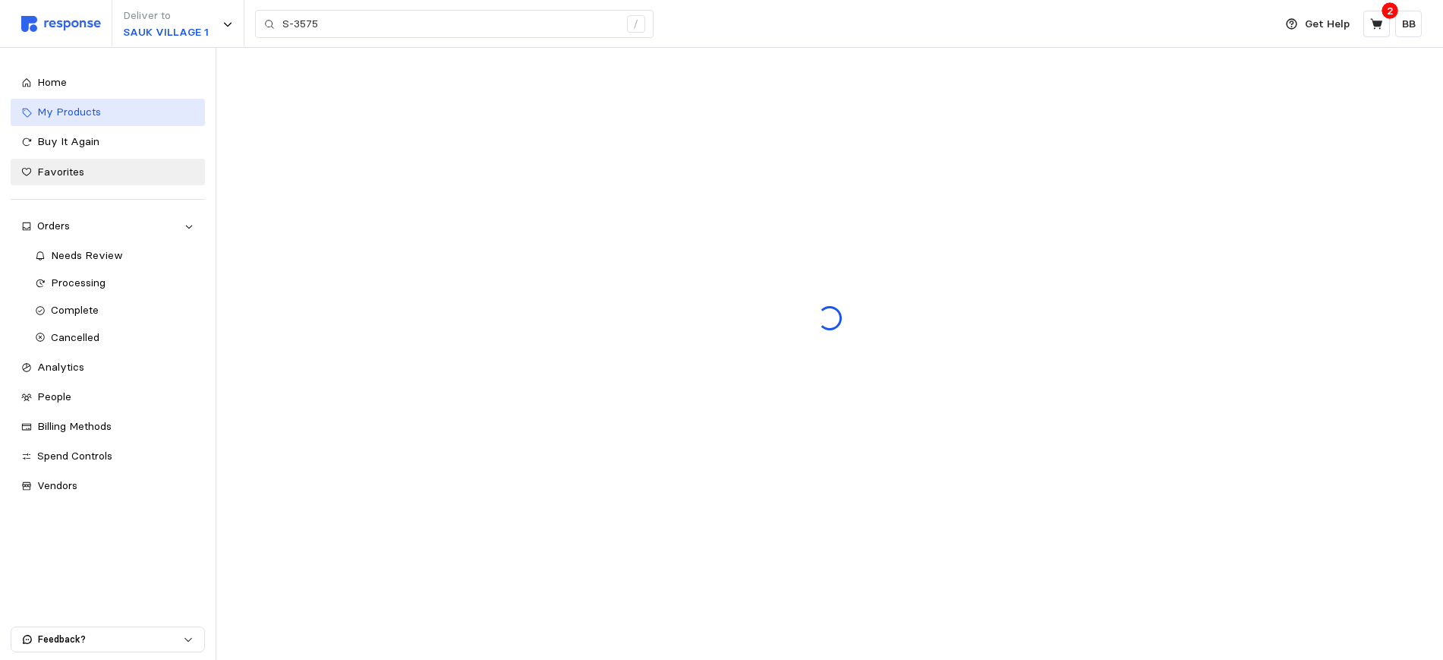
click at [70, 99] on link "My Products" at bounding box center [108, 112] width 194 height 27
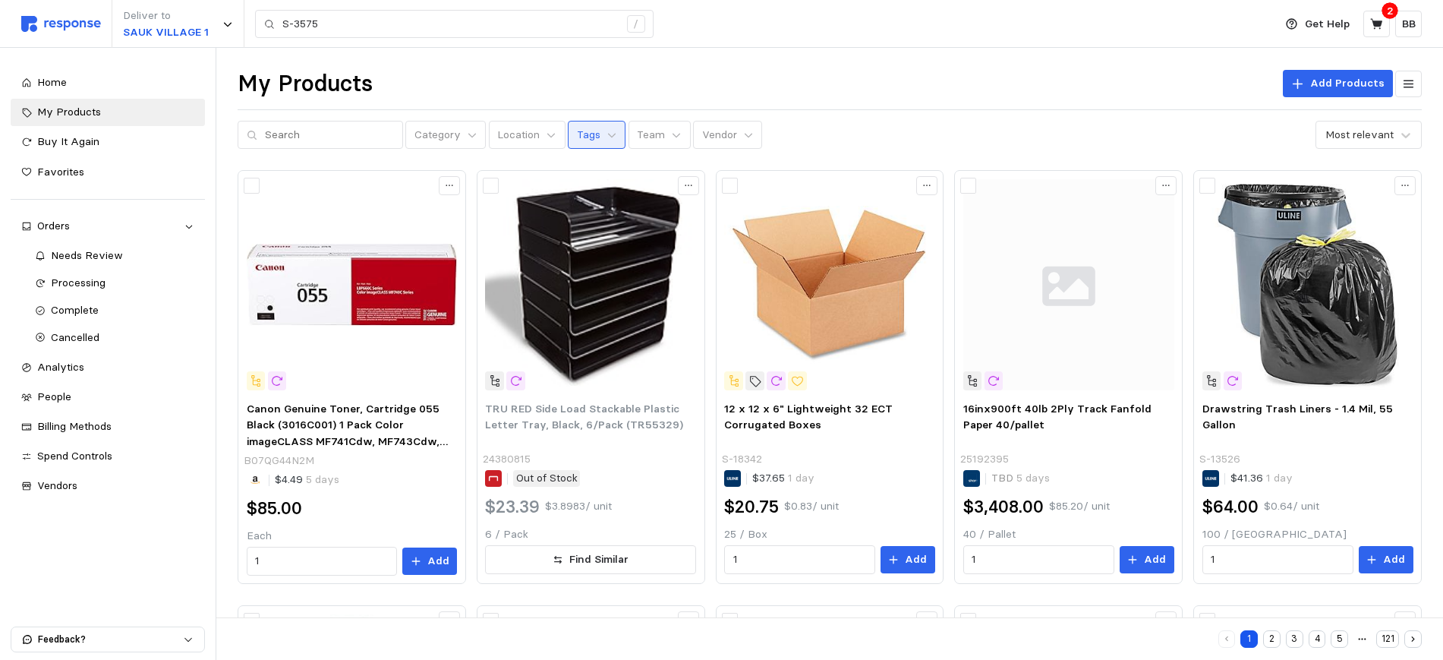
click at [587, 134] on button "Tags" at bounding box center [597, 135] width 58 height 29
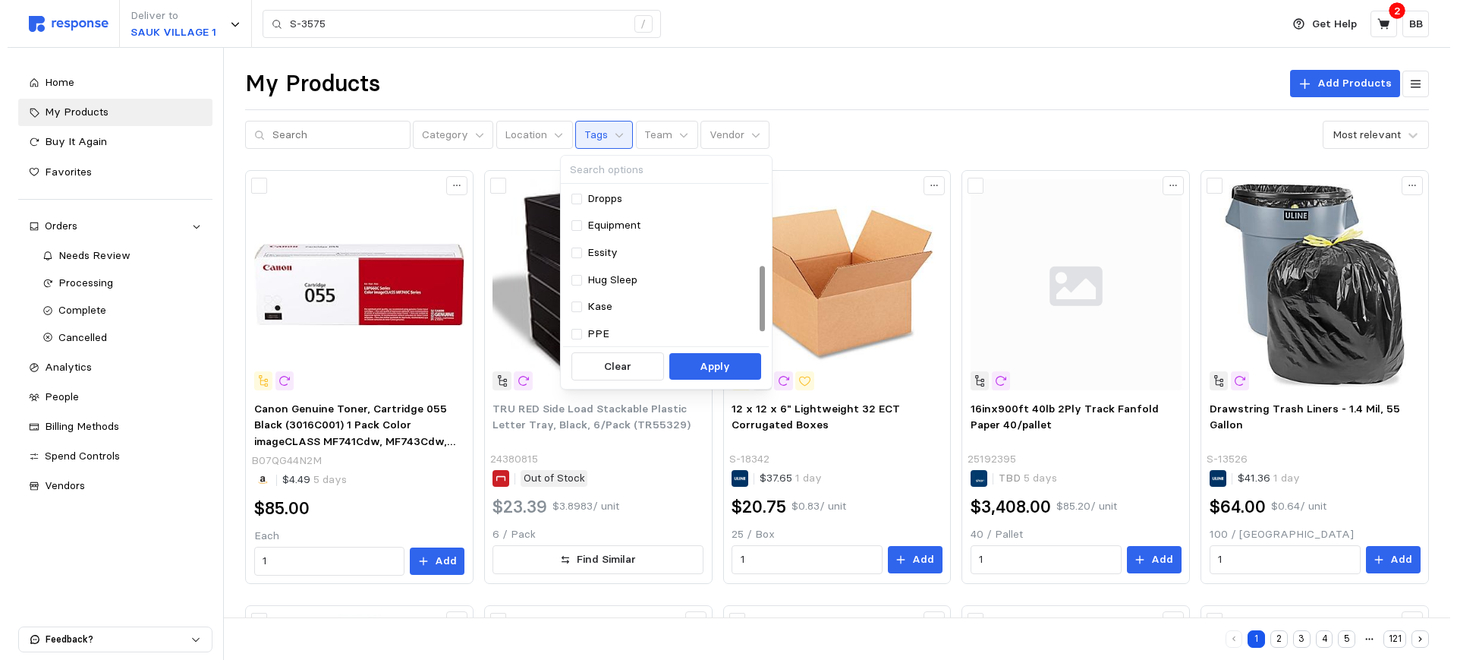
scroll to position [219, 0]
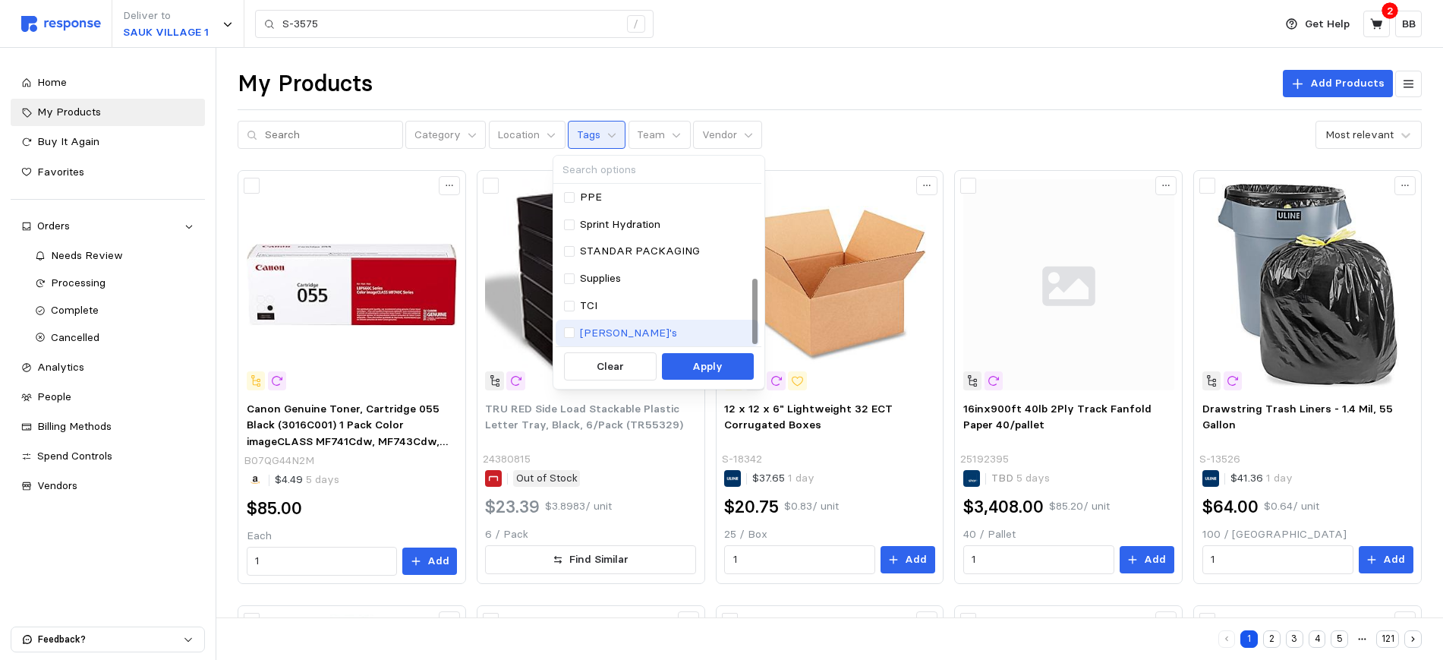
click at [603, 332] on p "[PERSON_NAME]'s" at bounding box center [628, 333] width 97 height 17
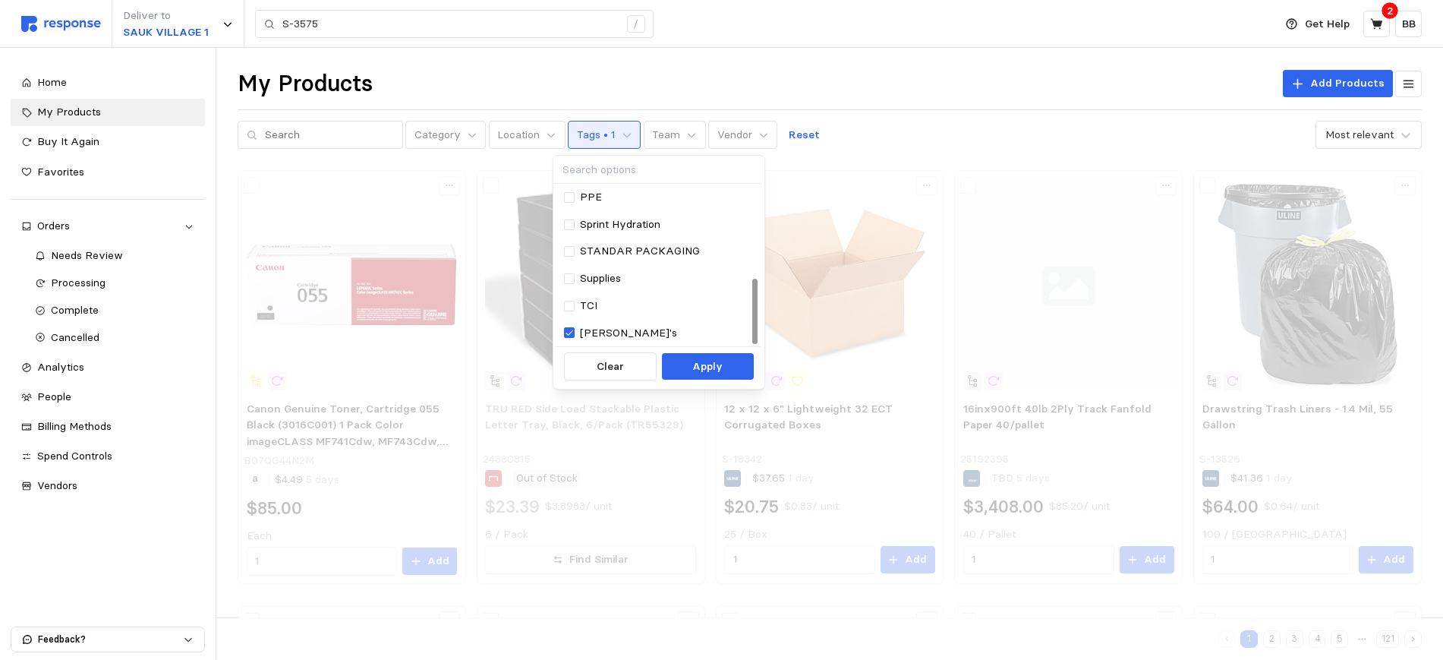
click at [698, 363] on p "Apply" at bounding box center [707, 366] width 30 height 17
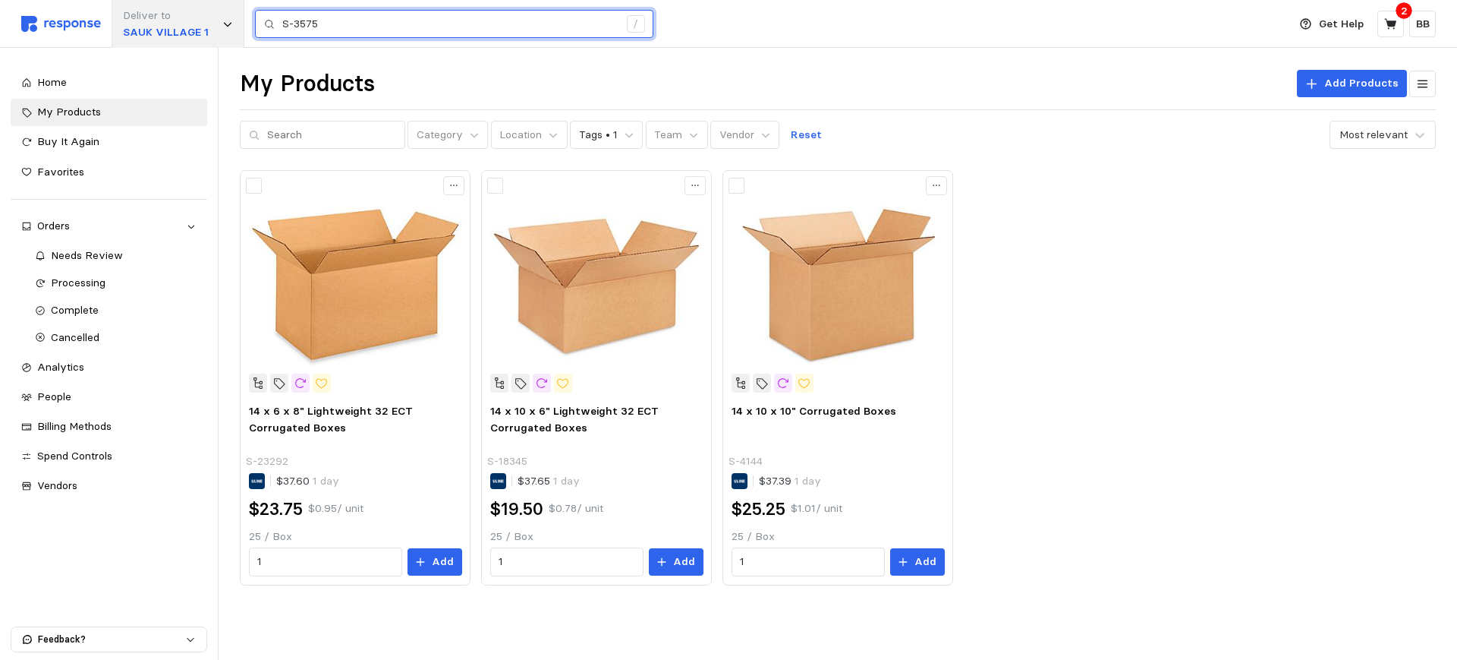
drag, startPoint x: 471, startPoint y: 23, endPoint x: 156, endPoint y: 19, distance: 315.0
click at [156, 19] on div "Deliver to [GEOGRAPHIC_DATA] 1 S-3575 /" at bounding box center [650, 24] width 1259 height 48
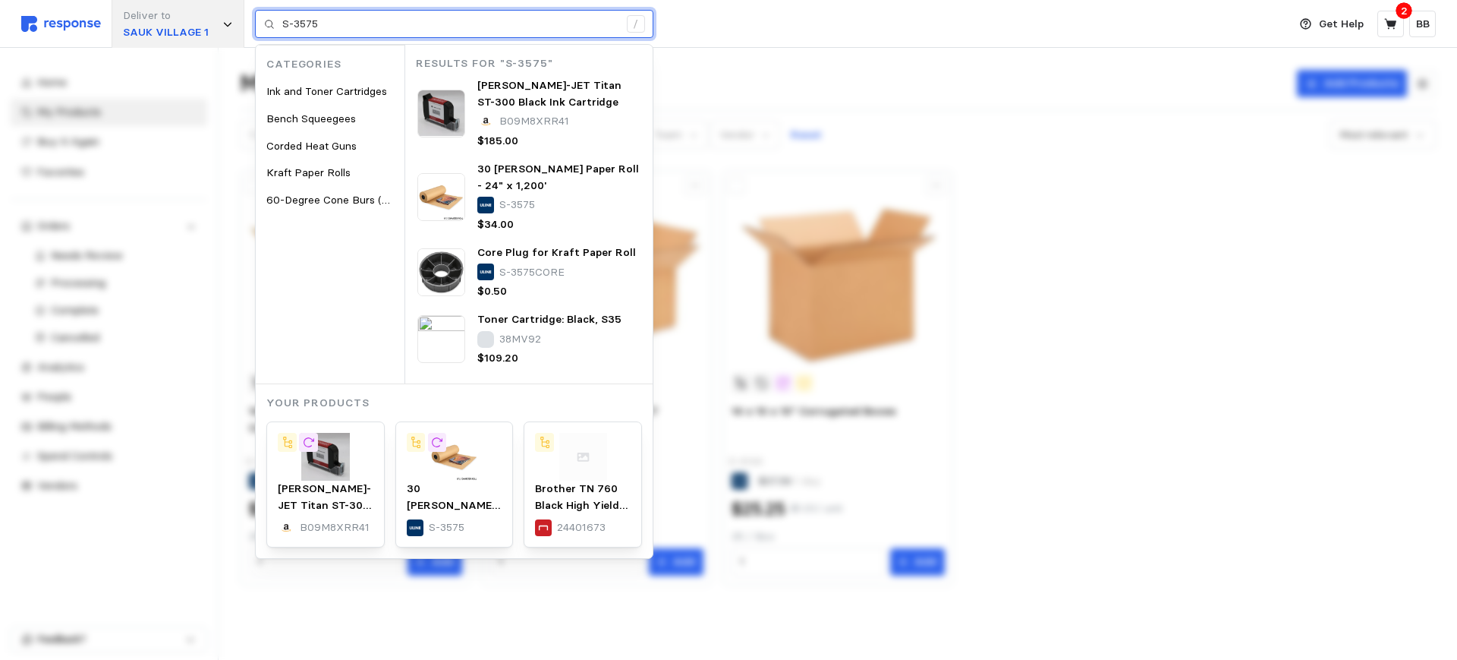
paste input "10226857-EA"
type input "10226857-EA"
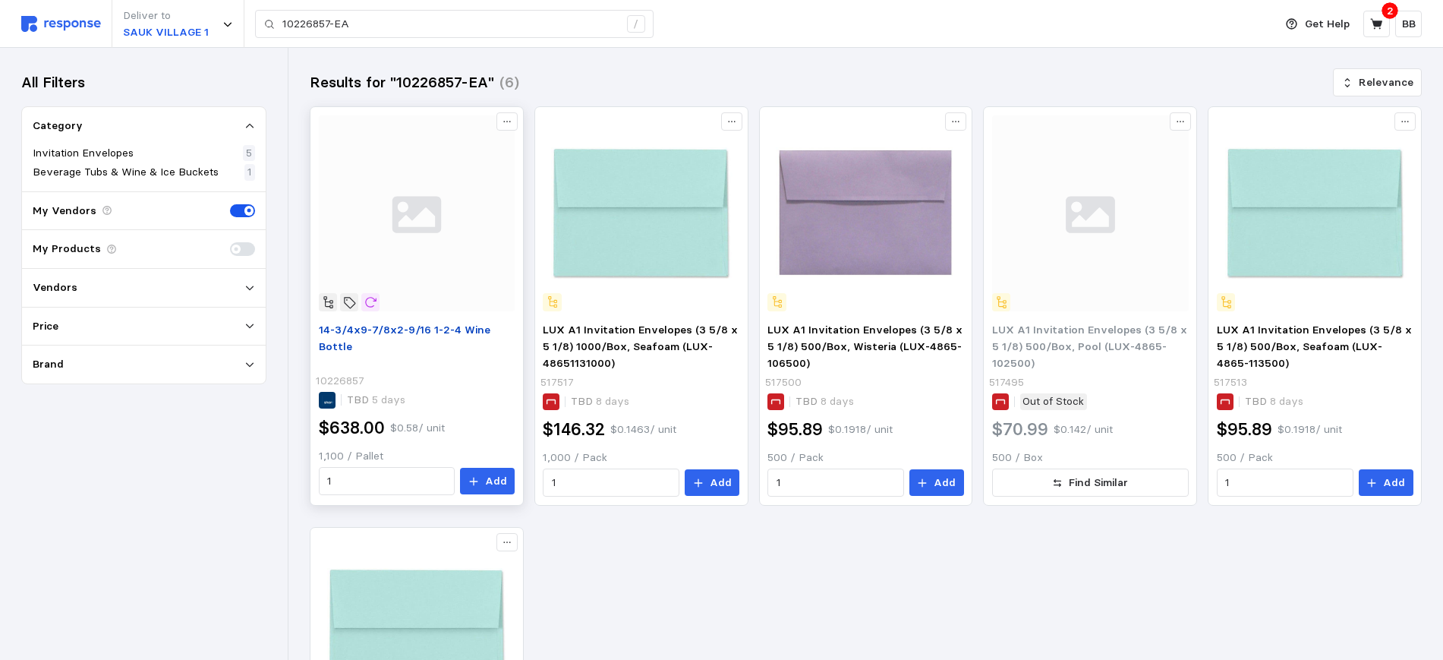
click at [372, 322] on p "14-3/4x9-7/8x2-9/16 1-2-4 Wine Bottle" at bounding box center [417, 346] width 197 height 48
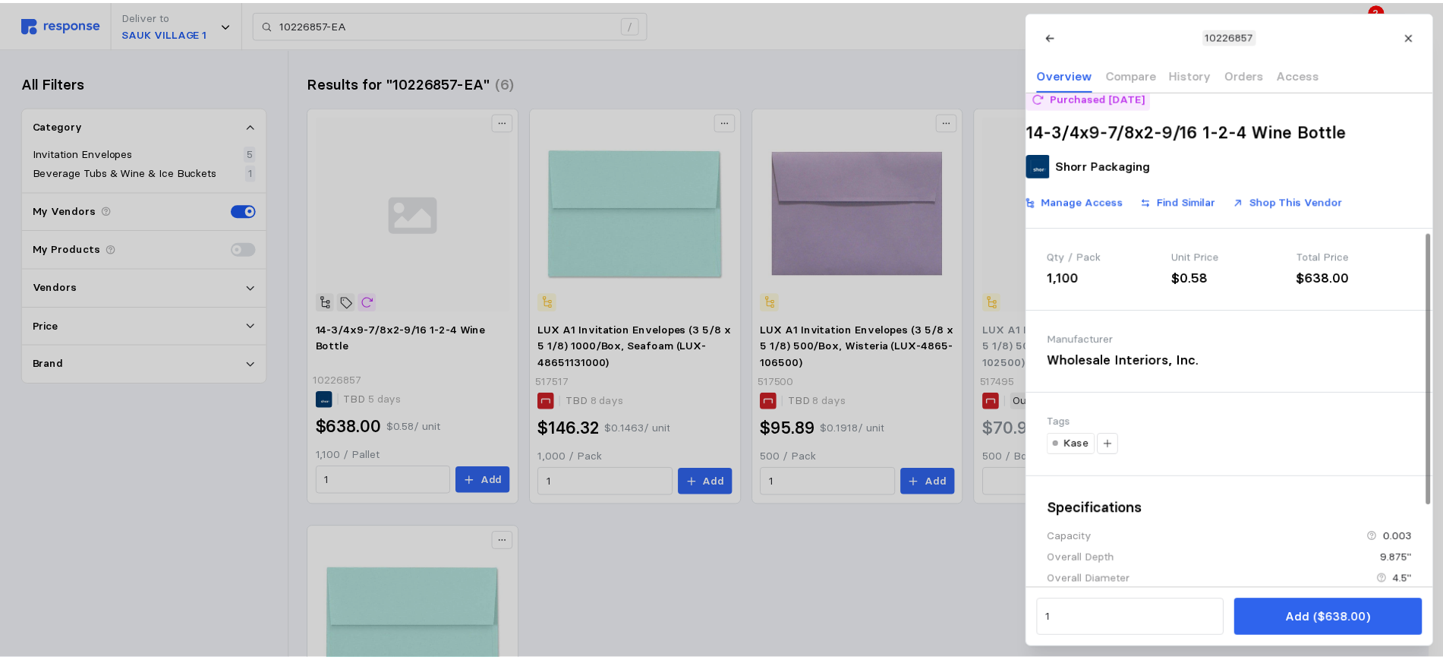
scroll to position [190, 0]
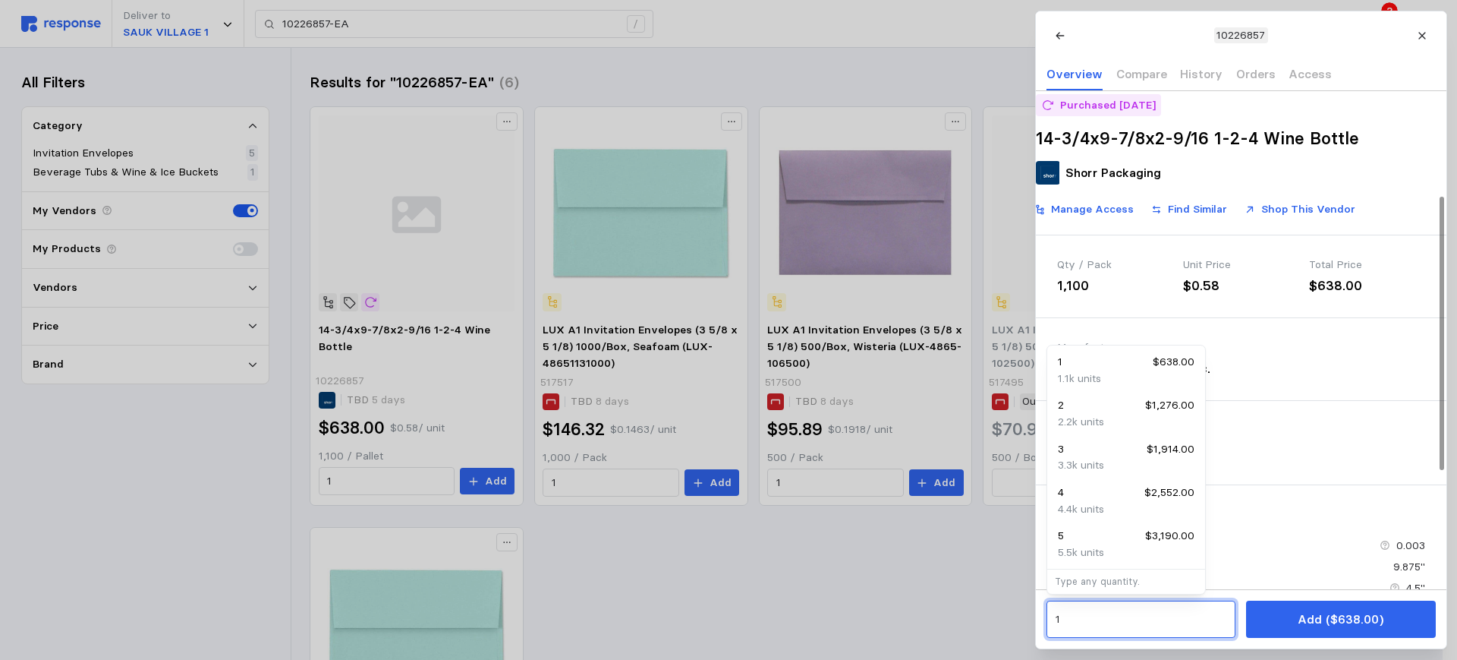
drag, startPoint x: 1042, startPoint y: 619, endPoint x: 1013, endPoint y: 618, distance: 29.6
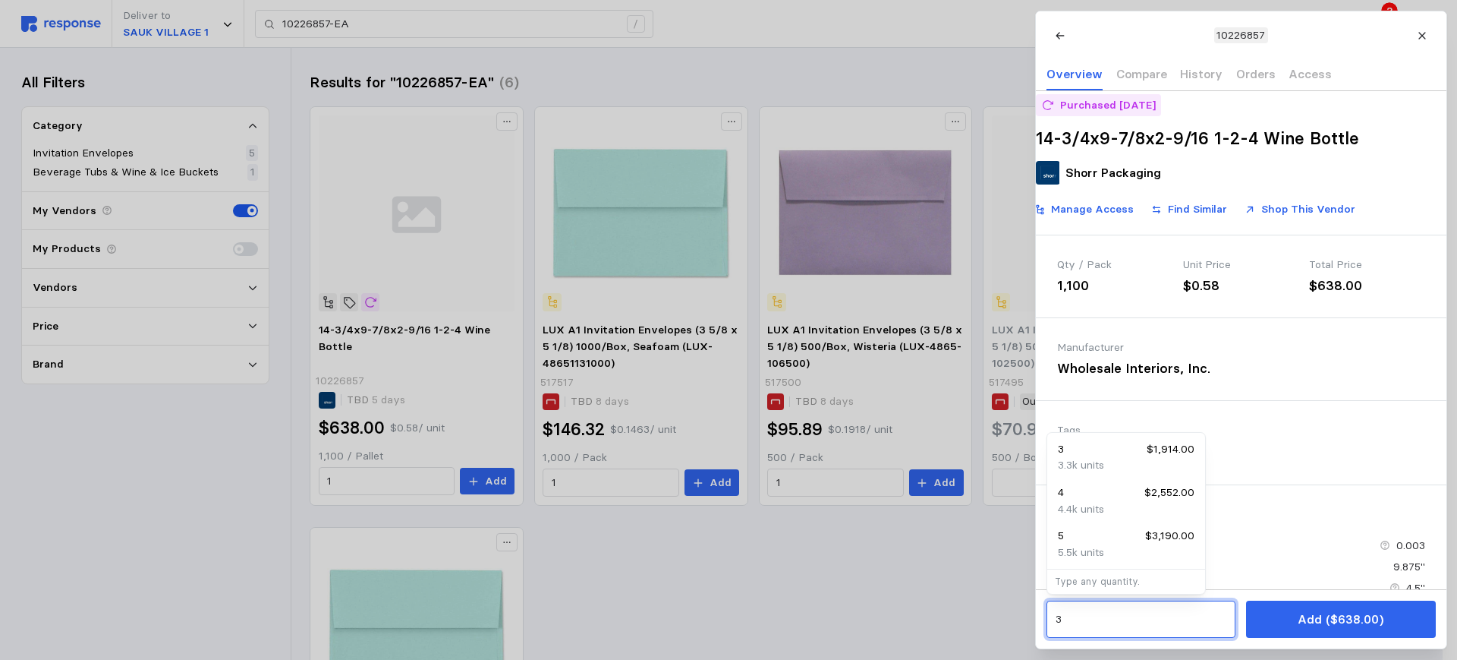
type input "3"
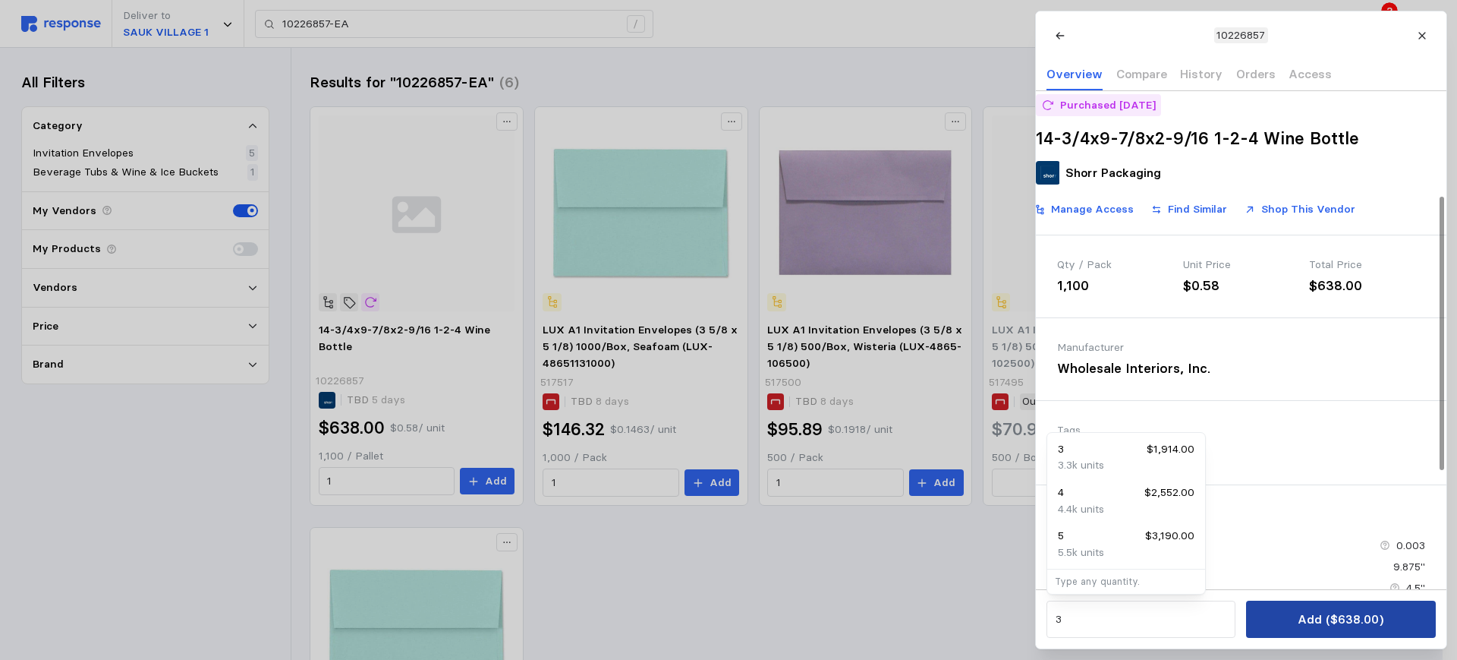
click at [1324, 613] on p "Add ($638.00)" at bounding box center [1341, 618] width 86 height 19
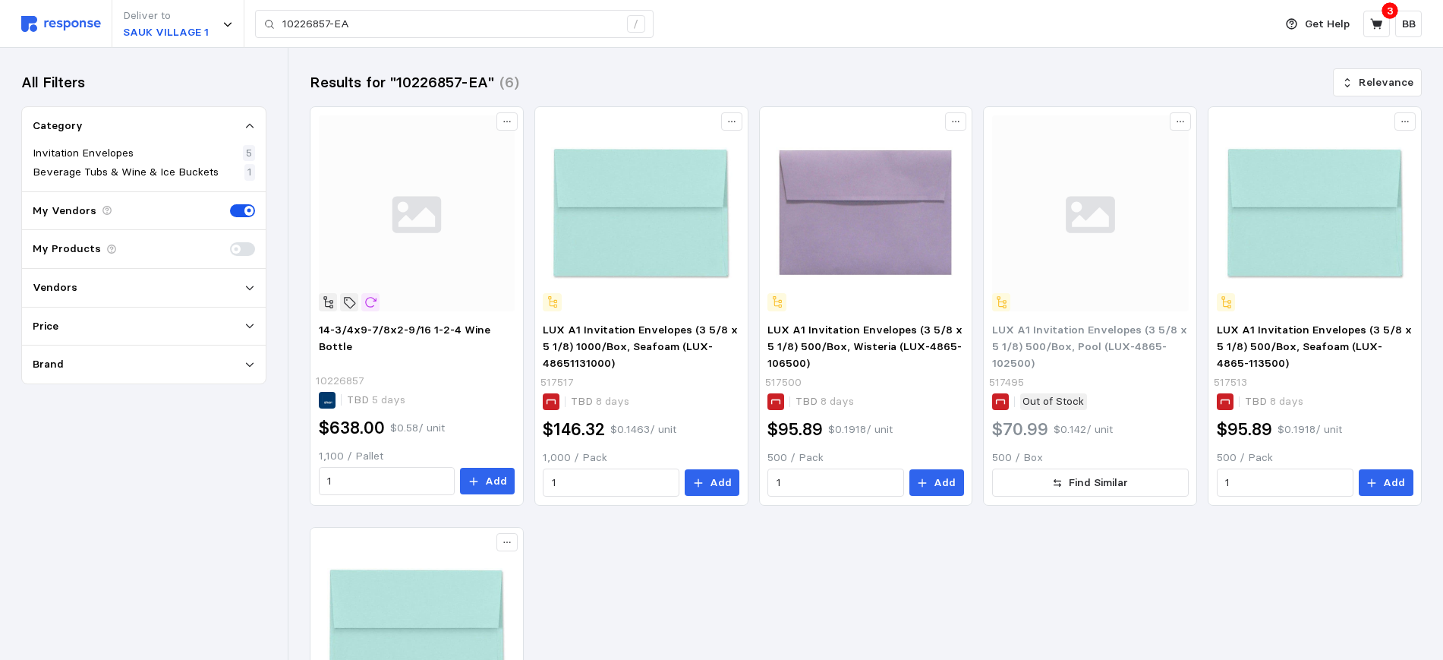
click at [71, 24] on img at bounding box center [61, 24] width 80 height 16
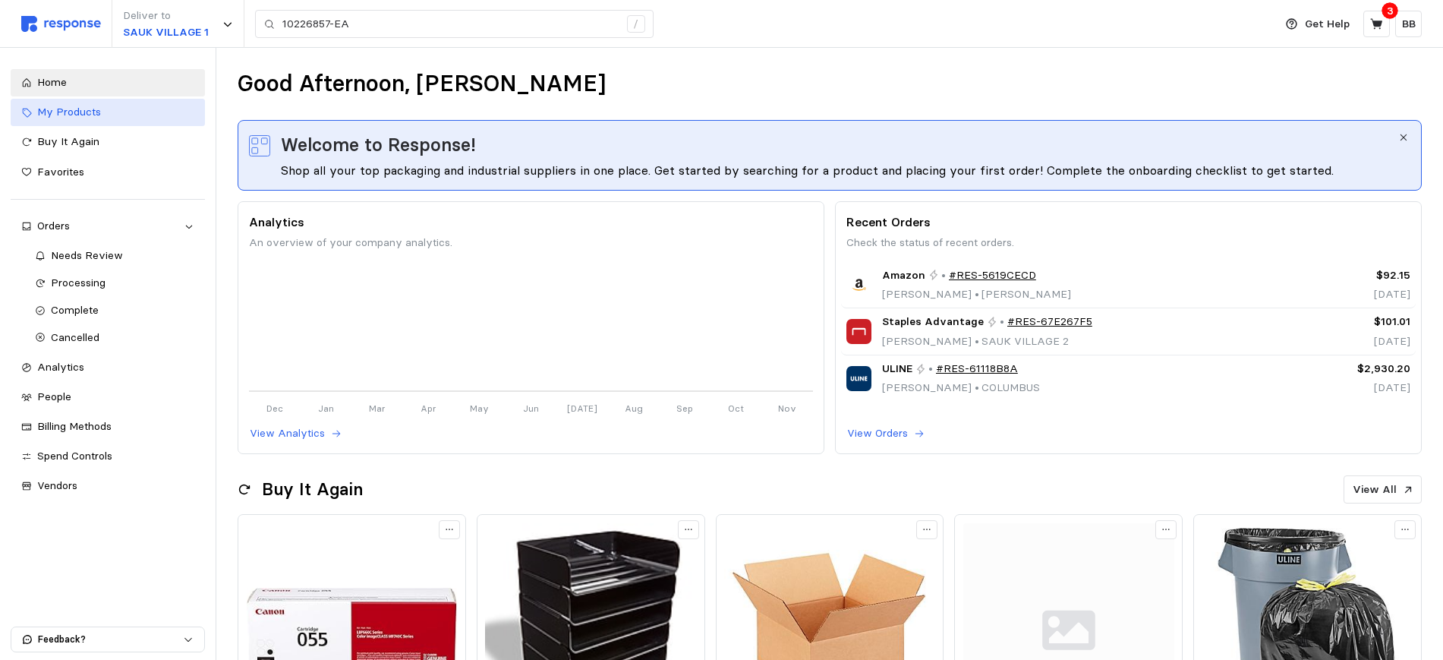
click at [65, 112] on span "My Products" at bounding box center [69, 112] width 64 height 14
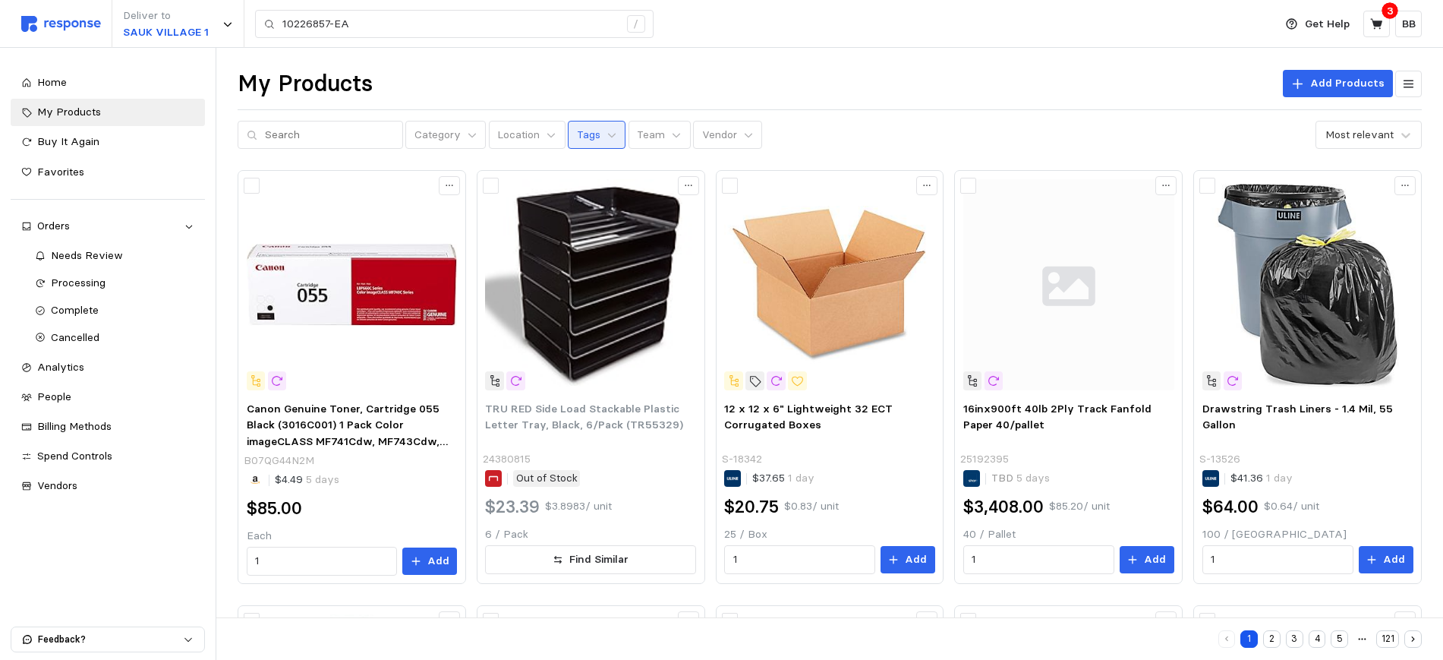
click at [577, 136] on p "Tags" at bounding box center [589, 135] width 24 height 17
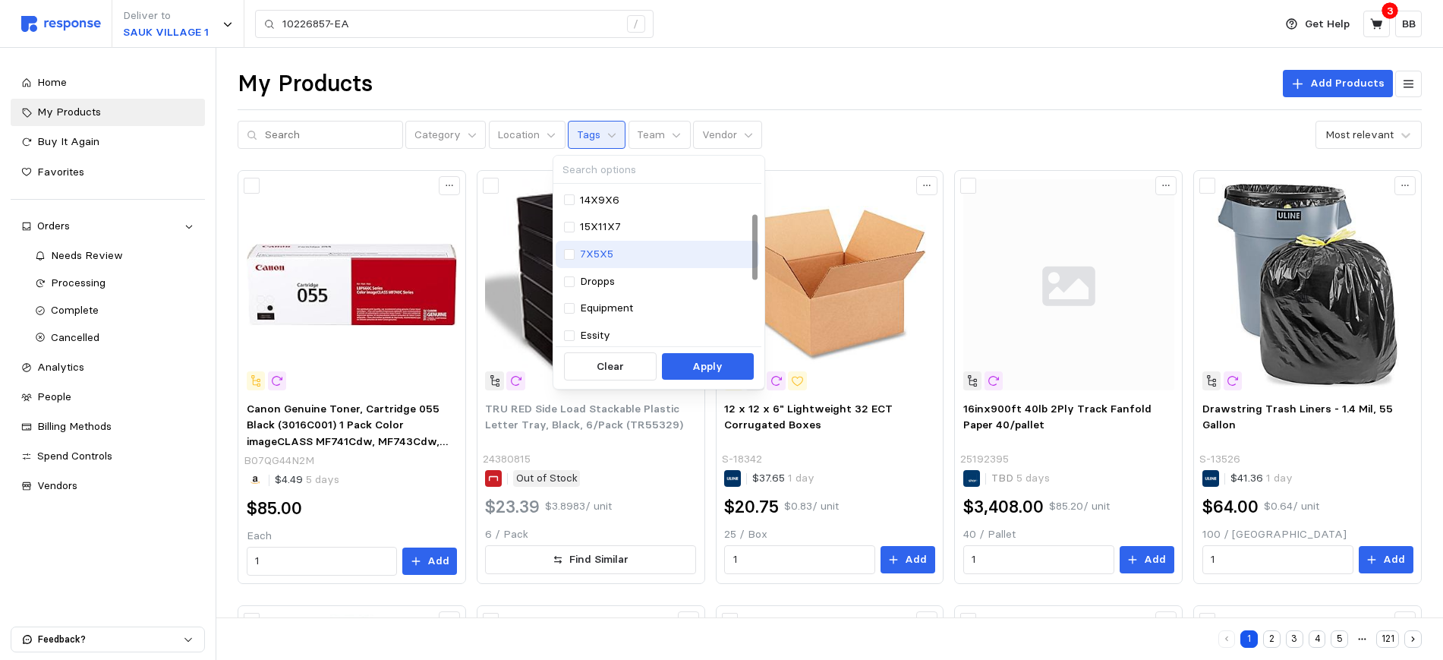
scroll to position [95, 0]
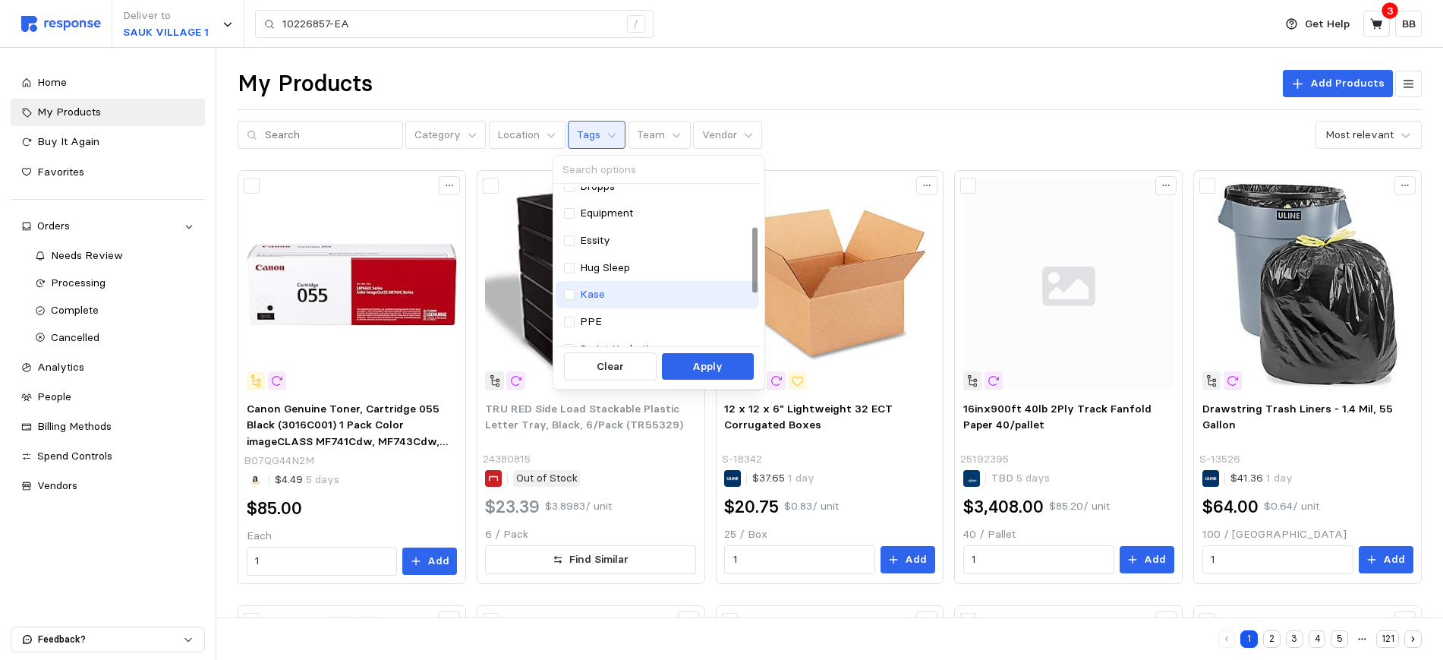
click at [595, 294] on p "Kase" at bounding box center [592, 294] width 25 height 17
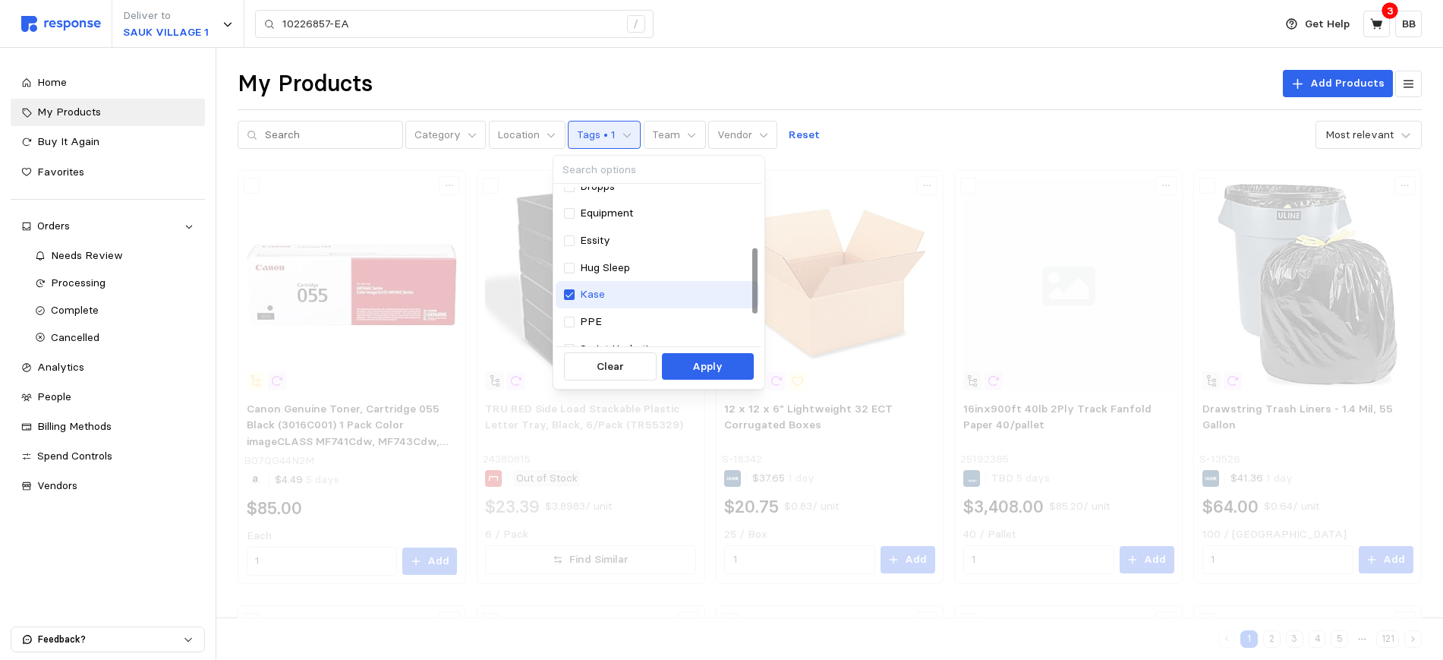
scroll to position [219, 0]
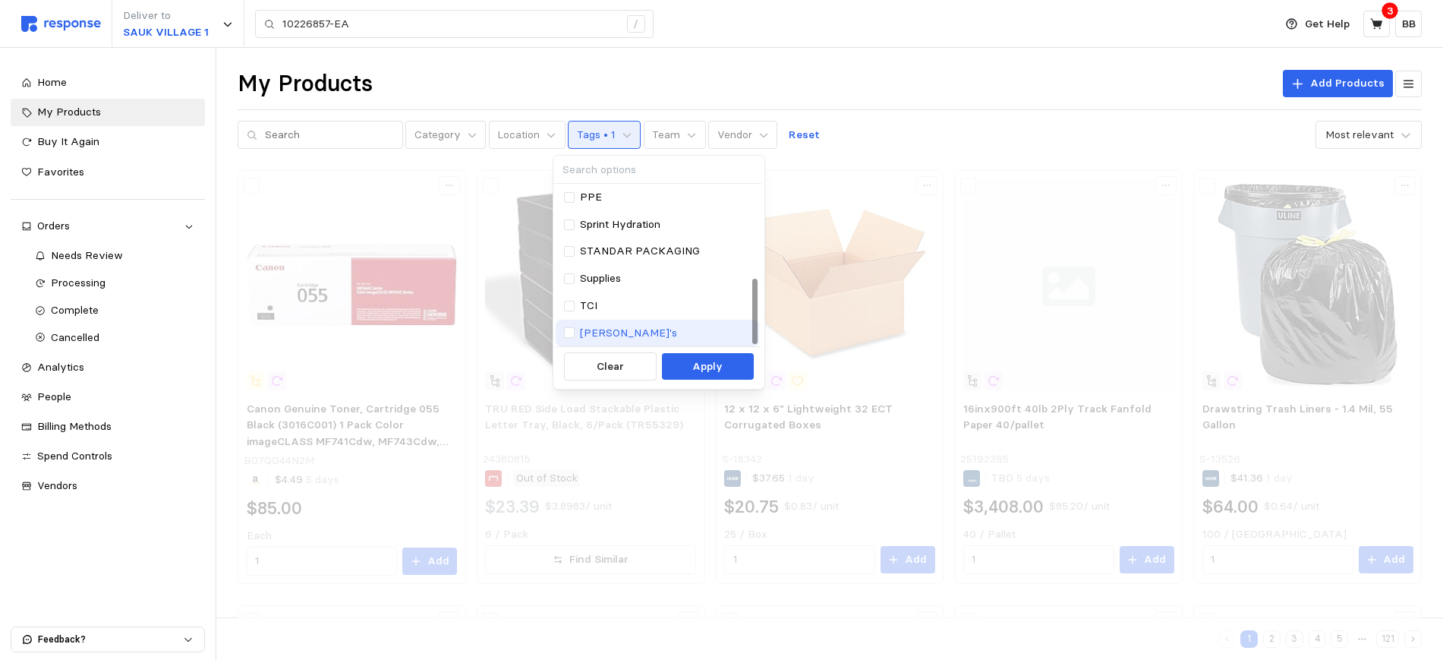
click at [597, 328] on p "[PERSON_NAME]'s" at bounding box center [628, 333] width 97 height 17
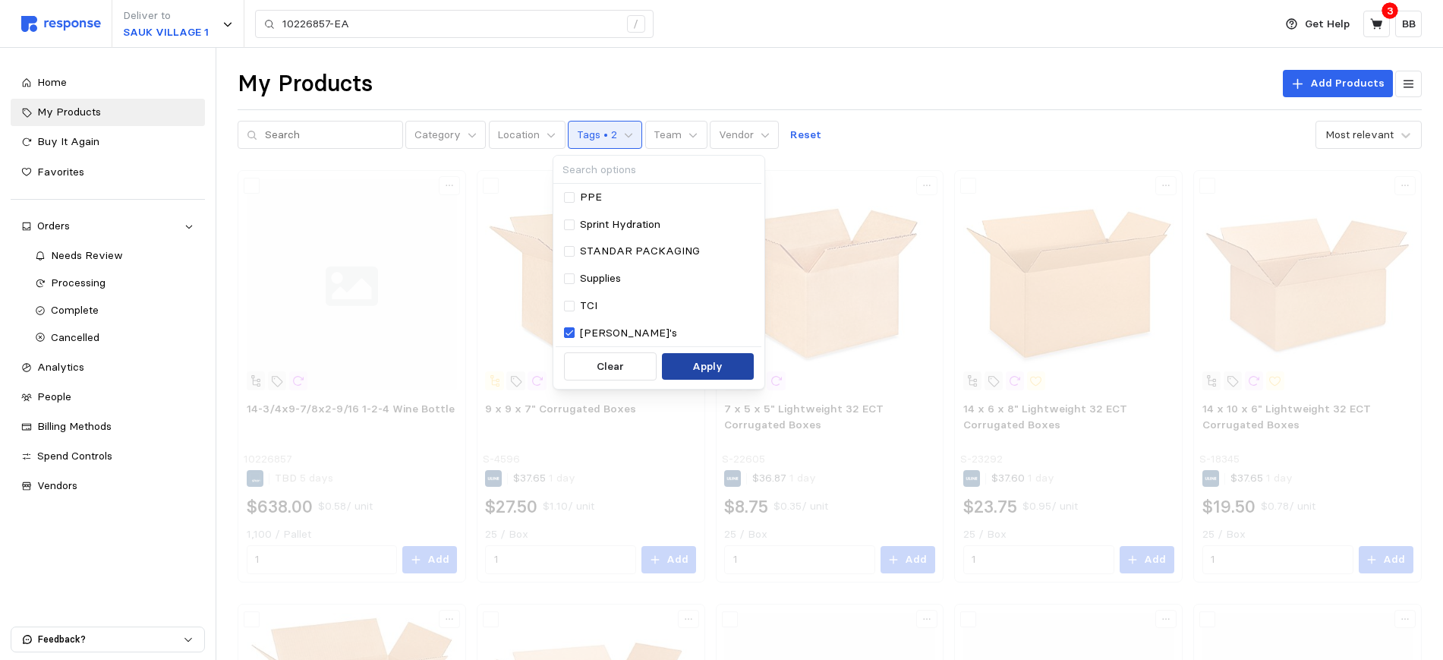
click at [701, 366] on p "Apply" at bounding box center [707, 366] width 30 height 17
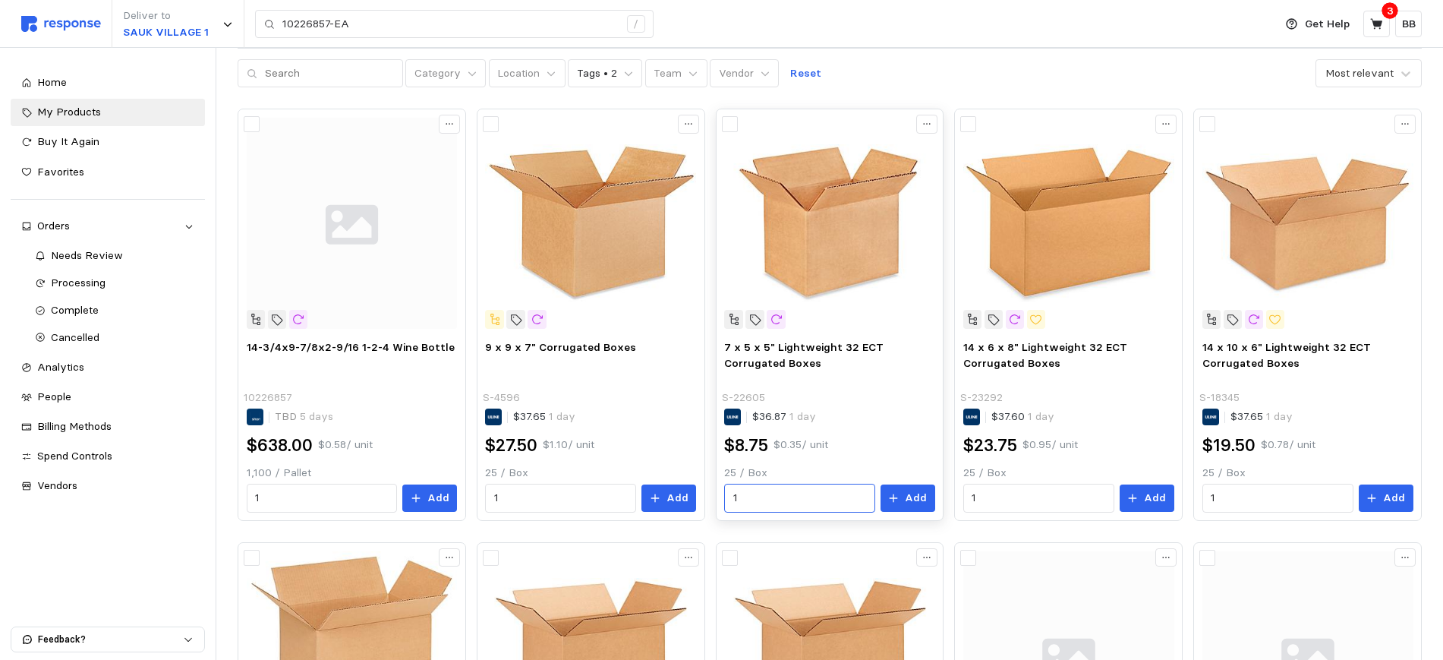
scroll to position [95, 0]
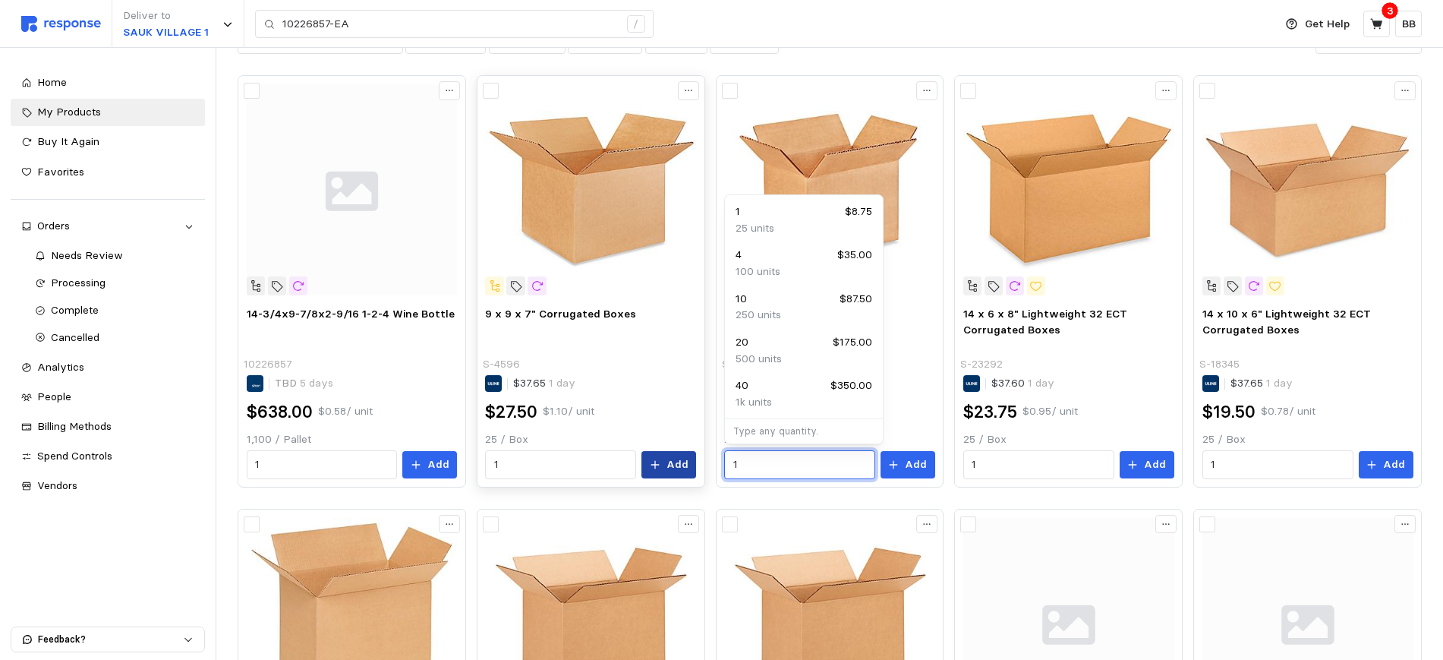
drag, startPoint x: 778, startPoint y: 477, endPoint x: 668, endPoint y: 470, distance: 110.3
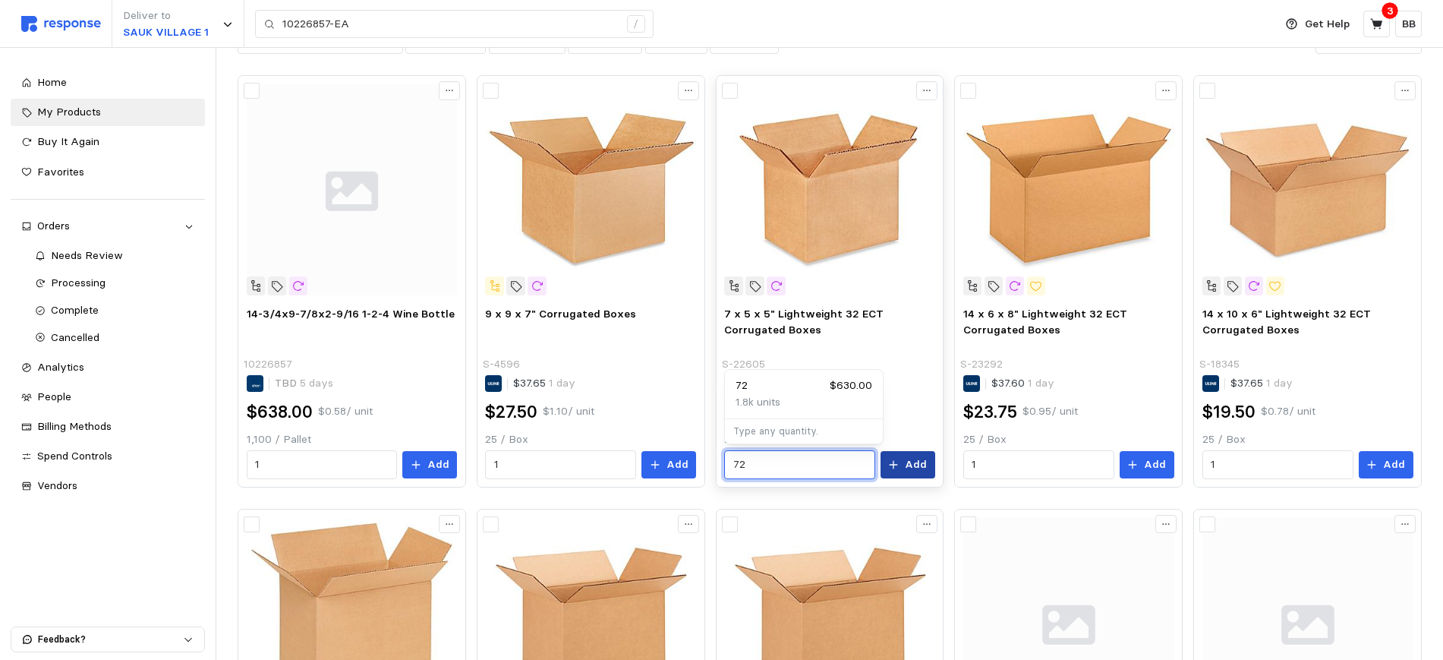
type input "72"
click at [926, 458] on p "Add" at bounding box center [916, 464] width 22 height 17
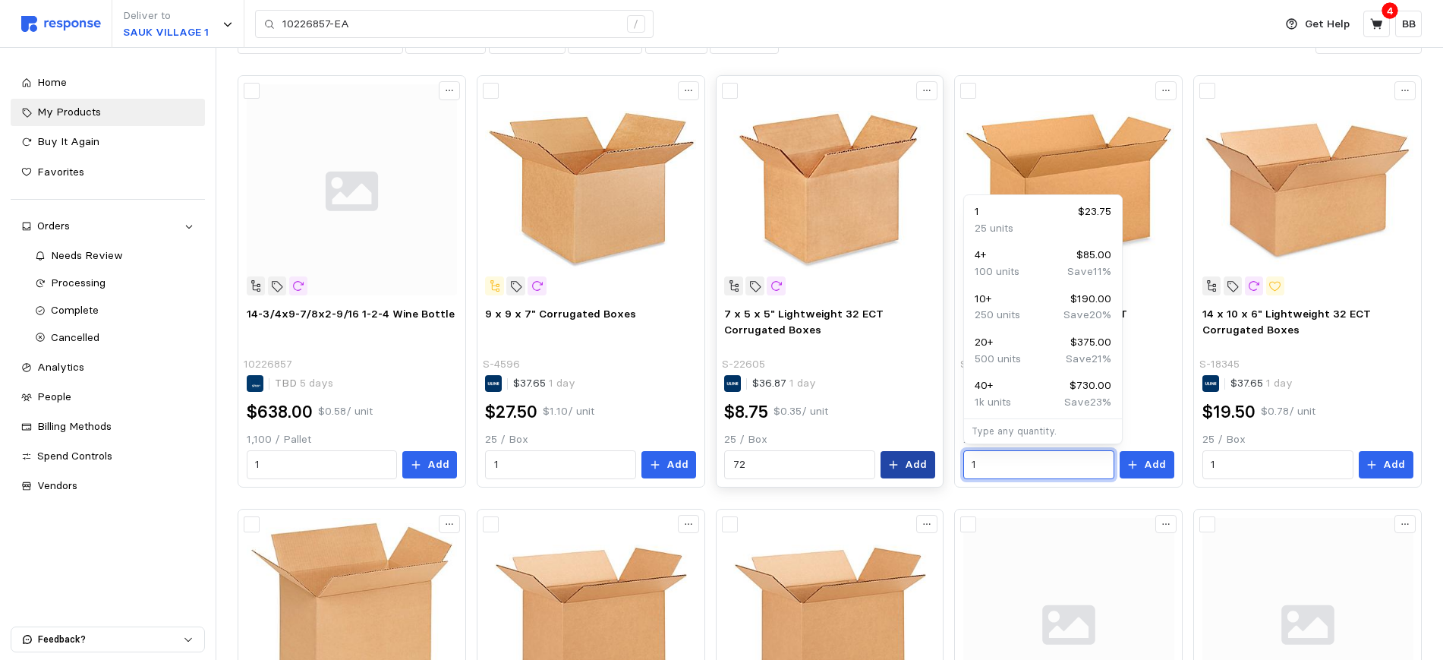
drag, startPoint x: 1024, startPoint y: 455, endPoint x: 892, endPoint y: 457, distance: 132.1
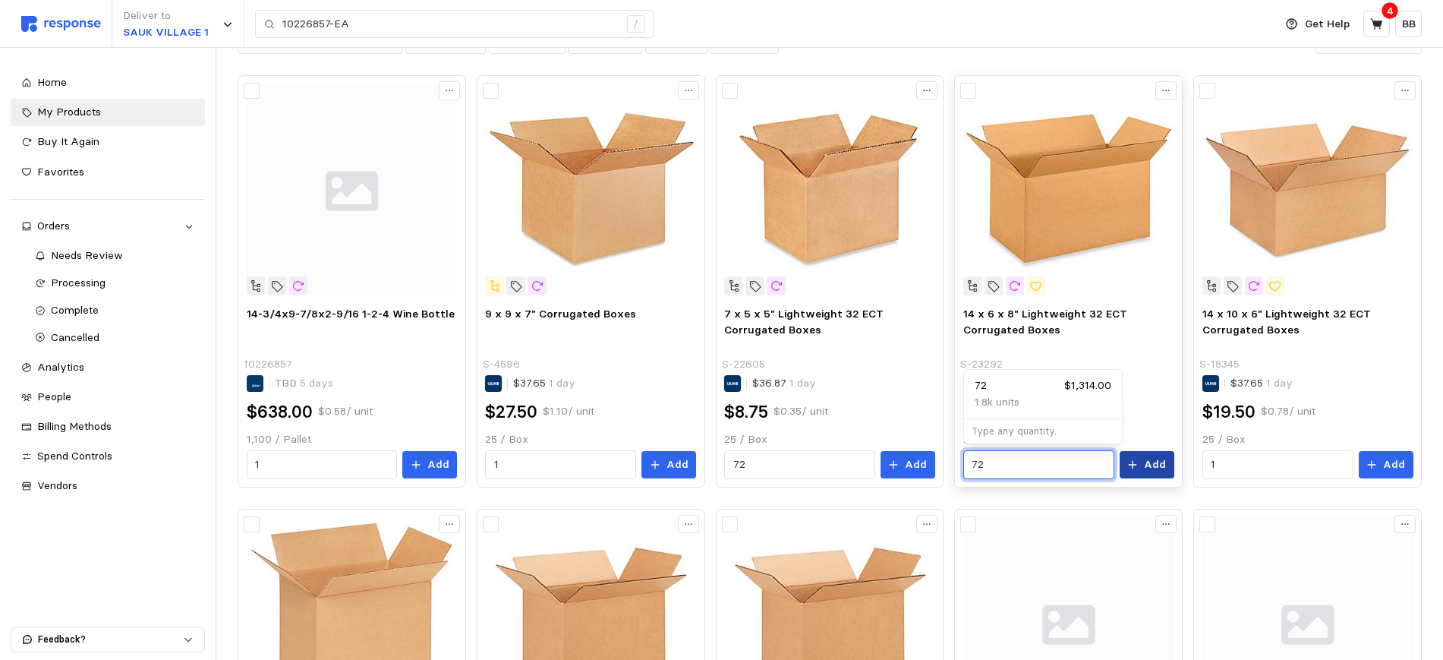
type input "72"
click at [1155, 465] on p "Add" at bounding box center [1155, 464] width 22 height 17
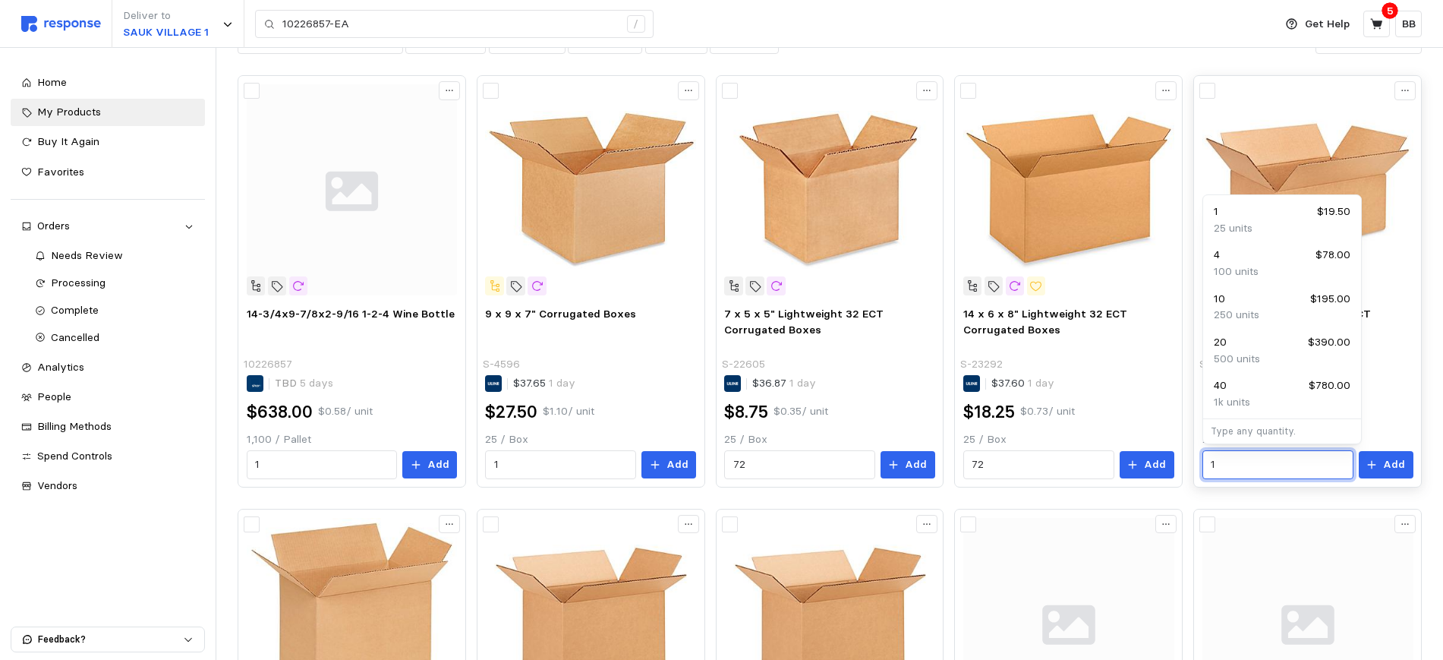
click at [1254, 463] on input "1" at bounding box center [1278, 464] width 134 height 27
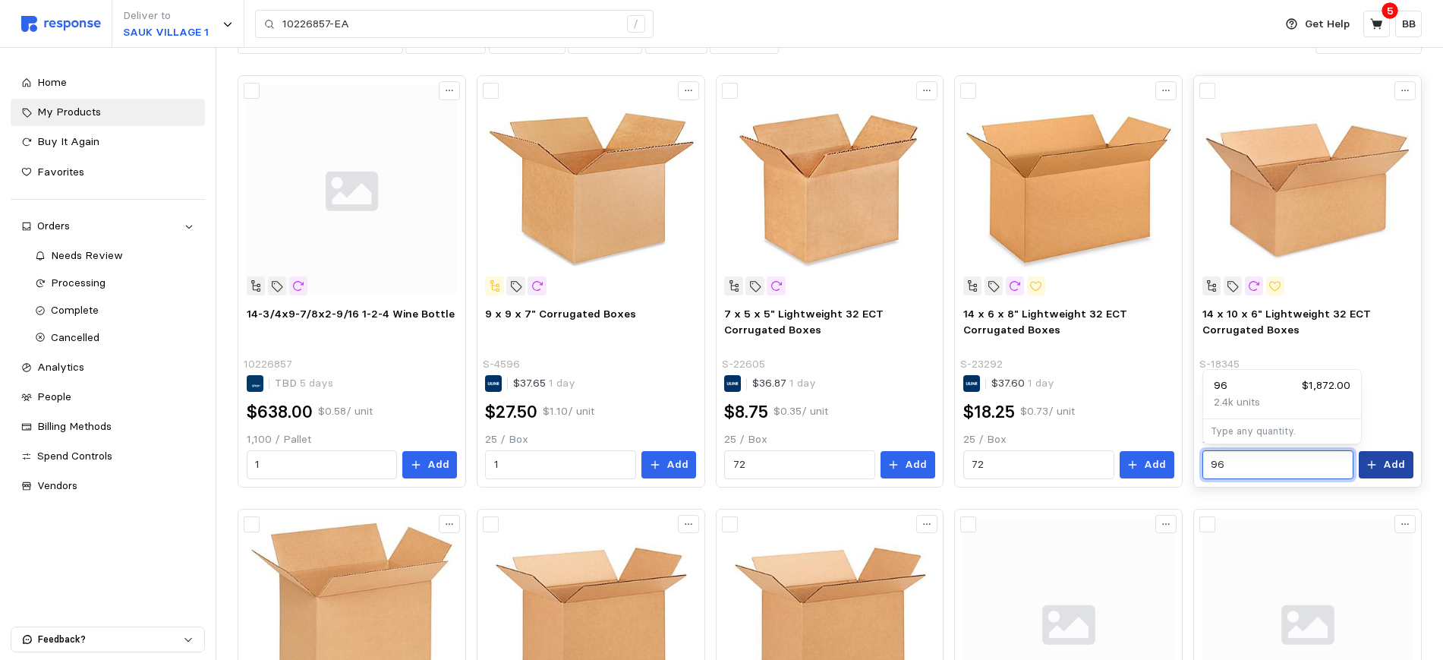
type input "96"
click at [1390, 462] on p "Add" at bounding box center [1394, 464] width 22 height 17
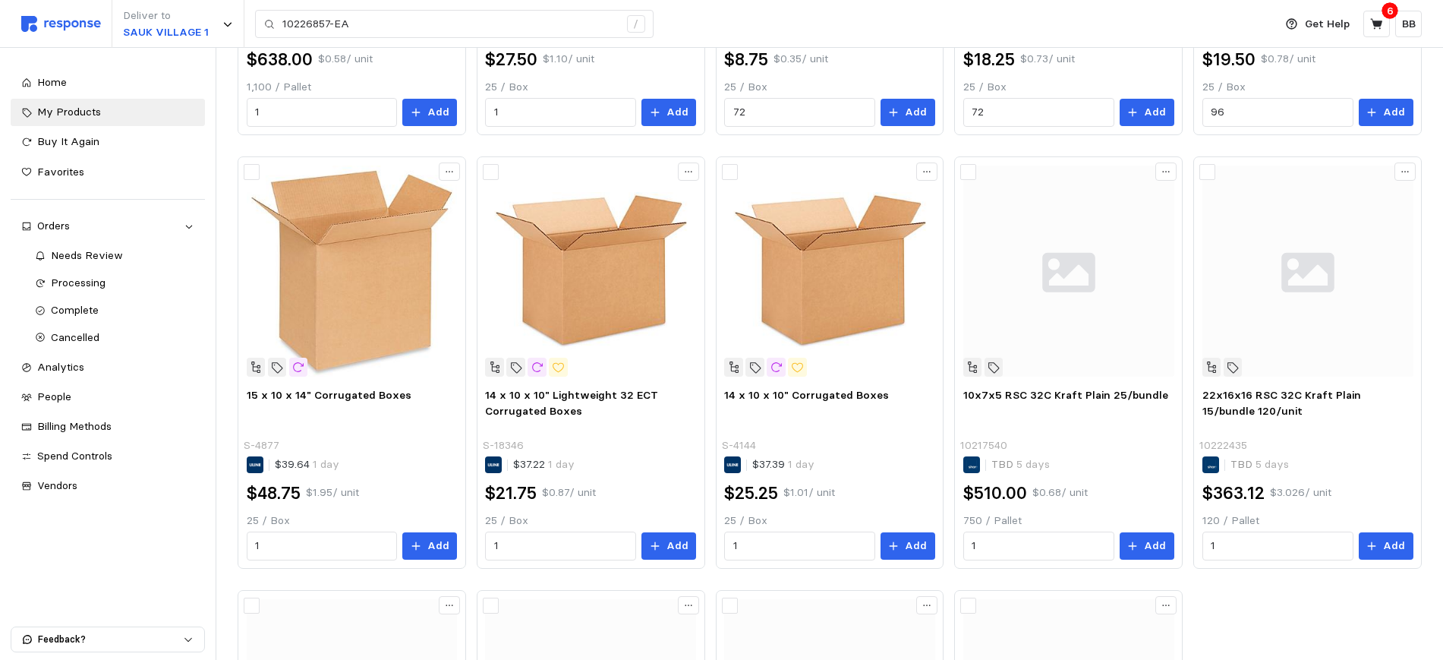
scroll to position [474, 0]
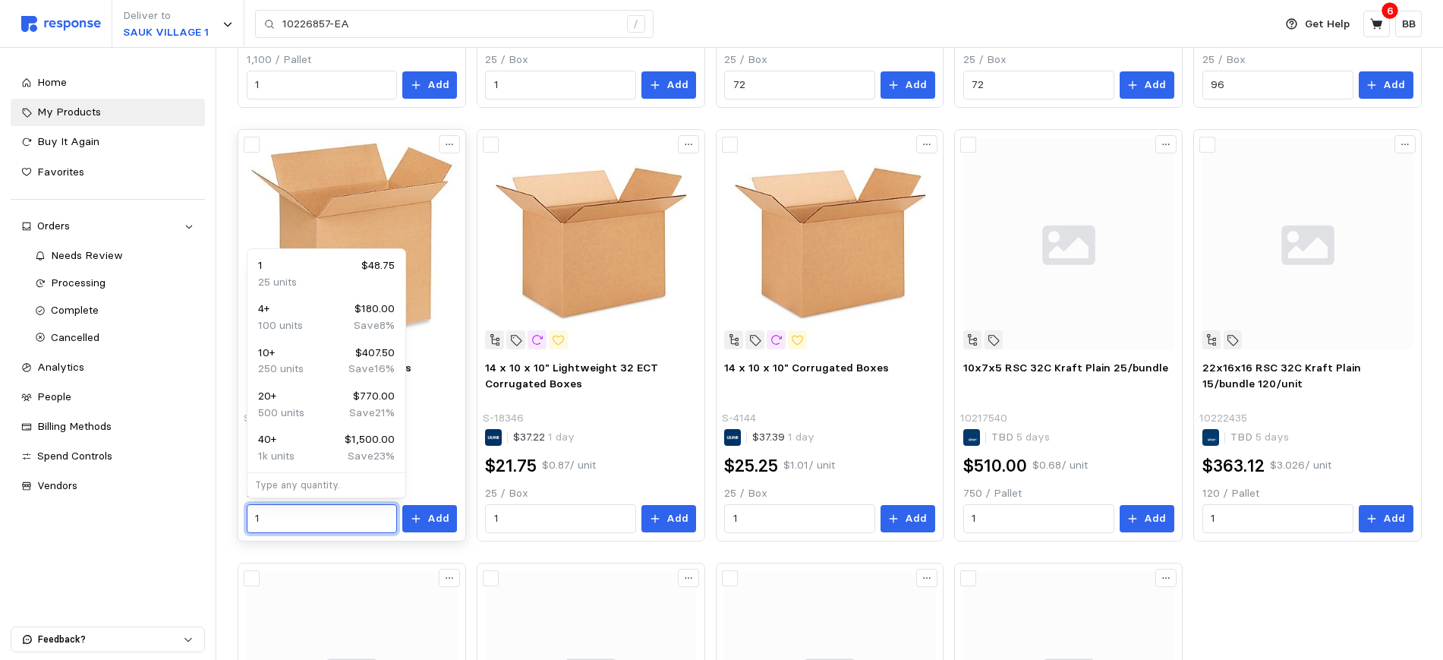
click at [272, 522] on input "1" at bounding box center [322, 518] width 134 height 27
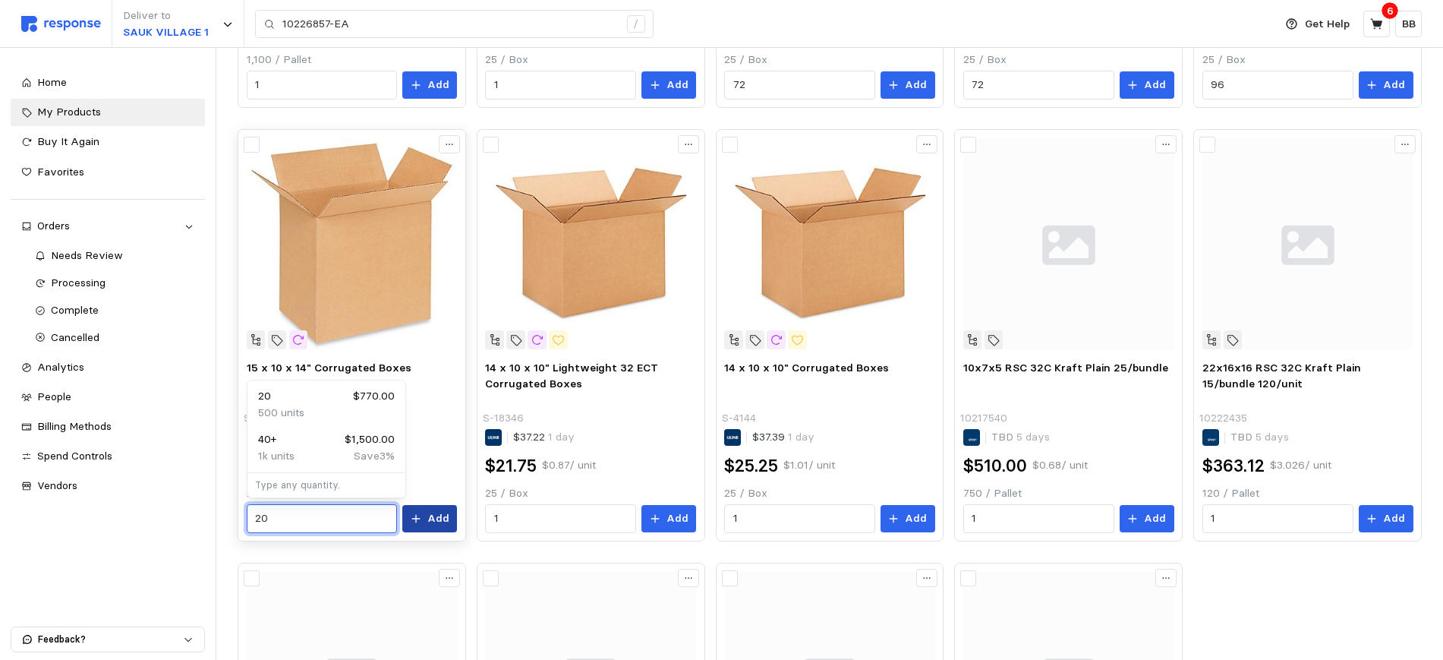
type input "20"
click at [438, 516] on p "Add" at bounding box center [438, 518] width 22 height 17
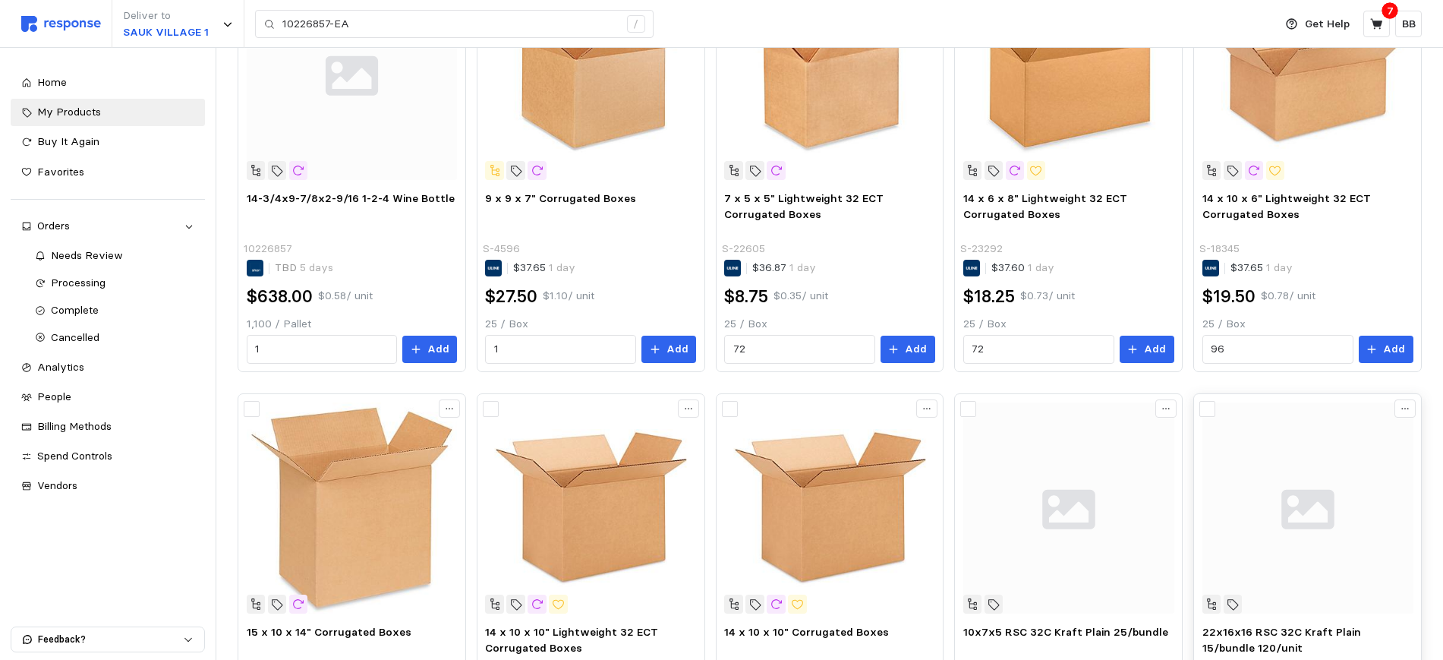
scroll to position [0, 0]
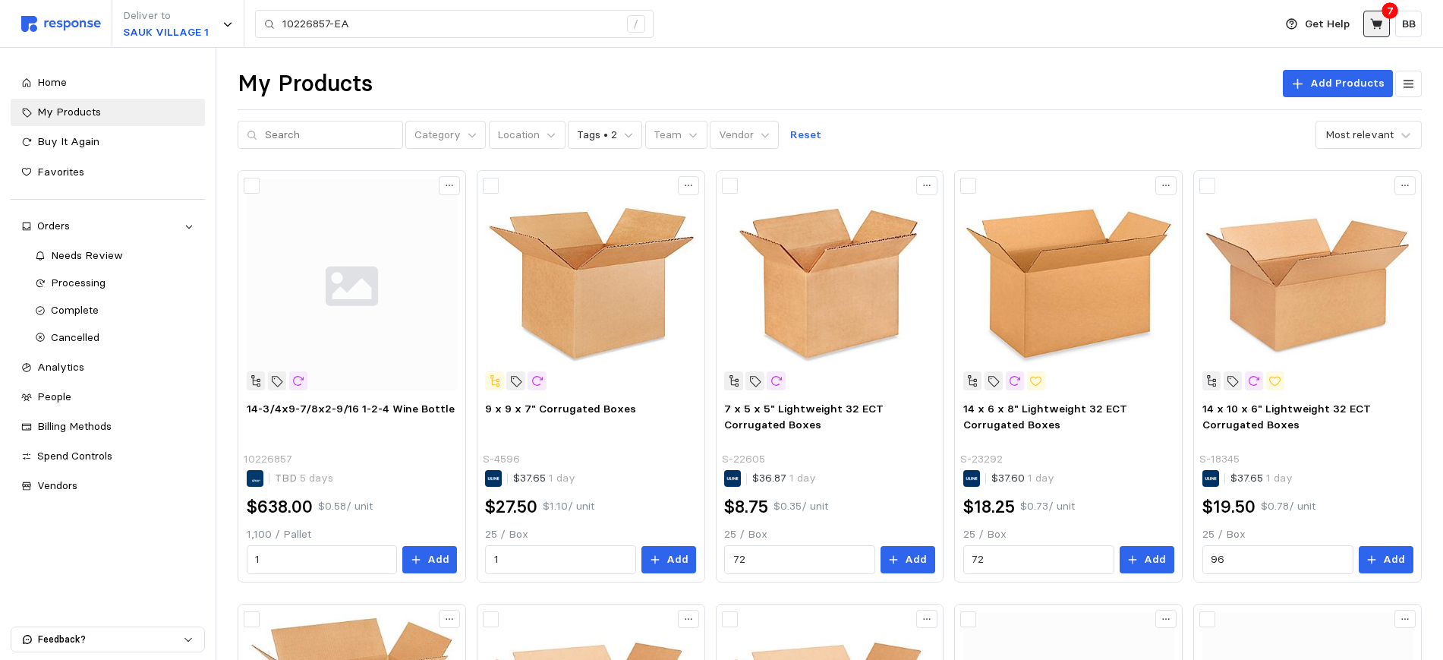
click at [1372, 20] on icon at bounding box center [1376, 23] width 12 height 11
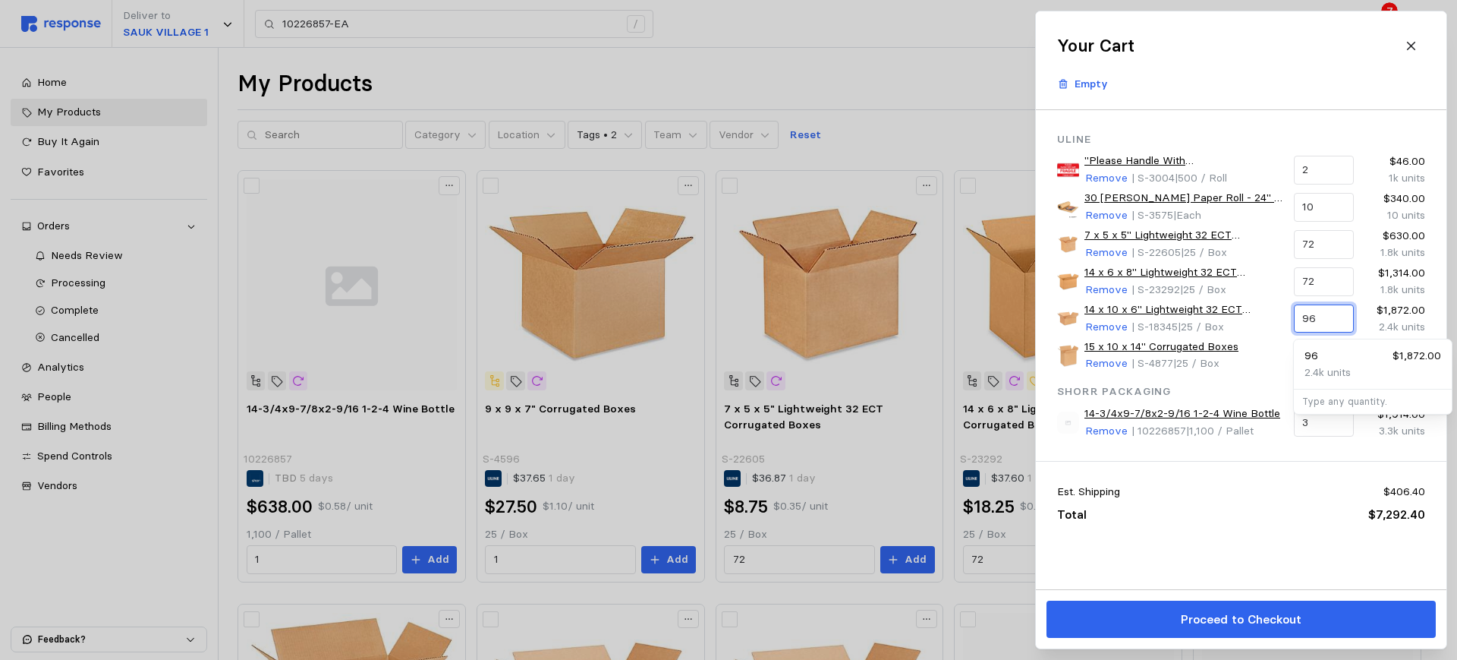
click at [1334, 317] on input "96" at bounding box center [1323, 318] width 43 height 27
type input "9"
type input "48"
click at [1324, 354] on div "48 $936.00" at bounding box center [1373, 356] width 137 height 17
click at [96, 102] on div at bounding box center [728, 330] width 1457 height 660
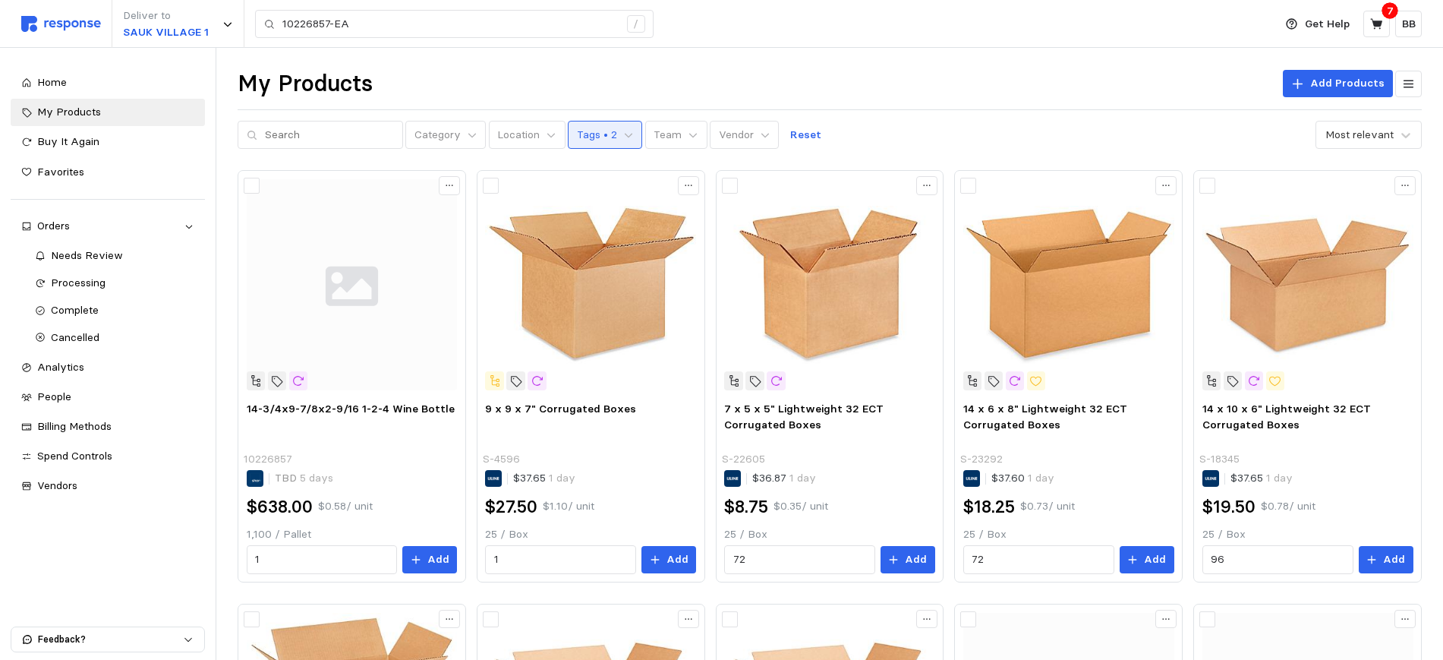
click at [603, 127] on button "Tags • 2" at bounding box center [605, 135] width 74 height 29
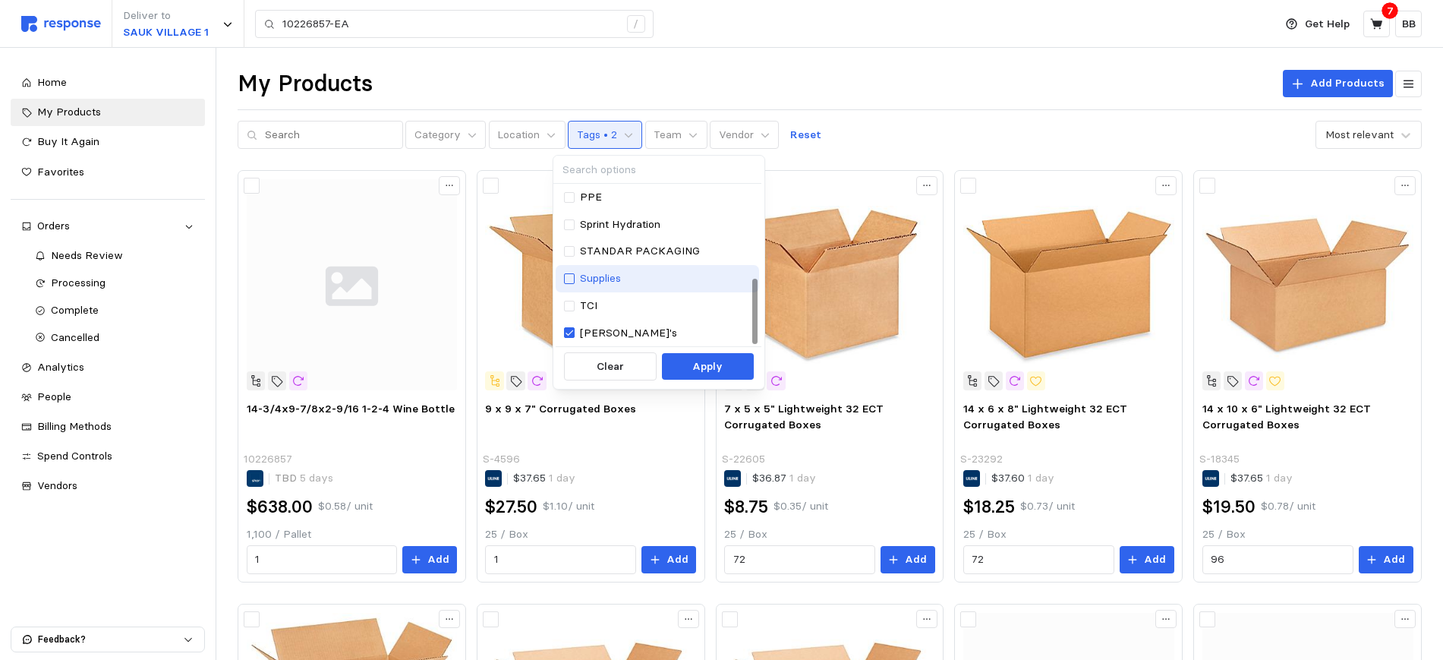
click at [569, 276] on div at bounding box center [569, 278] width 11 height 11
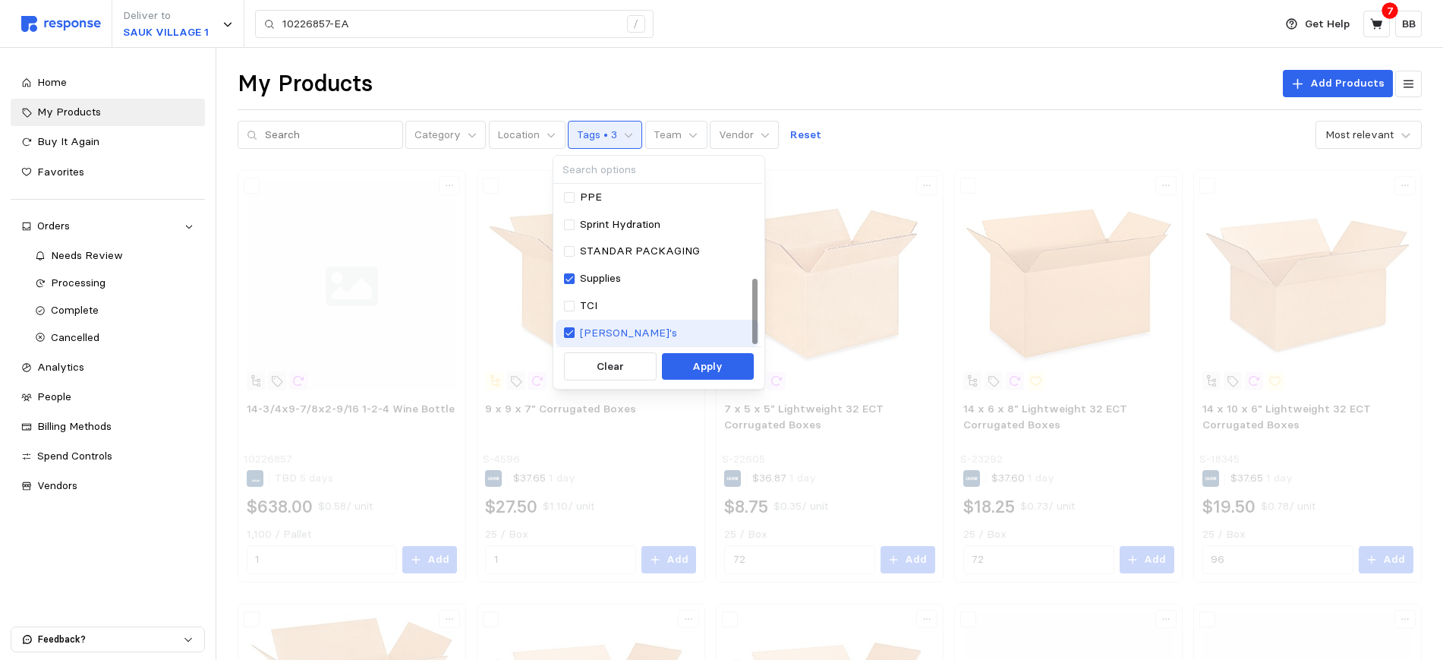
drag, startPoint x: 572, startPoint y: 324, endPoint x: 591, endPoint y: 325, distance: 18.2
click at [572, 325] on div "[PERSON_NAME]'s" at bounding box center [657, 333] width 187 height 17
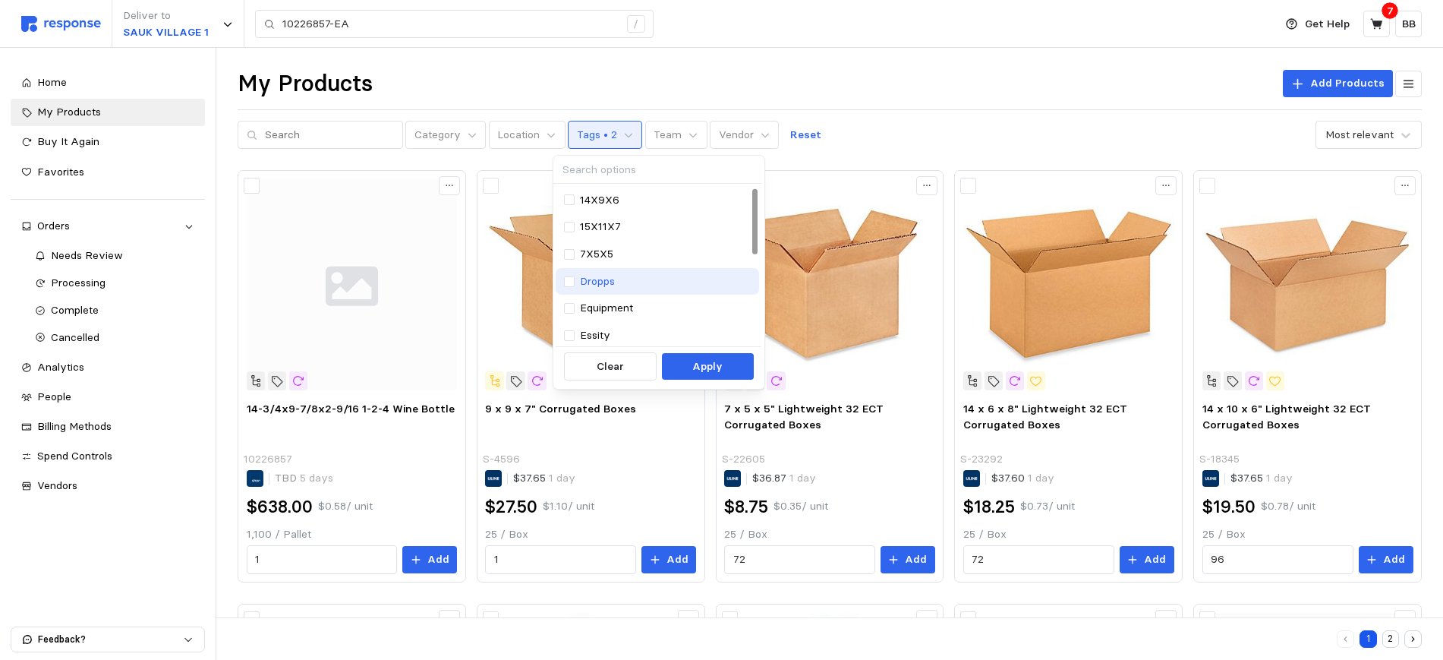
scroll to position [190, 0]
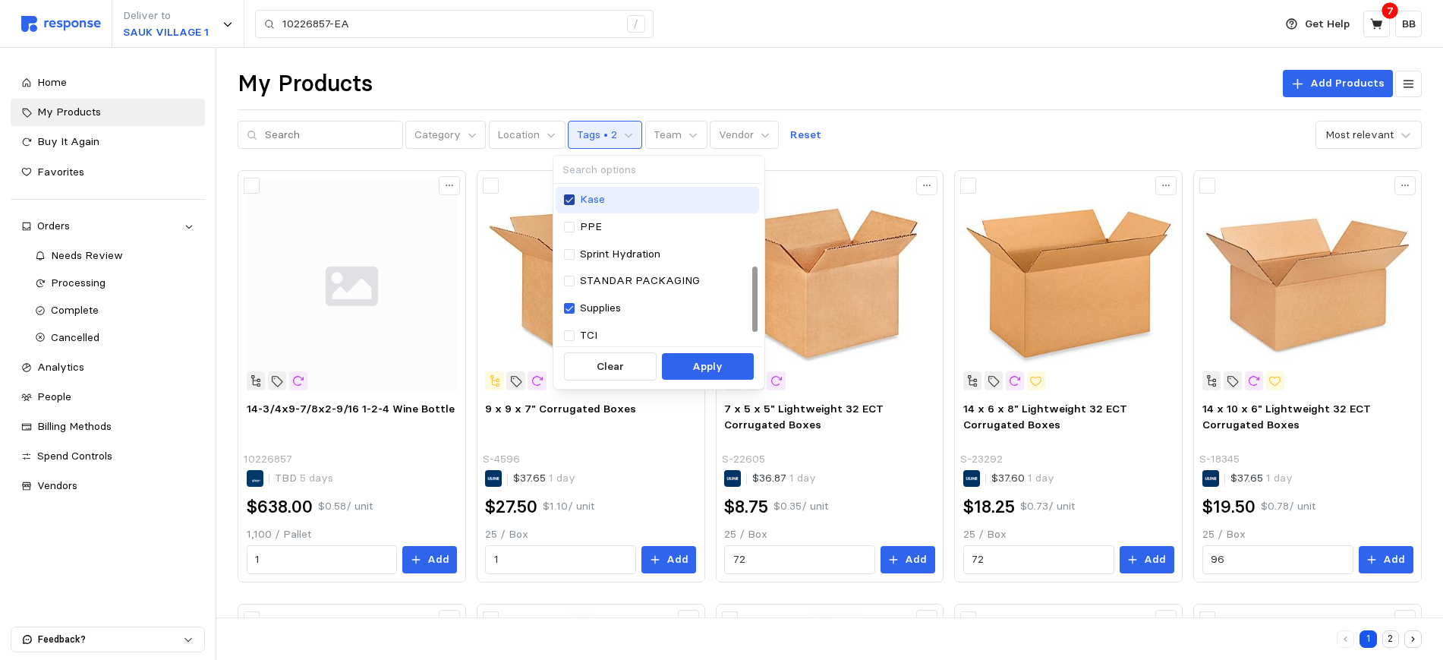
click at [568, 197] on icon at bounding box center [569, 199] width 9 height 11
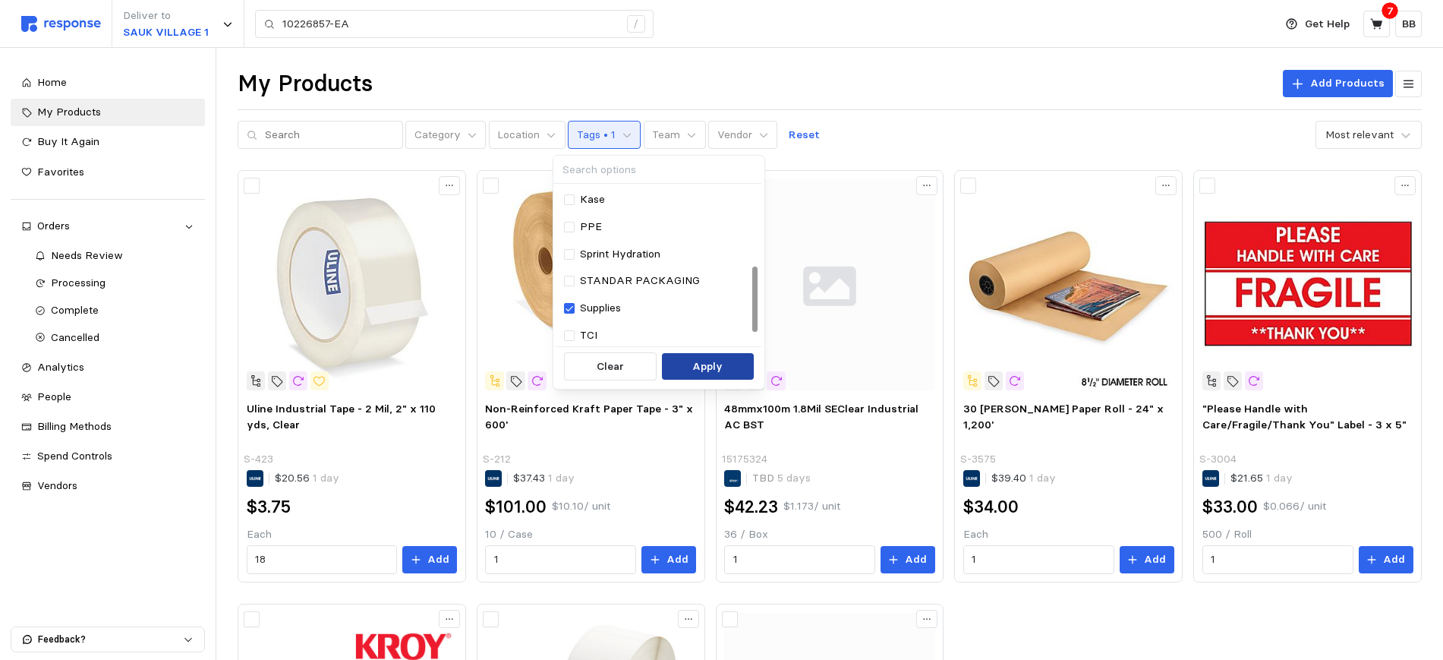
click at [690, 369] on button "Apply" at bounding box center [708, 366] width 92 height 27
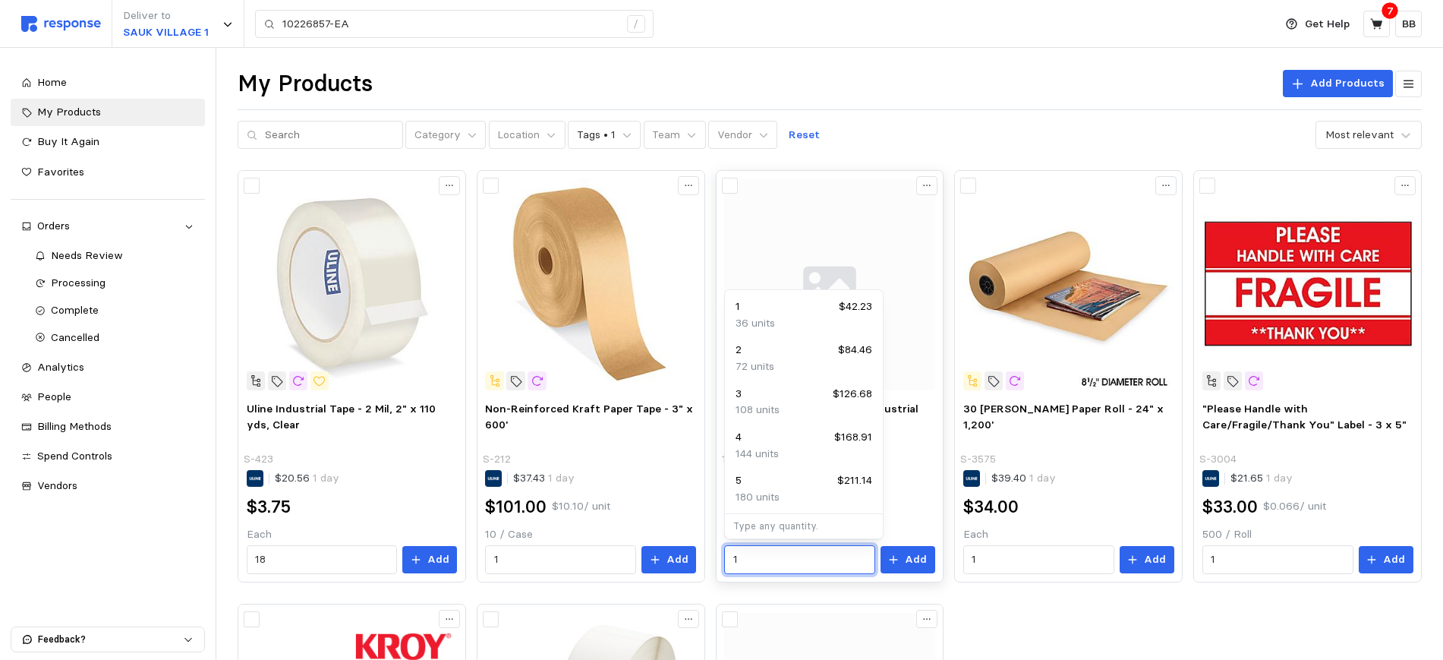
click at [751, 553] on input "1" at bounding box center [800, 559] width 134 height 27
click at [998, 626] on div "Uline Industrial Tape - 2 Mil, 2" x 110 yds, Clear S-423 $20.56 1 day $3.75 Eac…" at bounding box center [830, 593] width 1184 height 847
click at [771, 558] on input "1" at bounding box center [800, 559] width 134 height 27
type input "15"
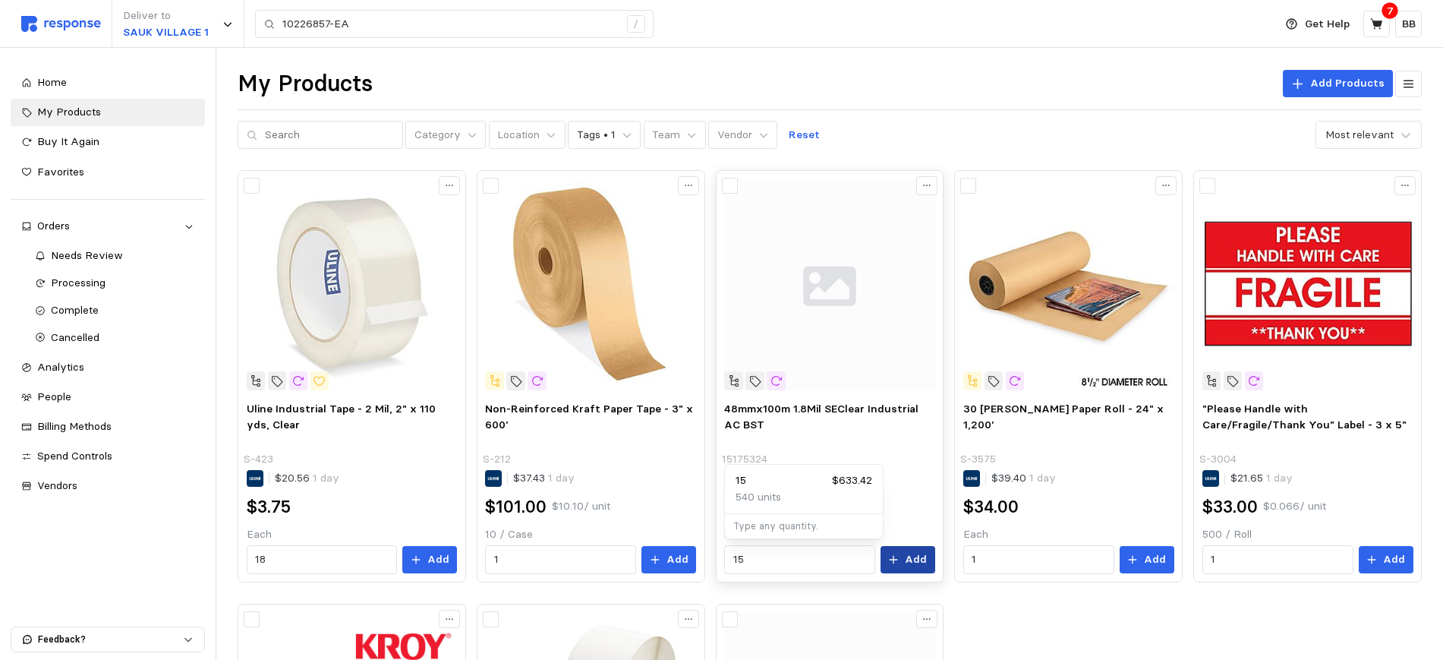
click at [920, 563] on p "Add" at bounding box center [916, 559] width 22 height 17
click at [1381, 19] on icon at bounding box center [1377, 24] width 14 height 14
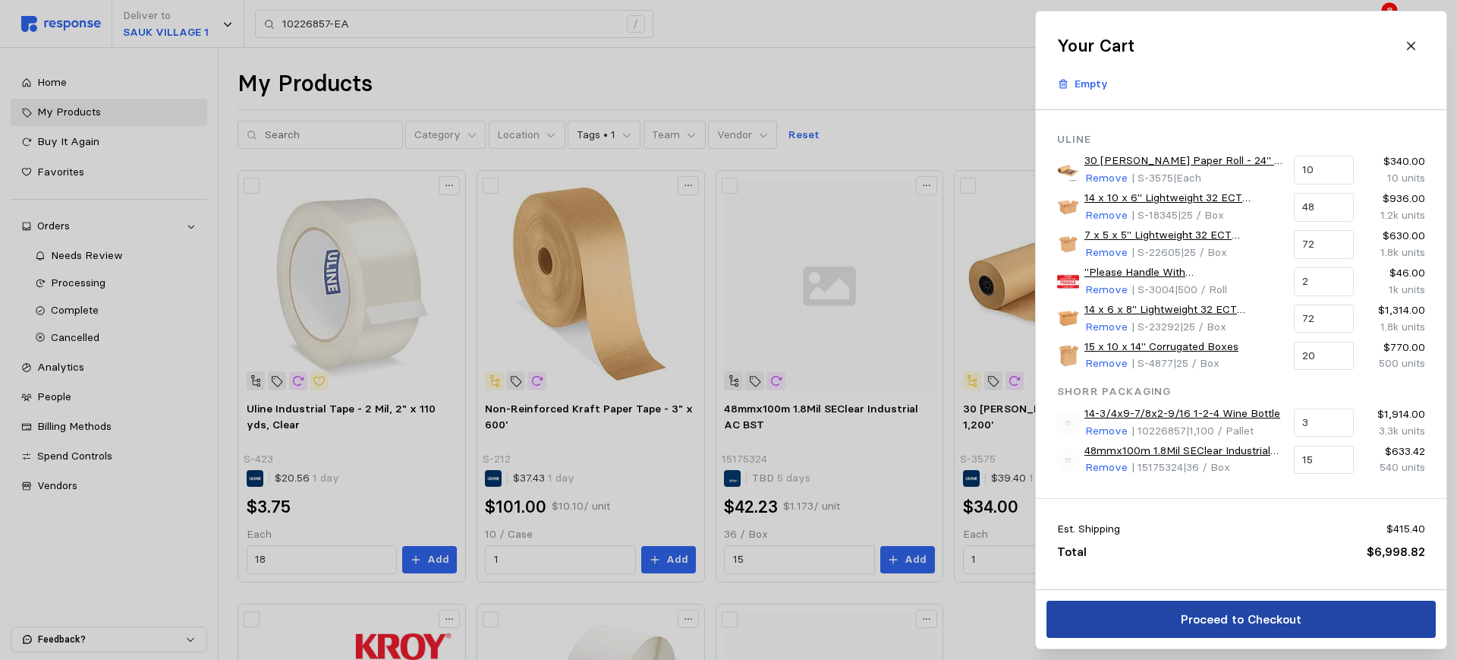
click at [1200, 616] on p "Proceed to Checkout" at bounding box center [1240, 618] width 121 height 19
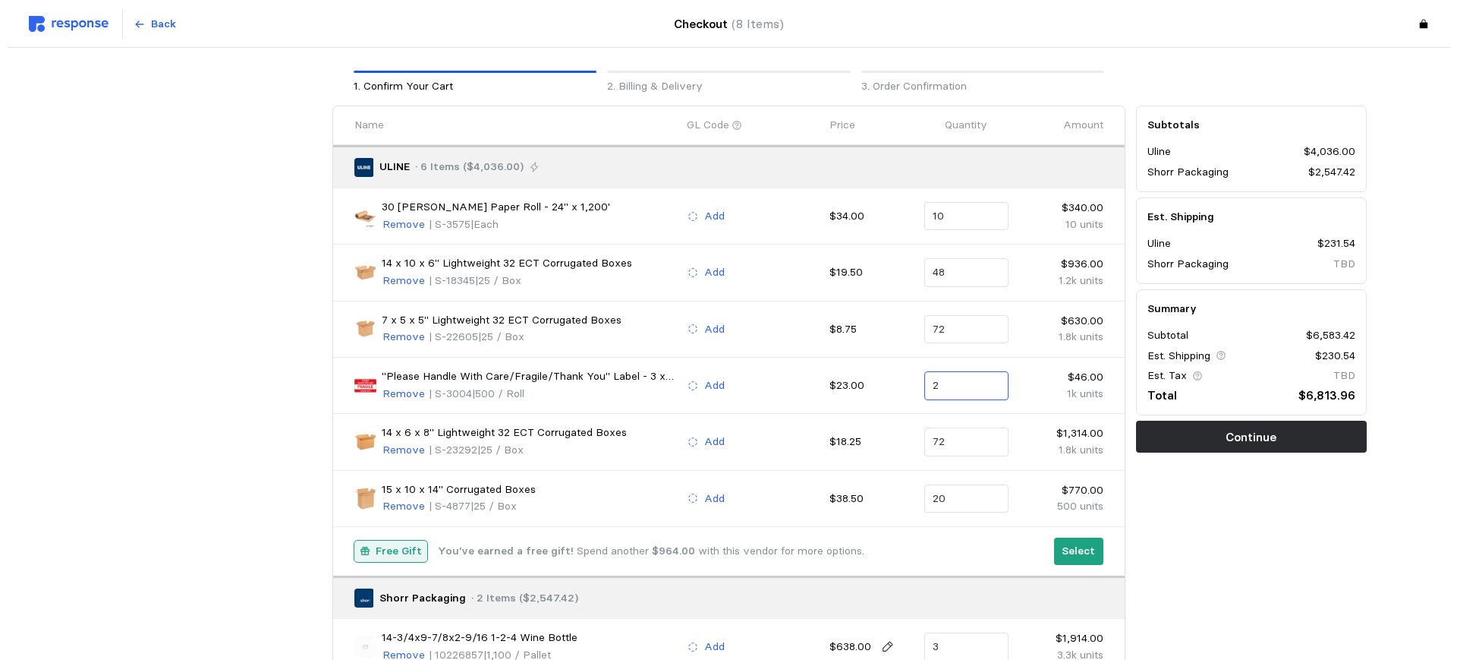
scroll to position [95, 0]
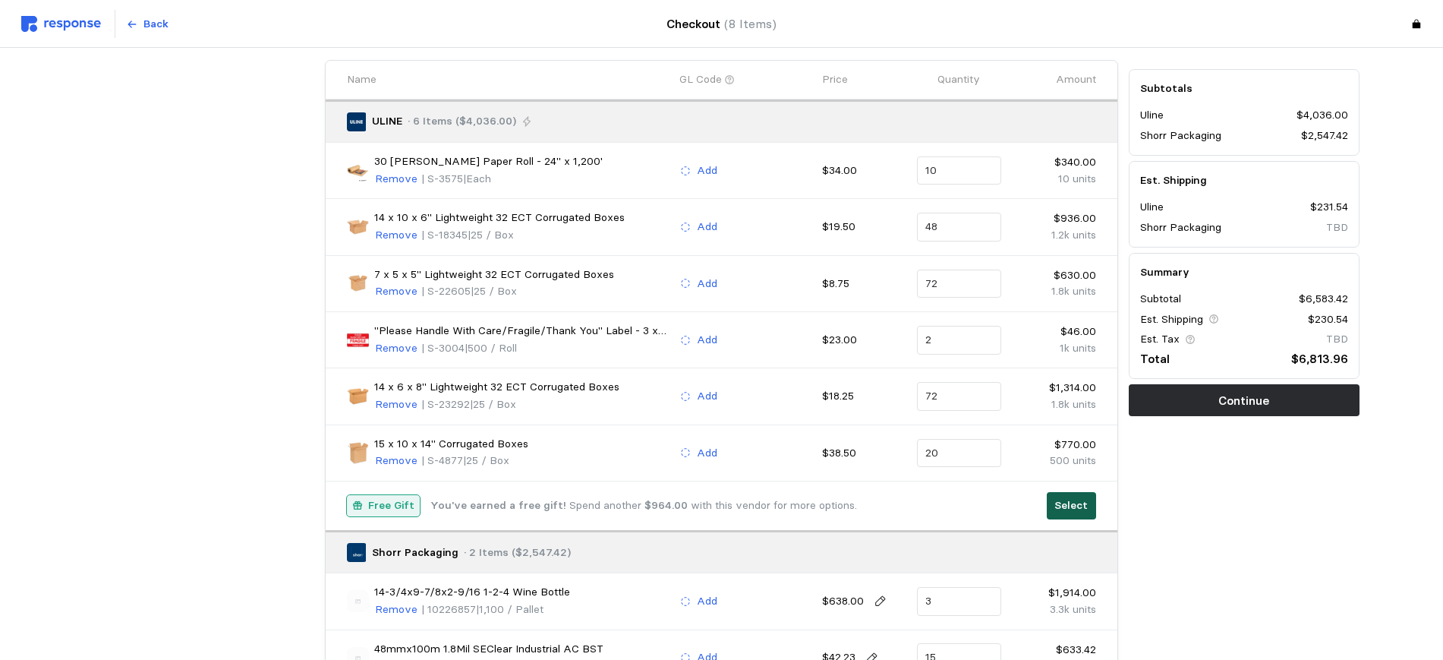
click at [1066, 504] on p "Select" at bounding box center [1070, 505] width 33 height 17
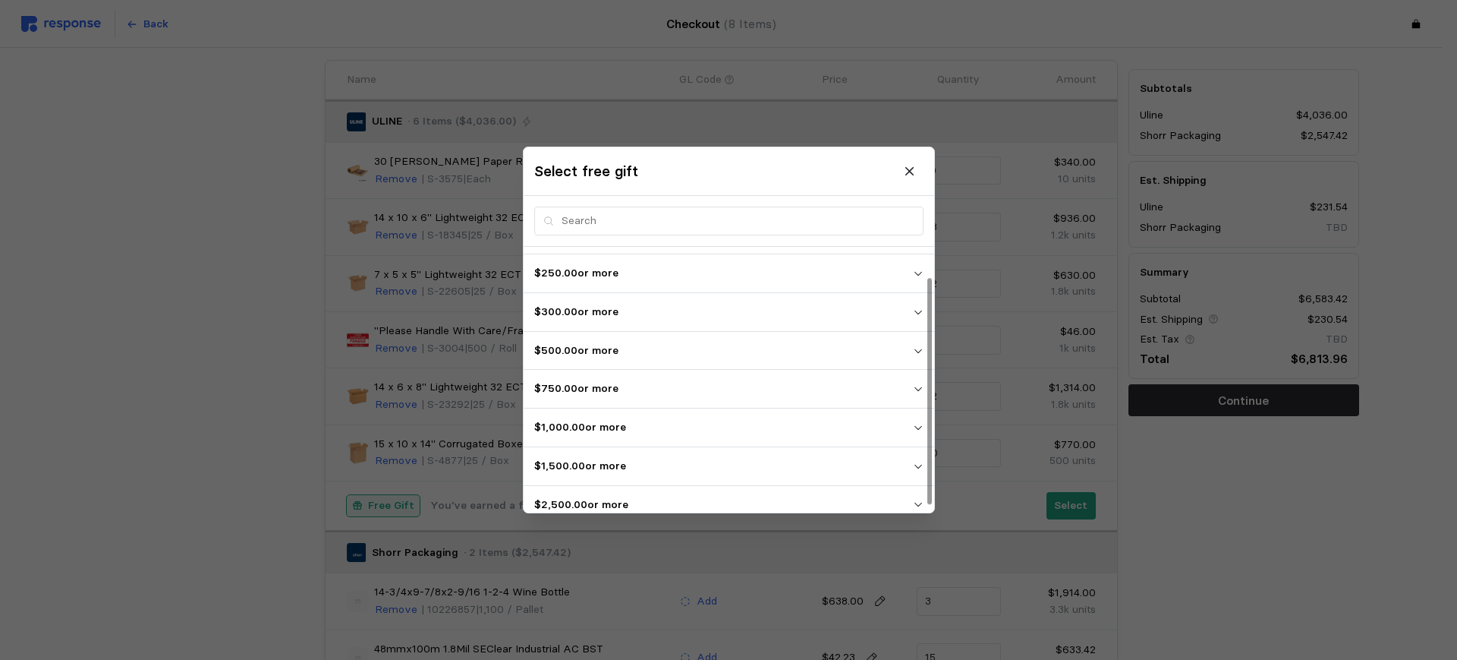
scroll to position [42, 0]
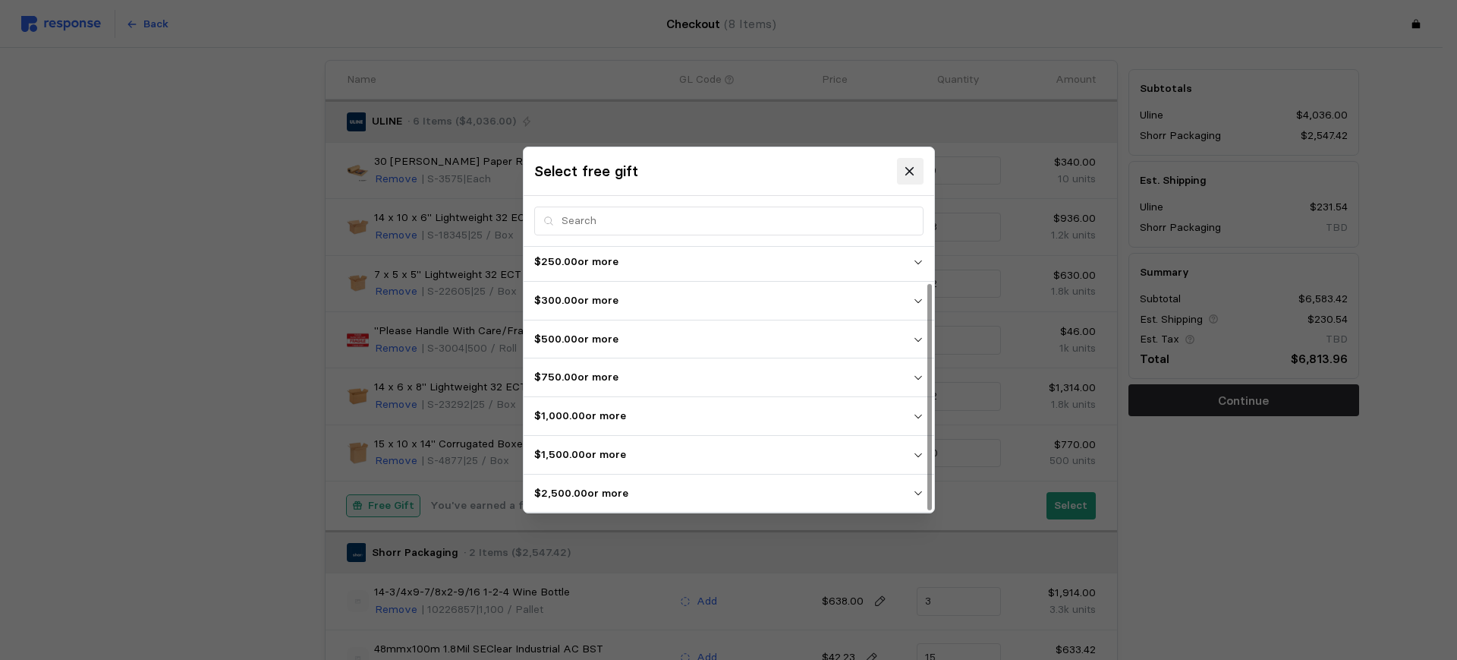
click at [913, 169] on icon at bounding box center [910, 172] width 14 height 14
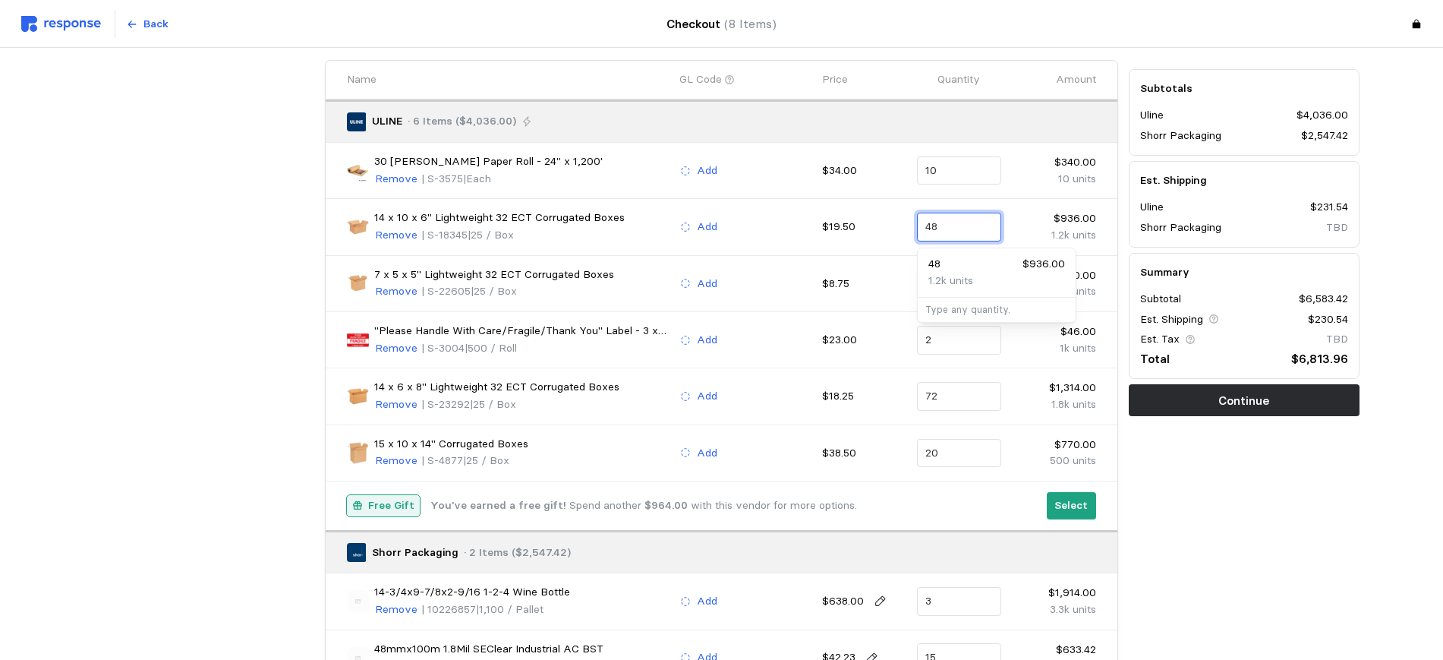
drag, startPoint x: 926, startPoint y: 224, endPoint x: 887, endPoint y: 218, distance: 39.9
click at [887, 218] on div "14 x 10 x 6" Lightweight 32 ECT Corrugated Boxes Remove | S-18345 | 25 / Box Ad…" at bounding box center [722, 226] width 760 height 45
type input "96"
click at [952, 270] on div "96 $1,872.00" at bounding box center [996, 264] width 137 height 17
click at [1256, 561] on div "Subtotals Uline $4,972.00 Shorr Packaging $2,547.42 Est. Shipping Uline $231.54…" at bounding box center [1243, 373] width 241 height 637
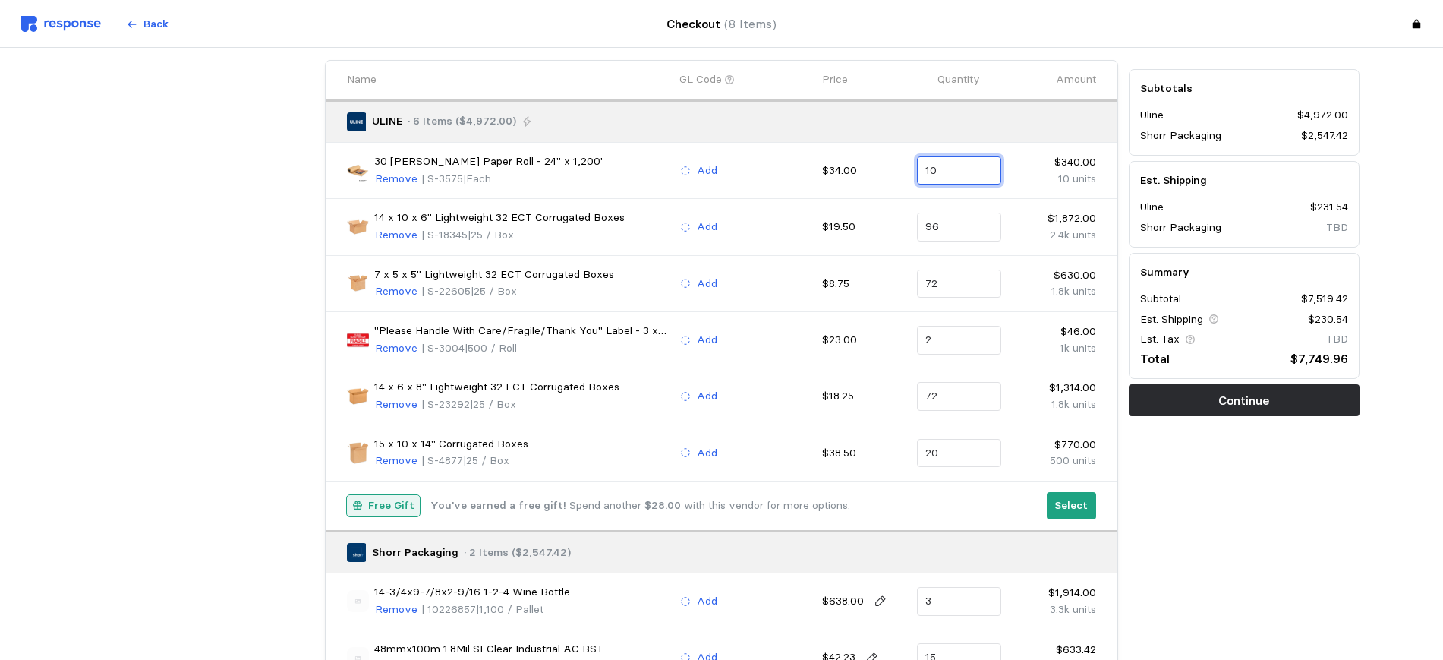
click at [975, 170] on input "10" at bounding box center [958, 170] width 67 height 27
type input "12"
click at [1246, 620] on div "Subtotals Uline $4,972.00 Shorr Packaging $2,547.42 Est. Shipping Uline $231.54…" at bounding box center [1243, 373] width 241 height 637
click at [1066, 498] on p "Select" at bounding box center [1070, 505] width 33 height 17
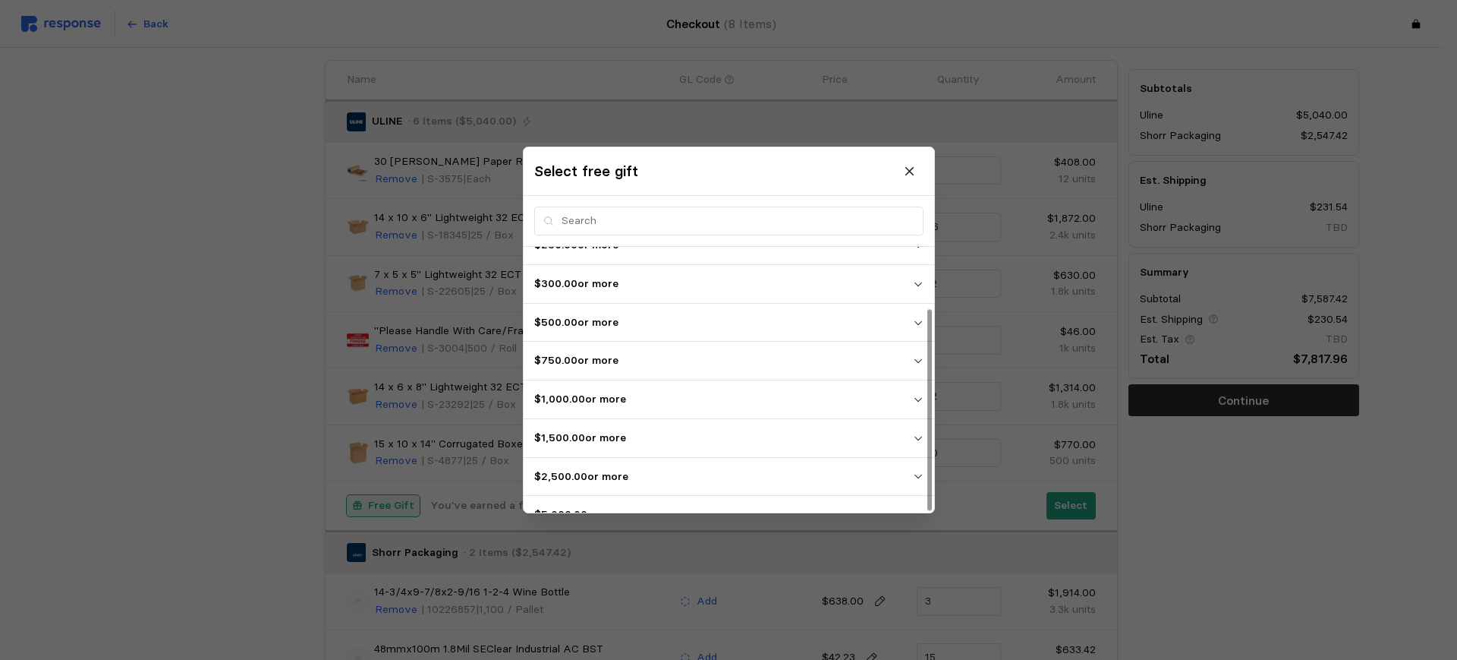
scroll to position [80, 0]
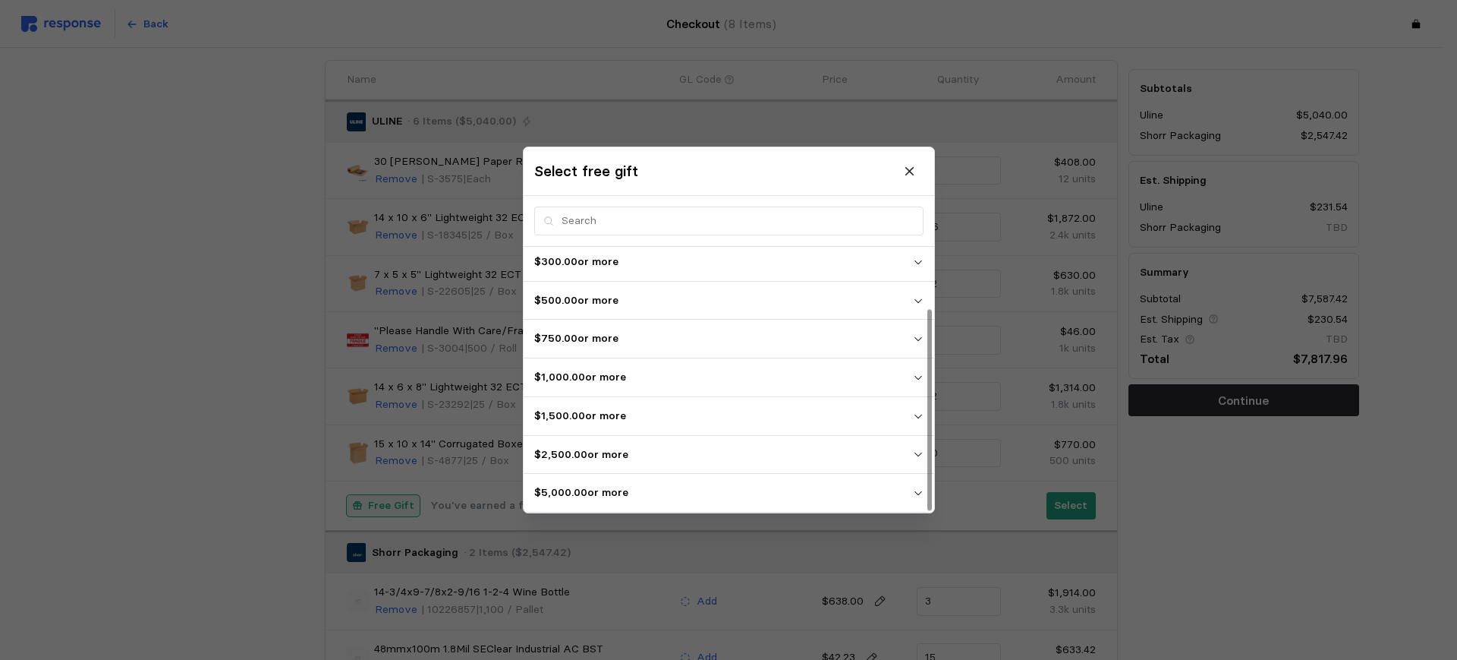
click at [600, 489] on p "$5,000.00 or more" at bounding box center [723, 492] width 379 height 17
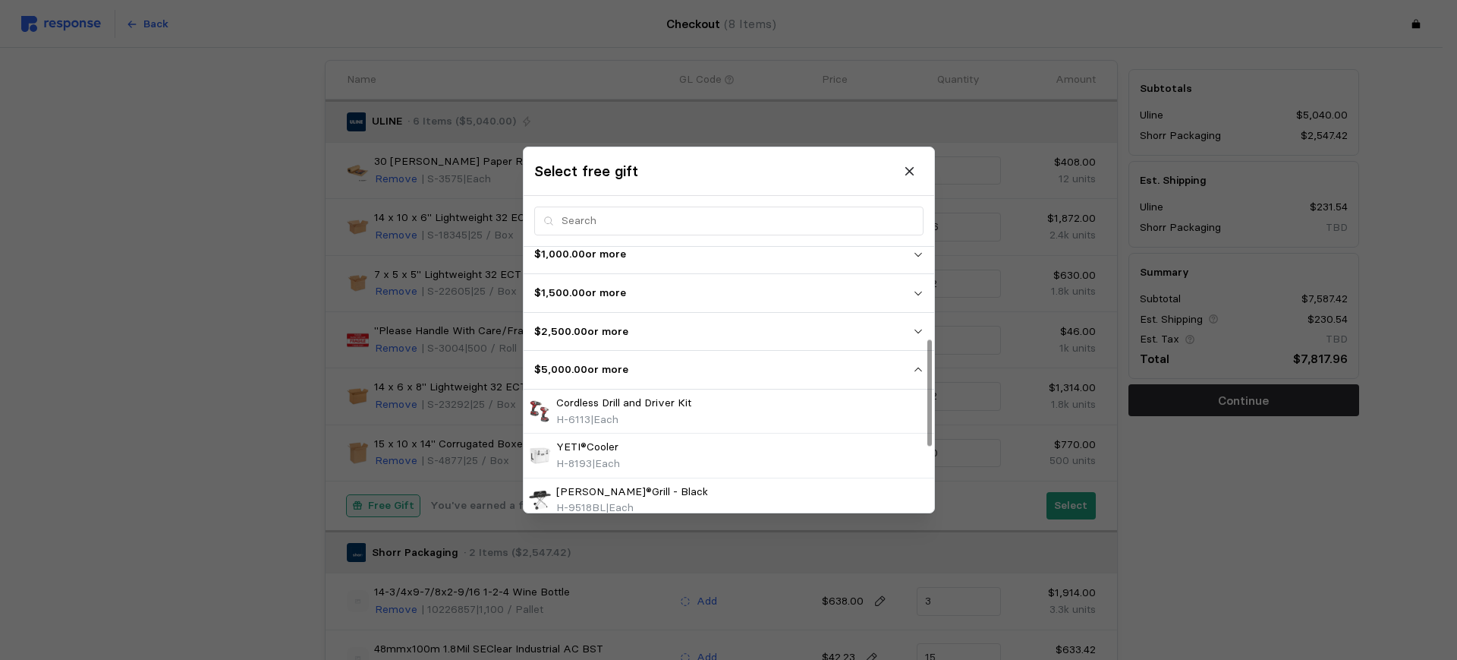
scroll to position [201, 0]
click at [618, 326] on p "$2,500.00 or more" at bounding box center [723, 334] width 379 height 17
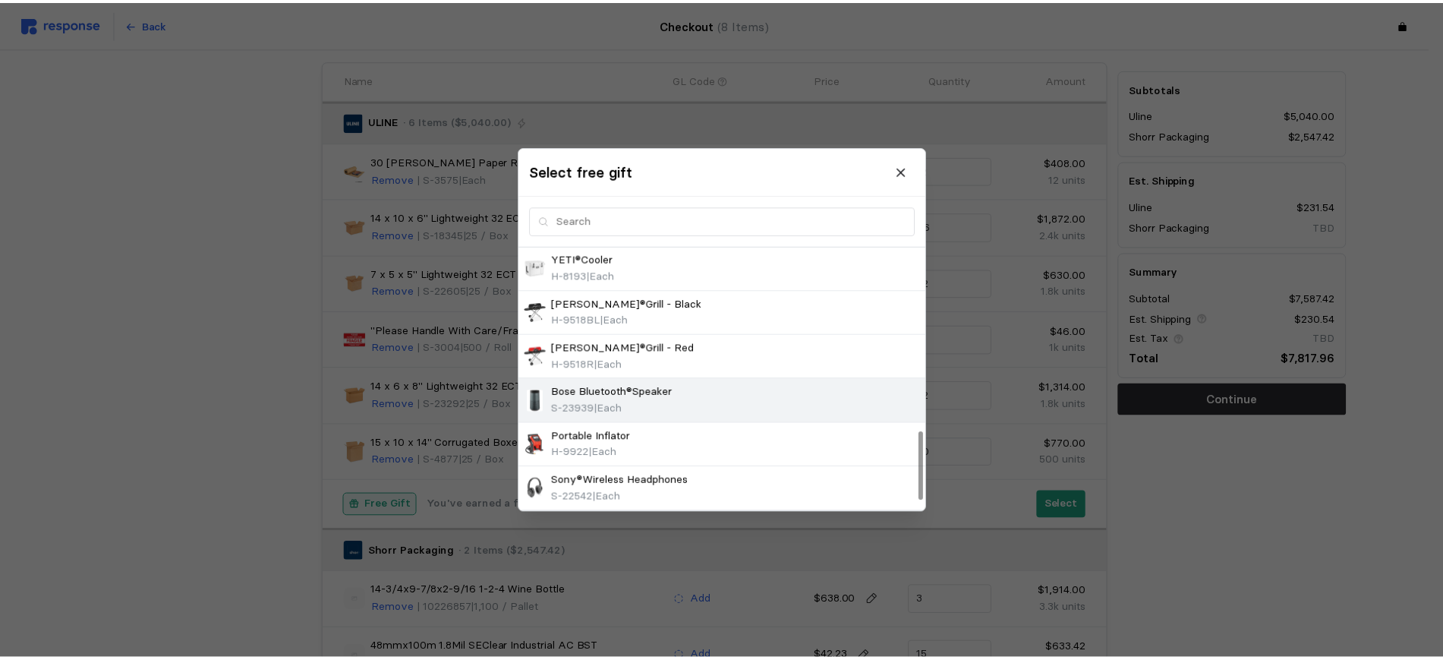
scroll to position [650, 0]
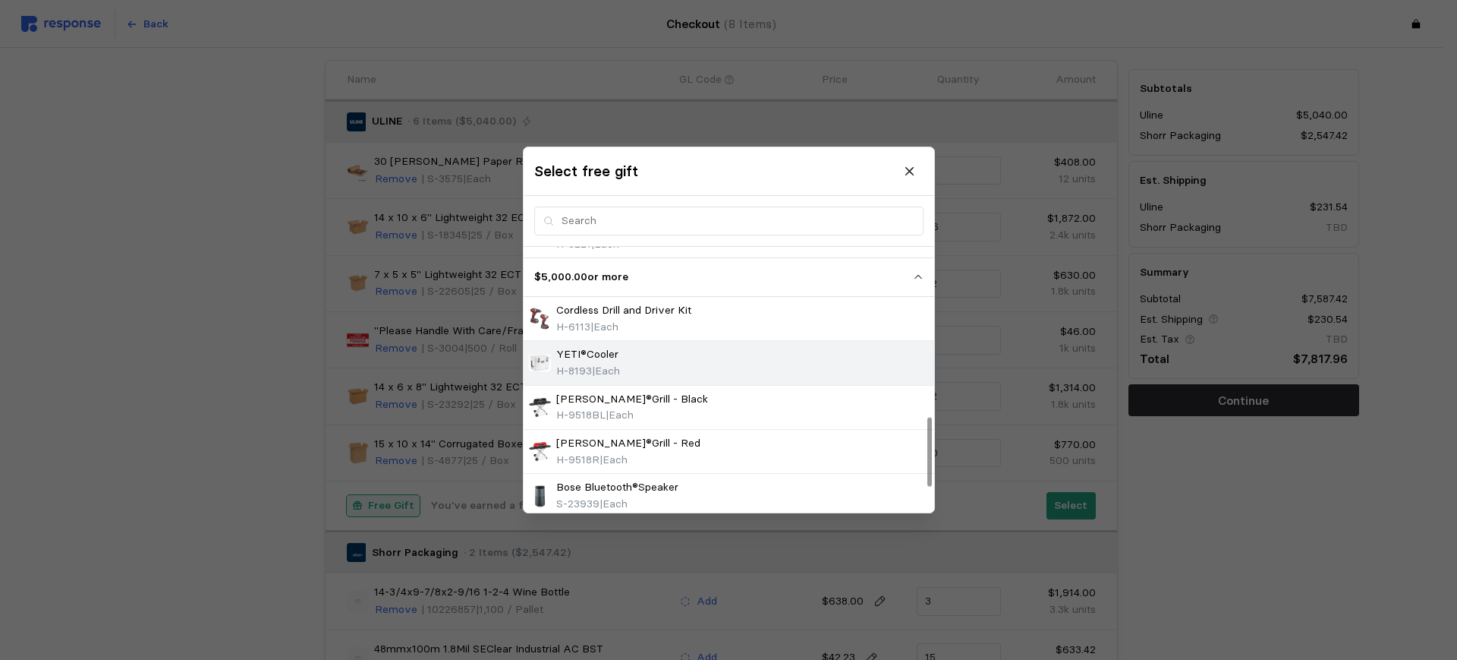
click at [619, 361] on div "YETI®Cooler" at bounding box center [588, 354] width 64 height 17
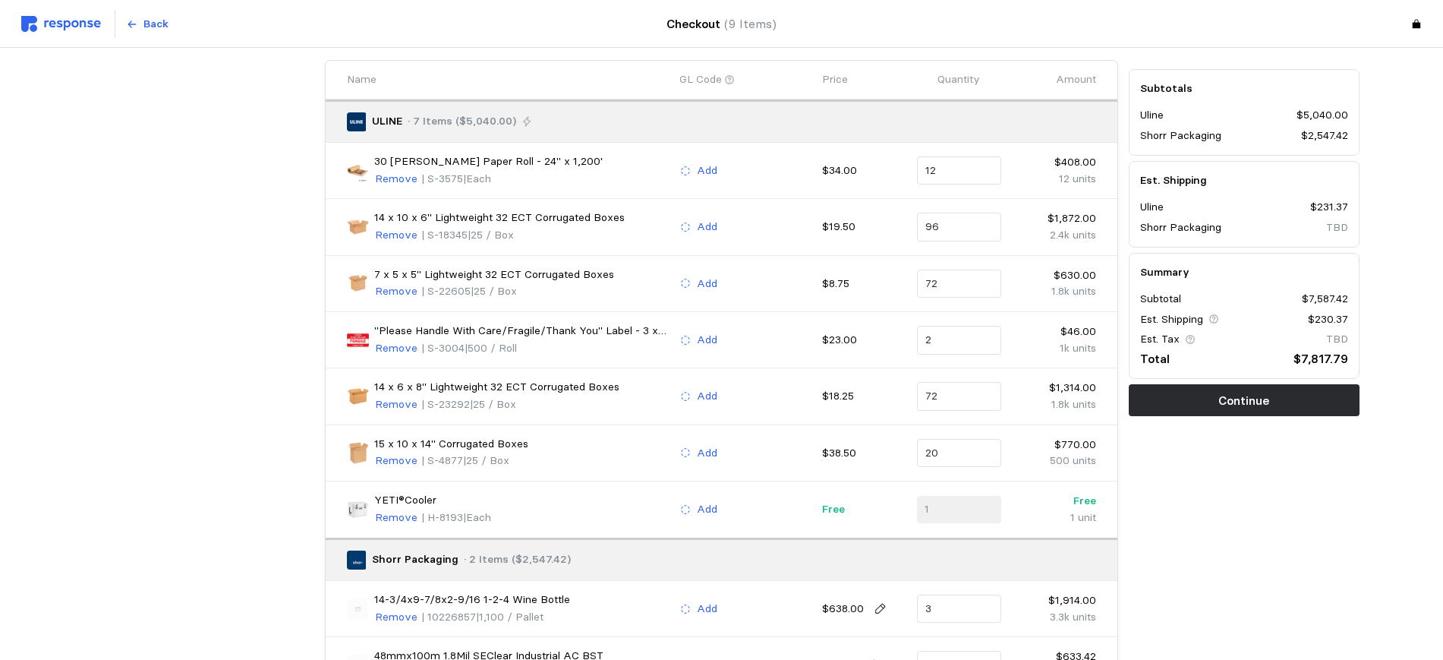
click at [1268, 523] on div "Subtotals Uline $5,040.00 Shorr Packaging $2,547.42 Est. Shipping Uline $231.37…" at bounding box center [1243, 377] width 241 height 644
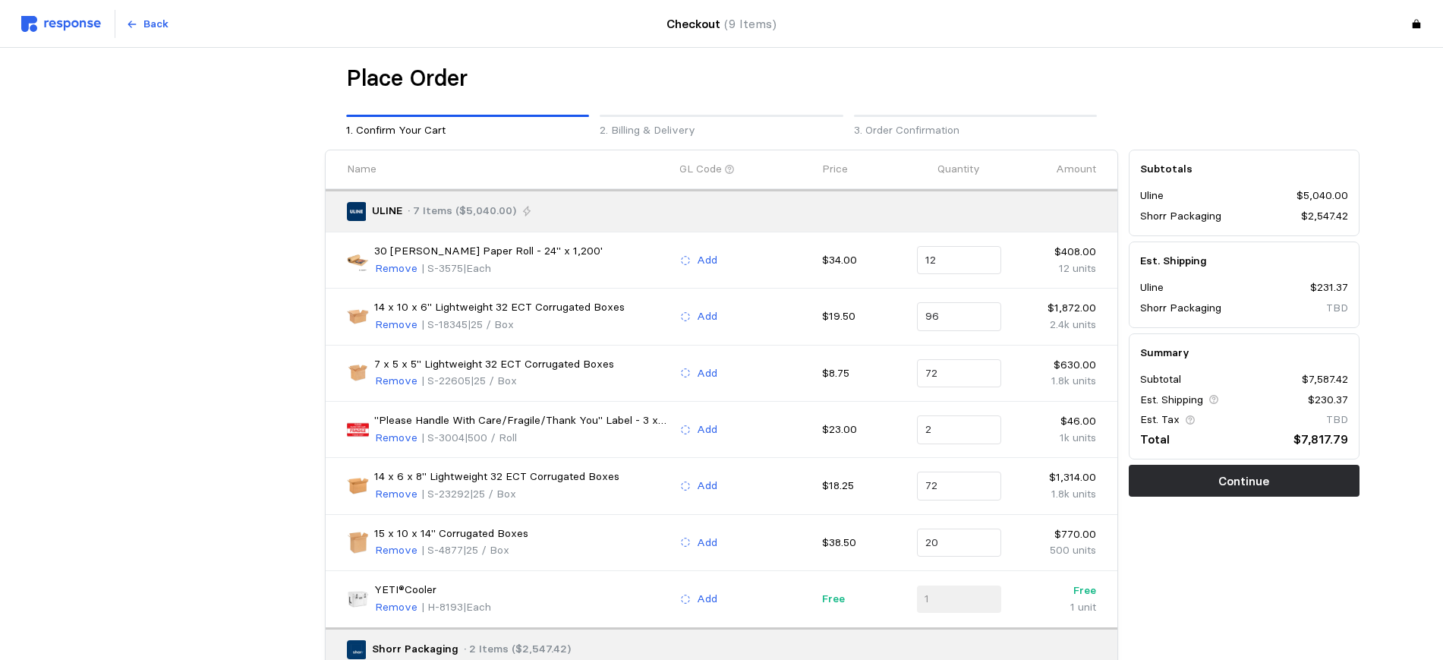
scroll to position [0, 0]
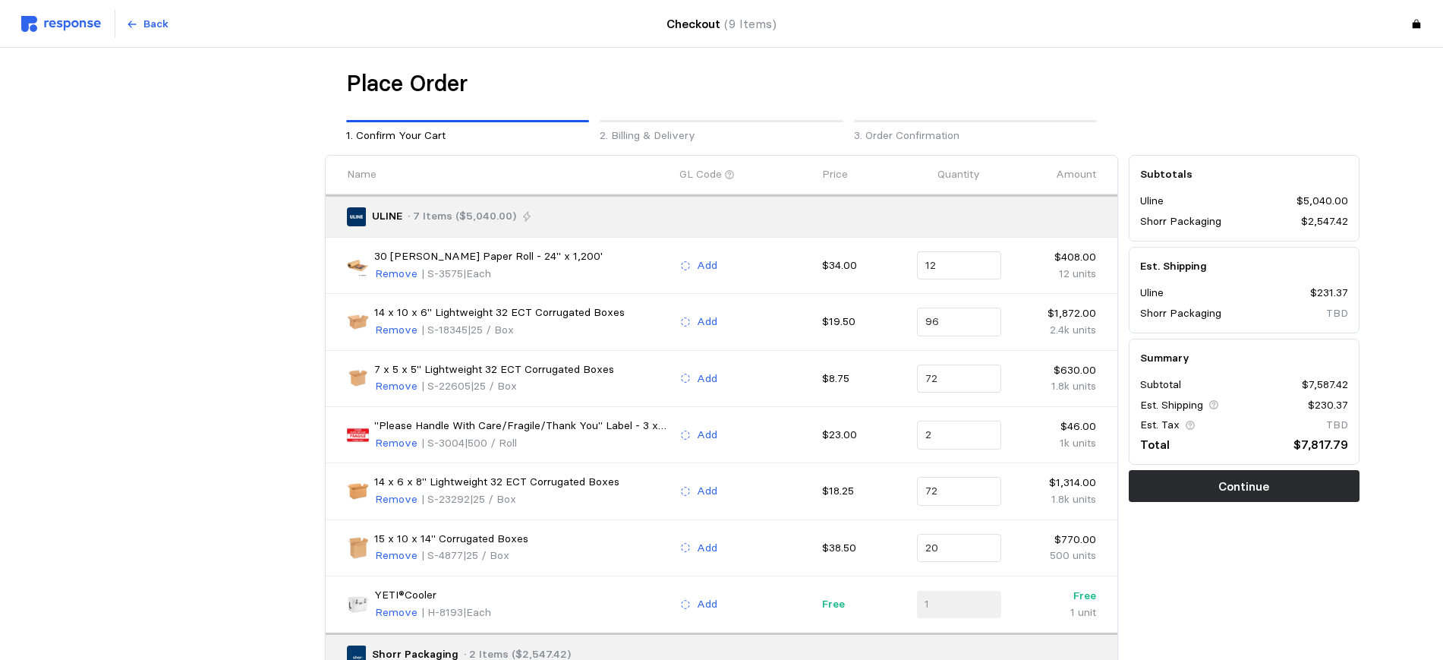
click at [57, 21] on img at bounding box center [61, 24] width 80 height 16
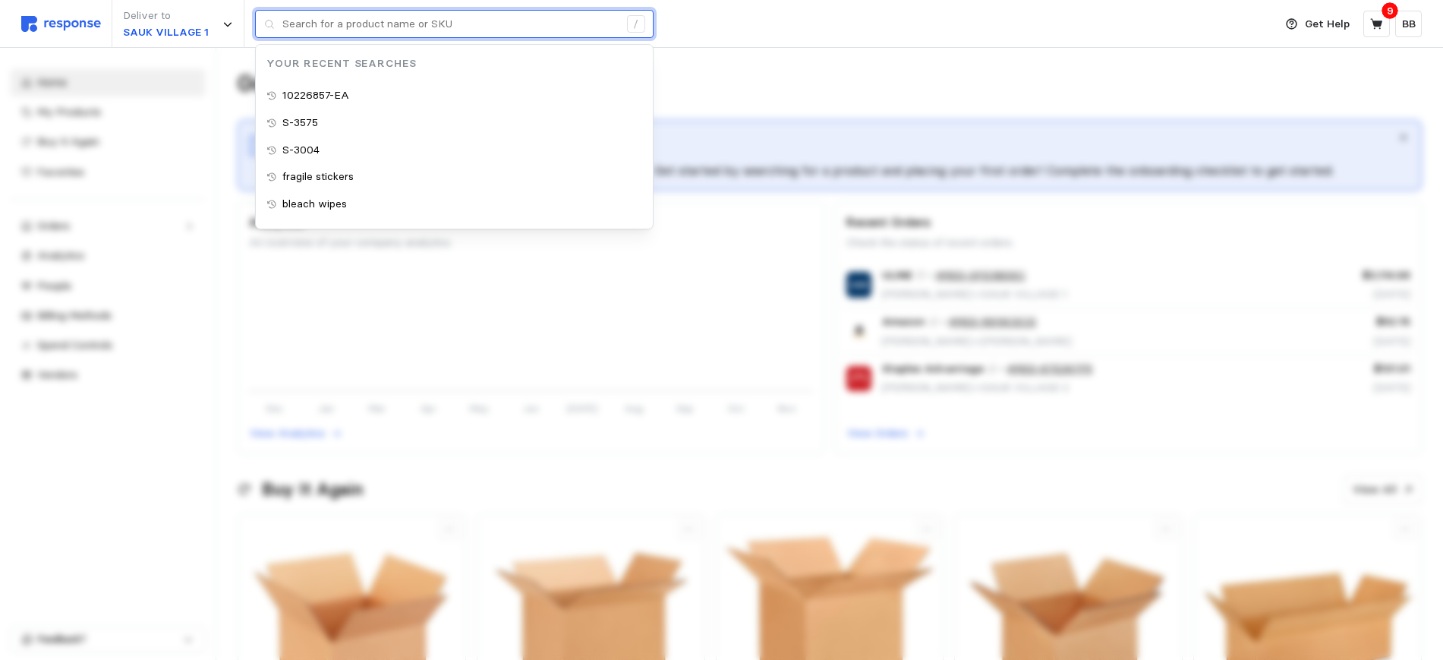
click at [424, 17] on input "text" at bounding box center [450, 24] width 336 height 27
paste input "S-26110"
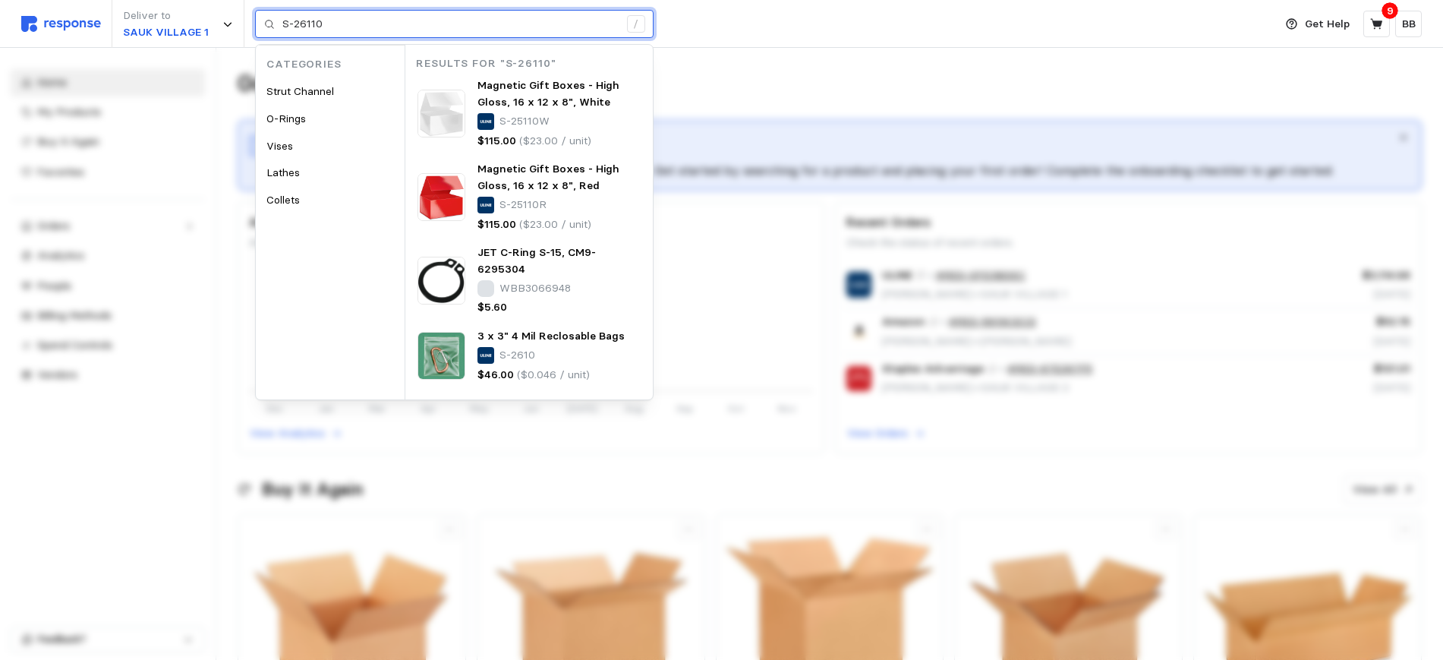
type input "S-26110"
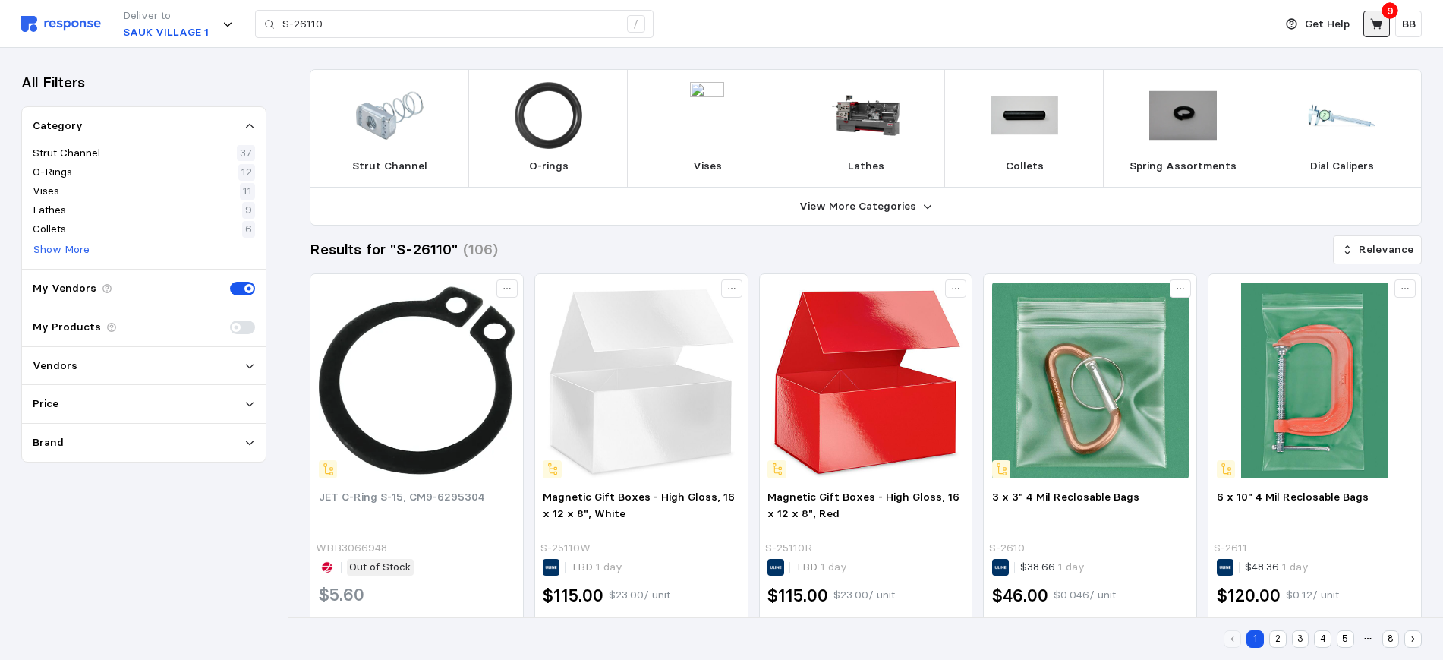
click at [1386, 22] on button at bounding box center [1376, 24] width 27 height 27
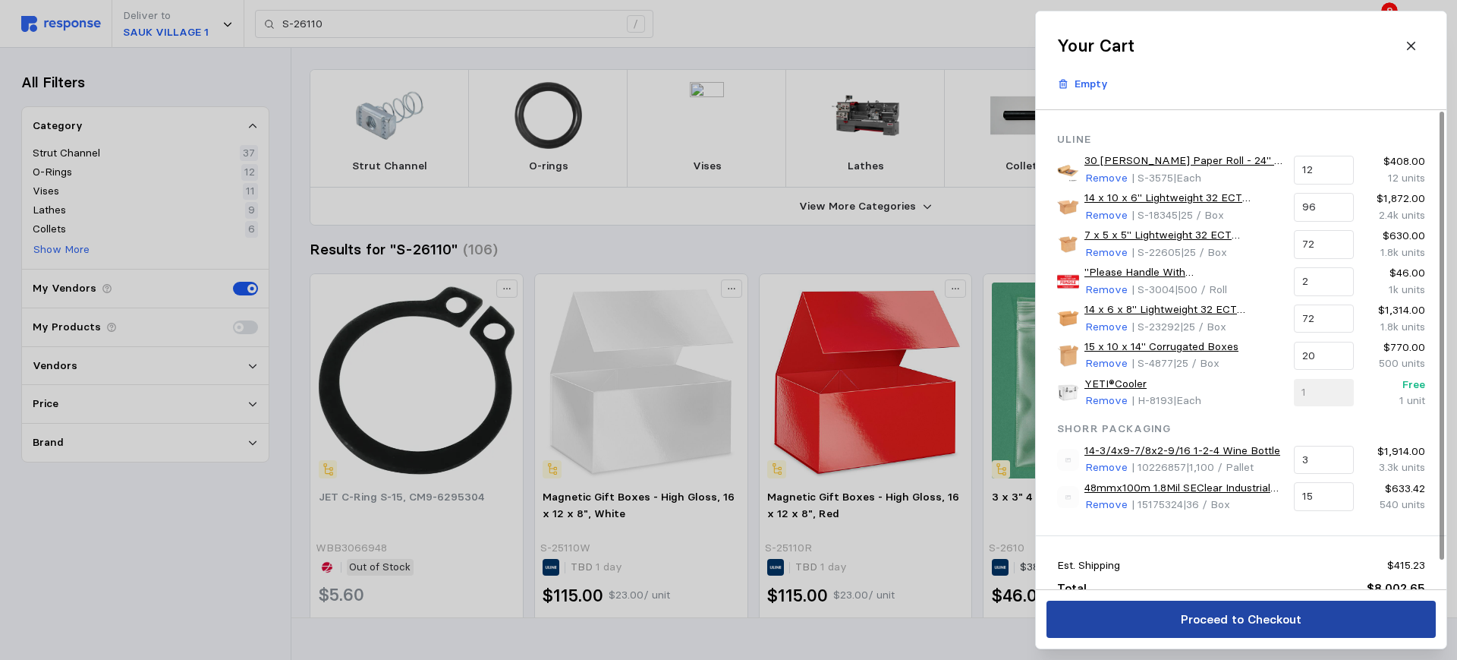
click at [1208, 631] on button "Proceed to Checkout" at bounding box center [1241, 618] width 389 height 37
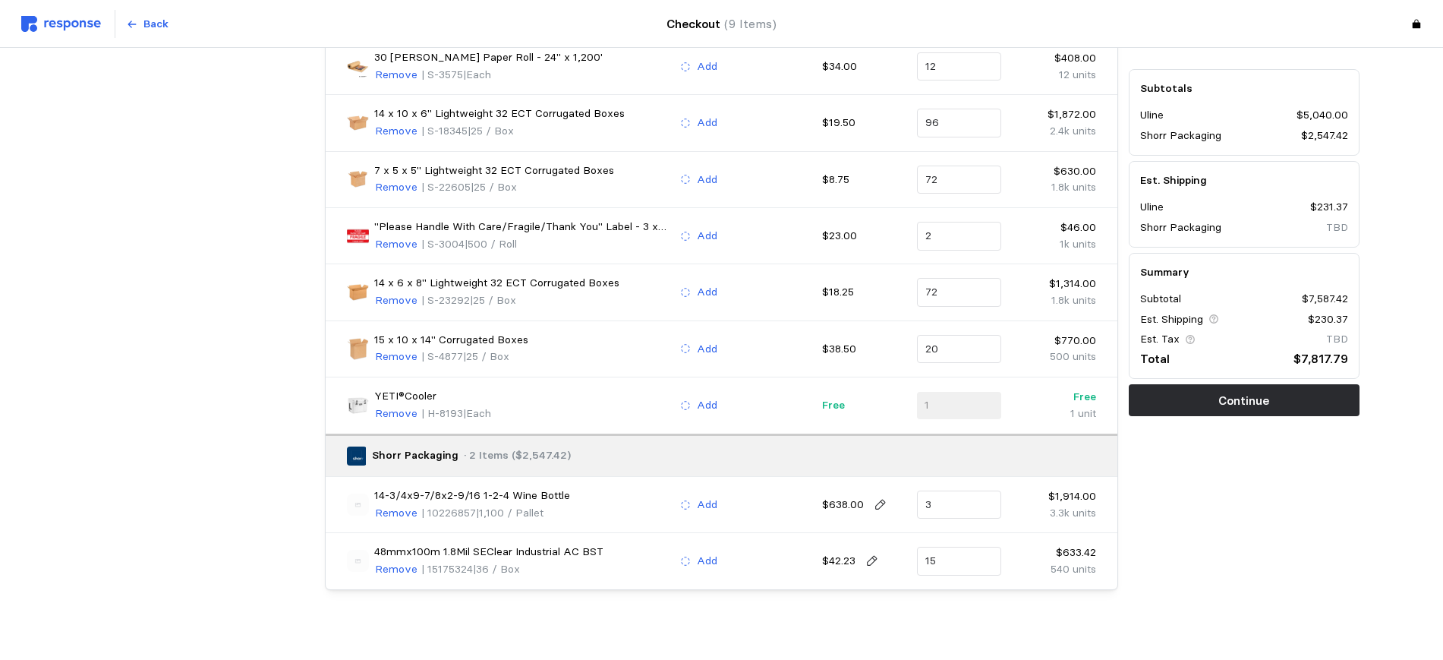
scroll to position [214, 0]
